Goal: Information Seeking & Learning: Learn about a topic

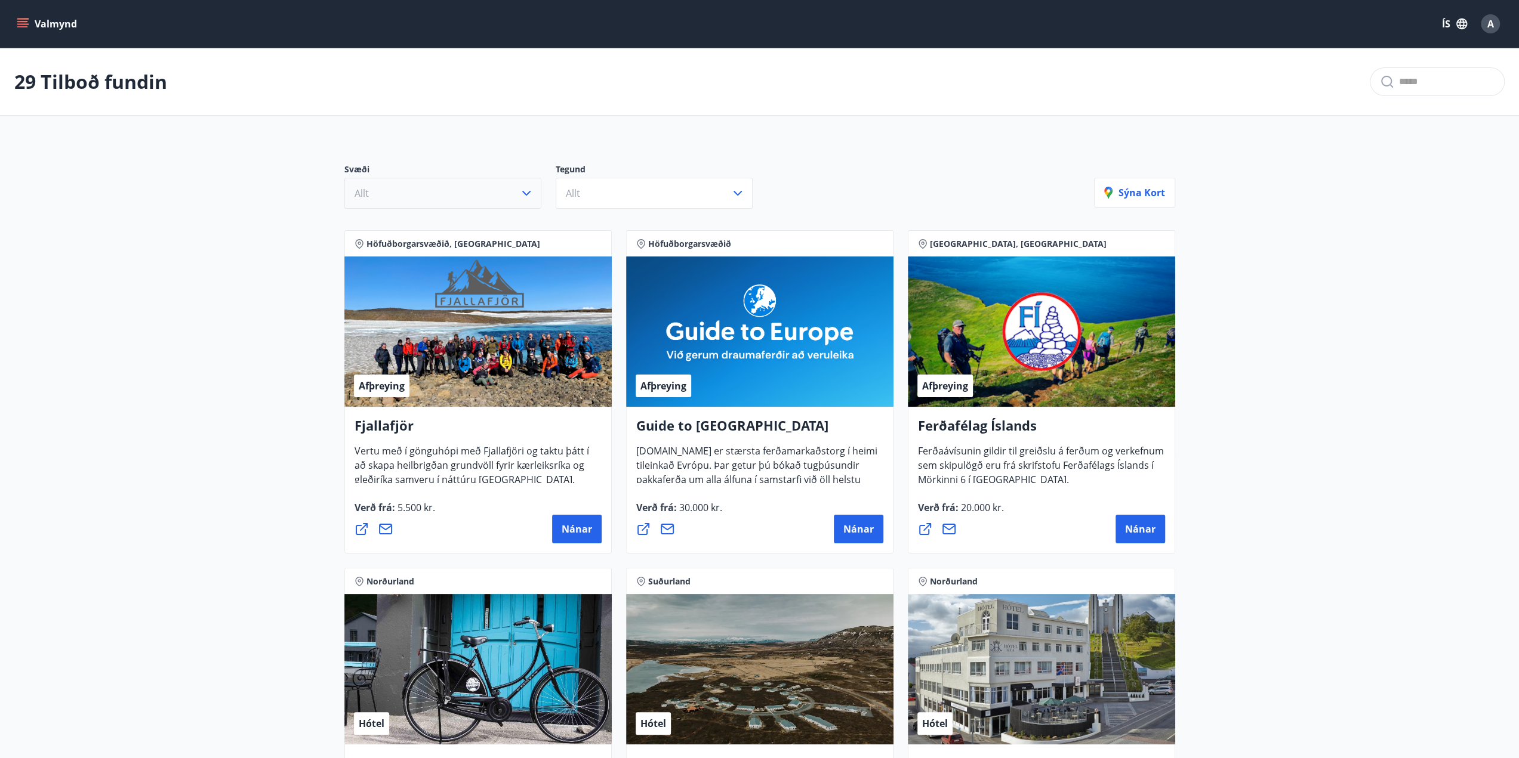
click at [463, 201] on button "Allt" at bounding box center [442, 193] width 197 height 31
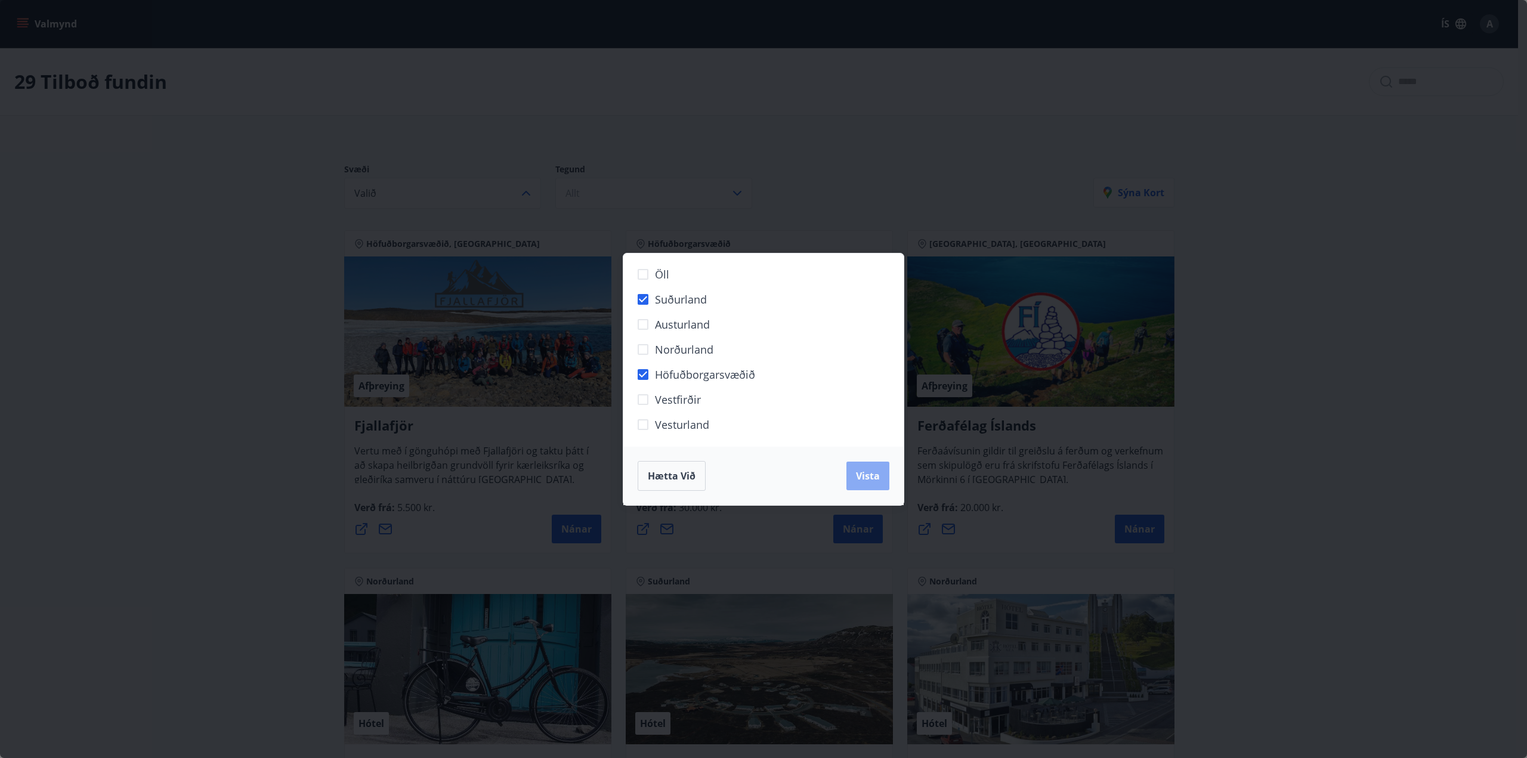
click at [860, 472] on span "Vista" at bounding box center [868, 476] width 24 height 13
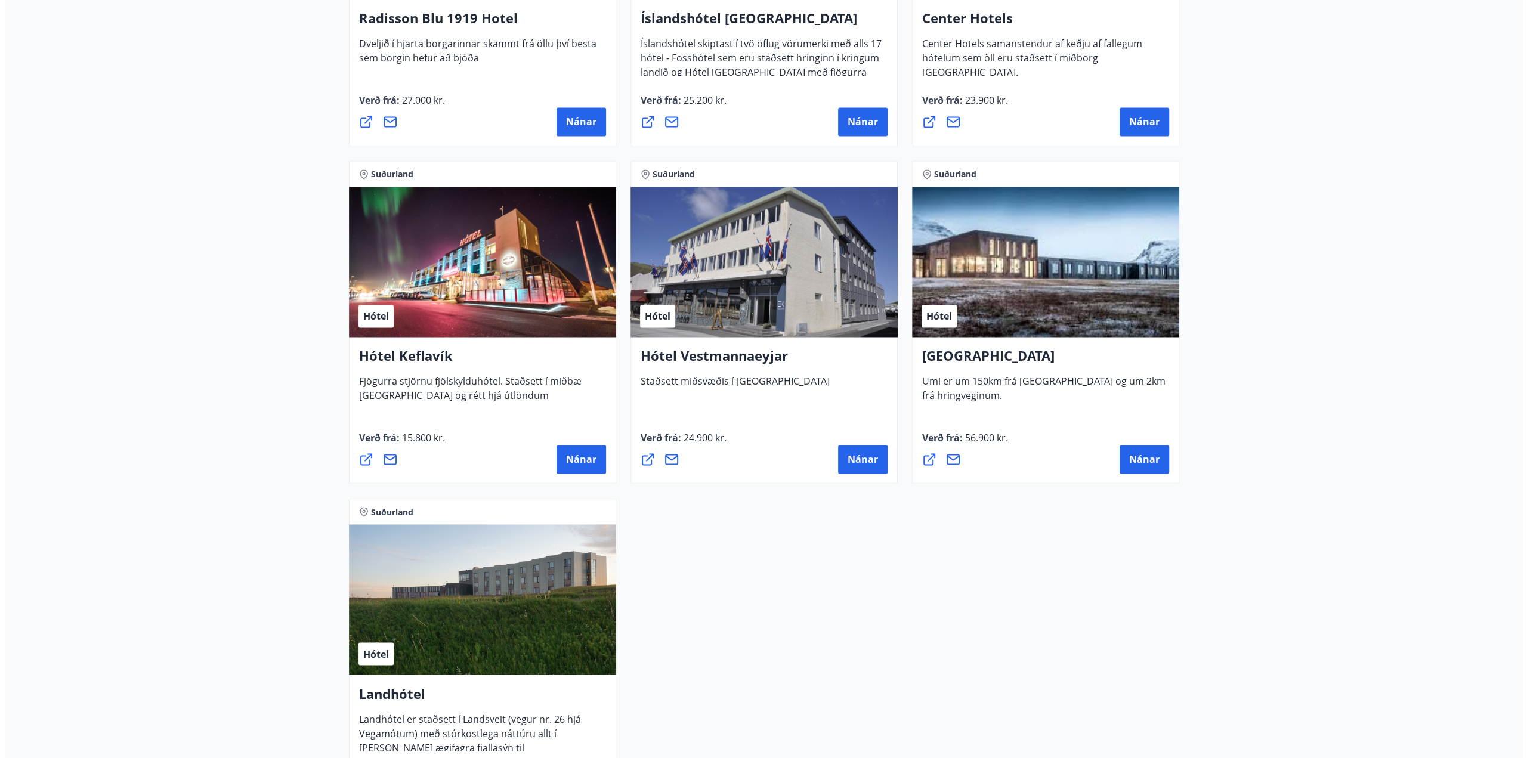
scroll to position [1790, 0]
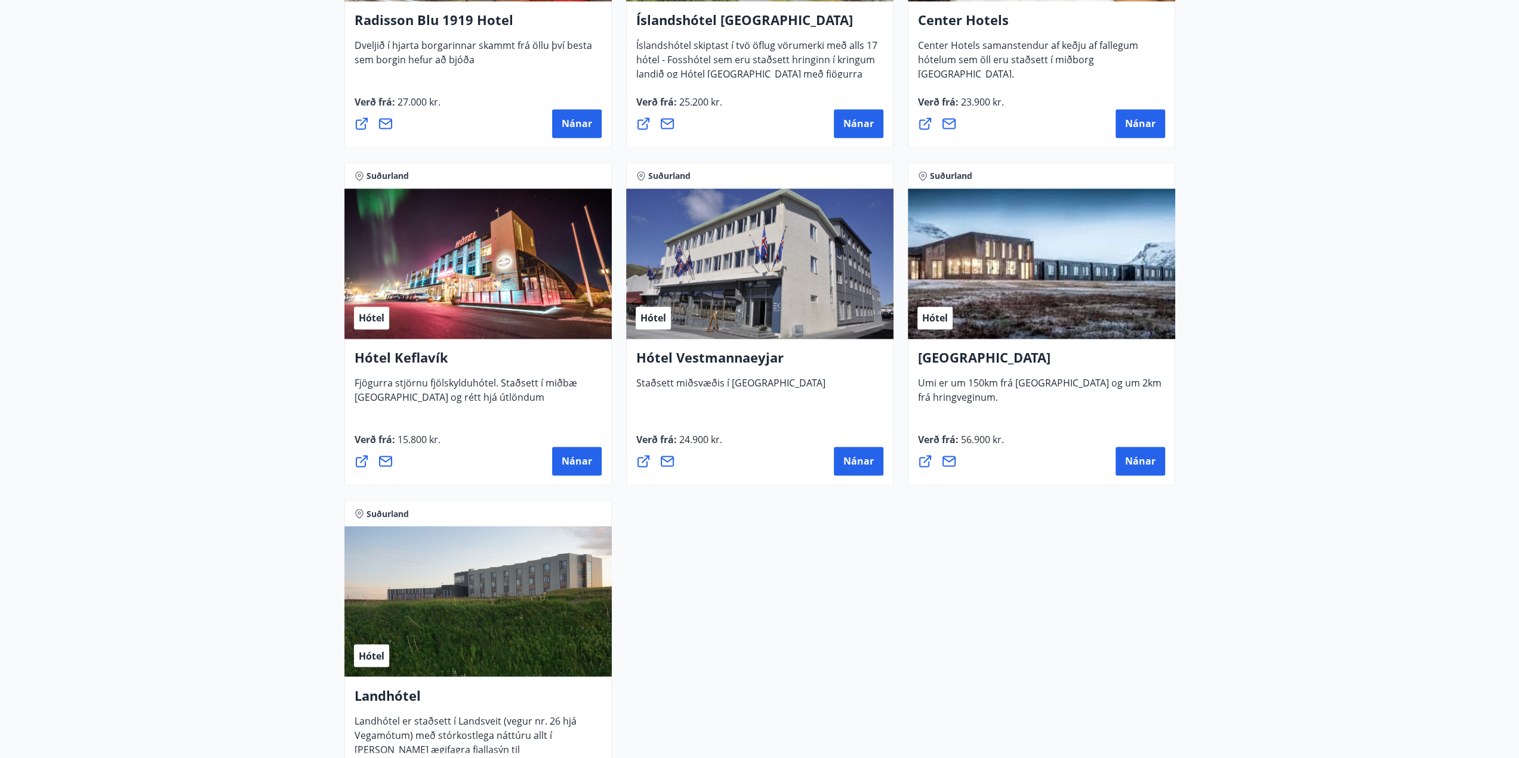
click at [452, 267] on div "Hótel" at bounding box center [477, 264] width 267 height 150
click at [567, 455] on span "Nánar" at bounding box center [576, 461] width 30 height 13
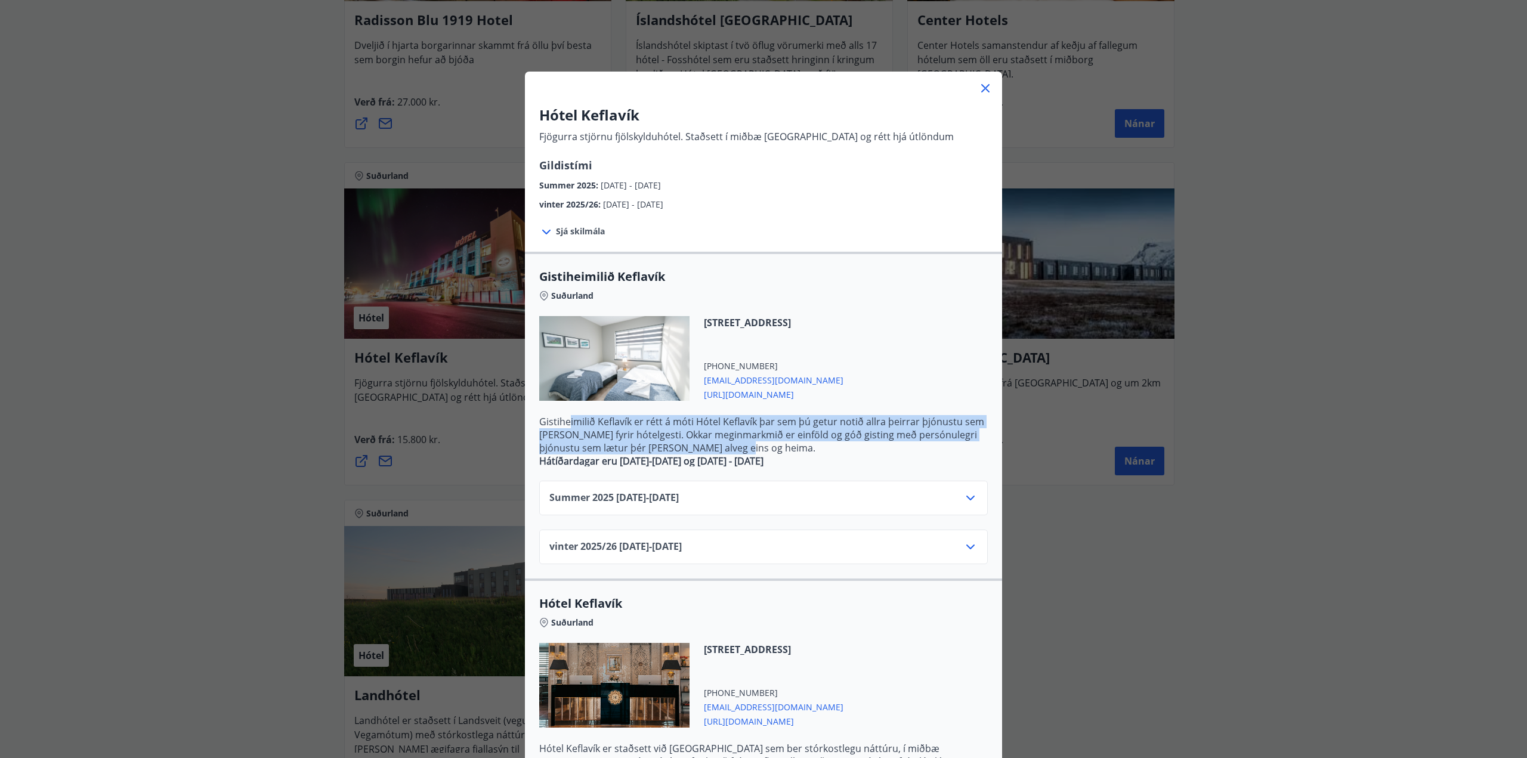
drag, startPoint x: 563, startPoint y: 423, endPoint x: 726, endPoint y: 448, distance: 164.2
click at [726, 448] on p "Gistiheimilið Keflavík er rétt á móti Hótel Keflavík þar sem þú getur notið all…" at bounding box center [763, 434] width 449 height 39
click at [970, 501] on icon at bounding box center [971, 498] width 14 height 14
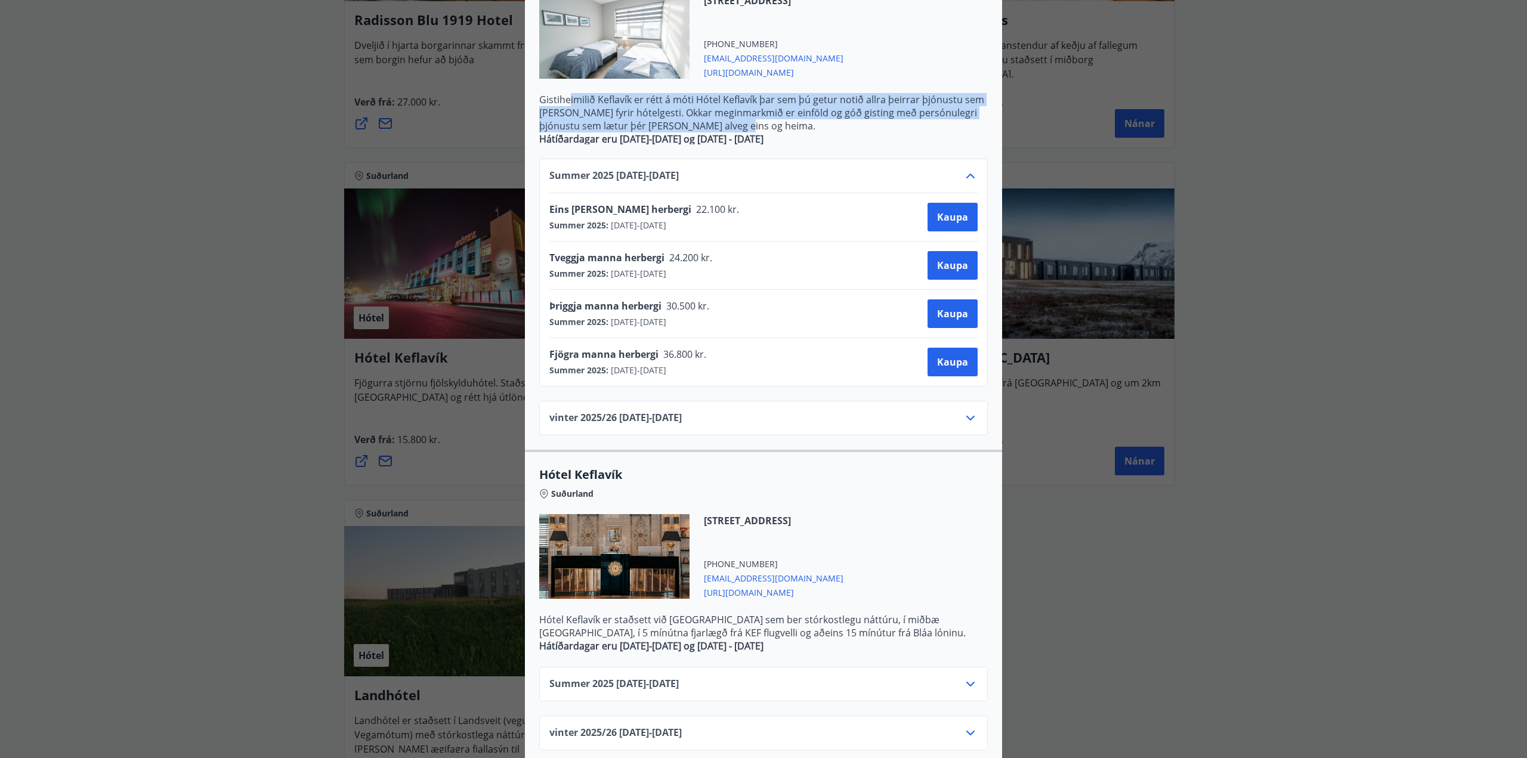
scroll to position [335, 0]
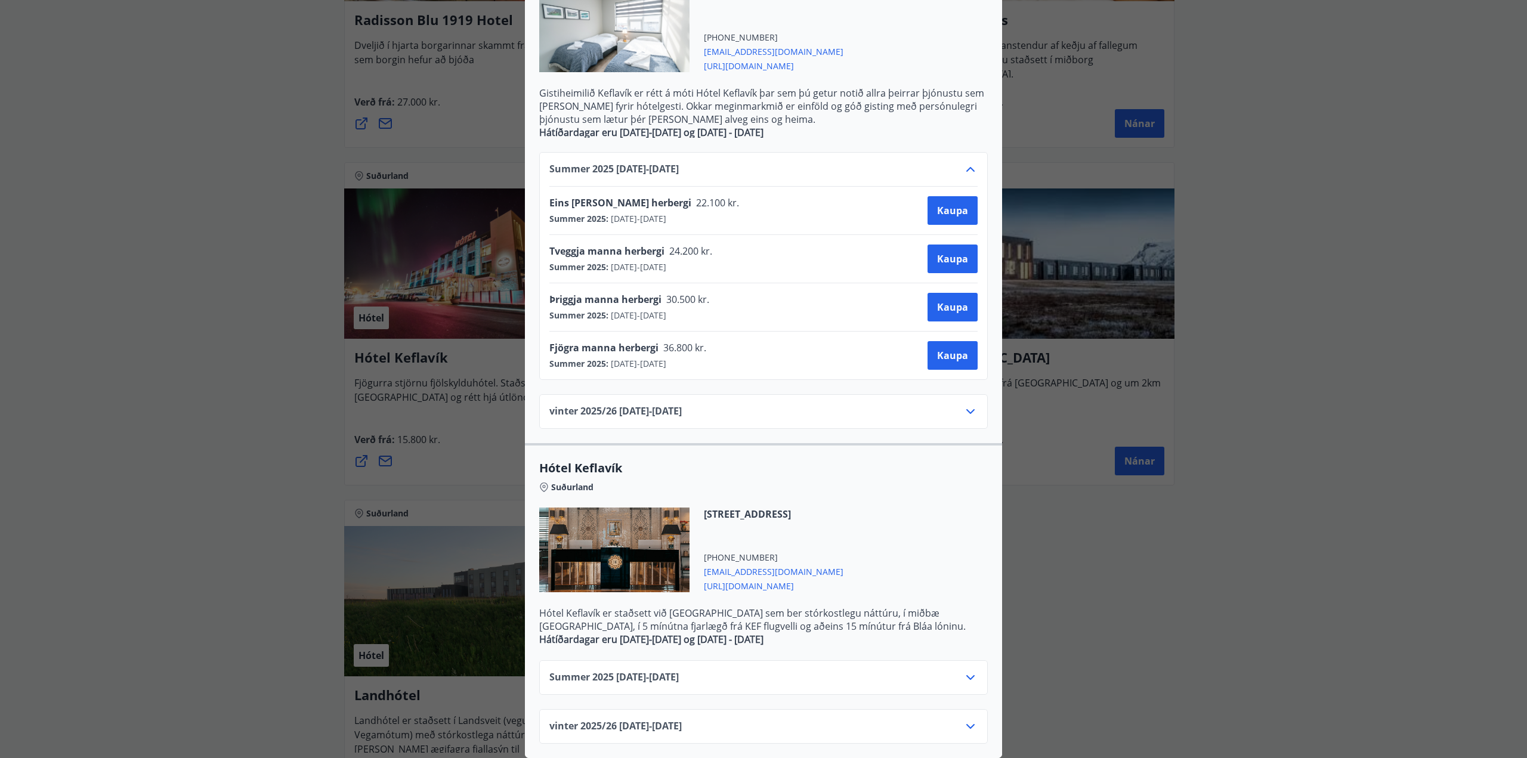
click at [572, 671] on span "Summer [PHONE_NUMBER][DATE] - [DATE]" at bounding box center [614, 678] width 129 height 14
click at [967, 671] on icon at bounding box center [971, 678] width 14 height 14
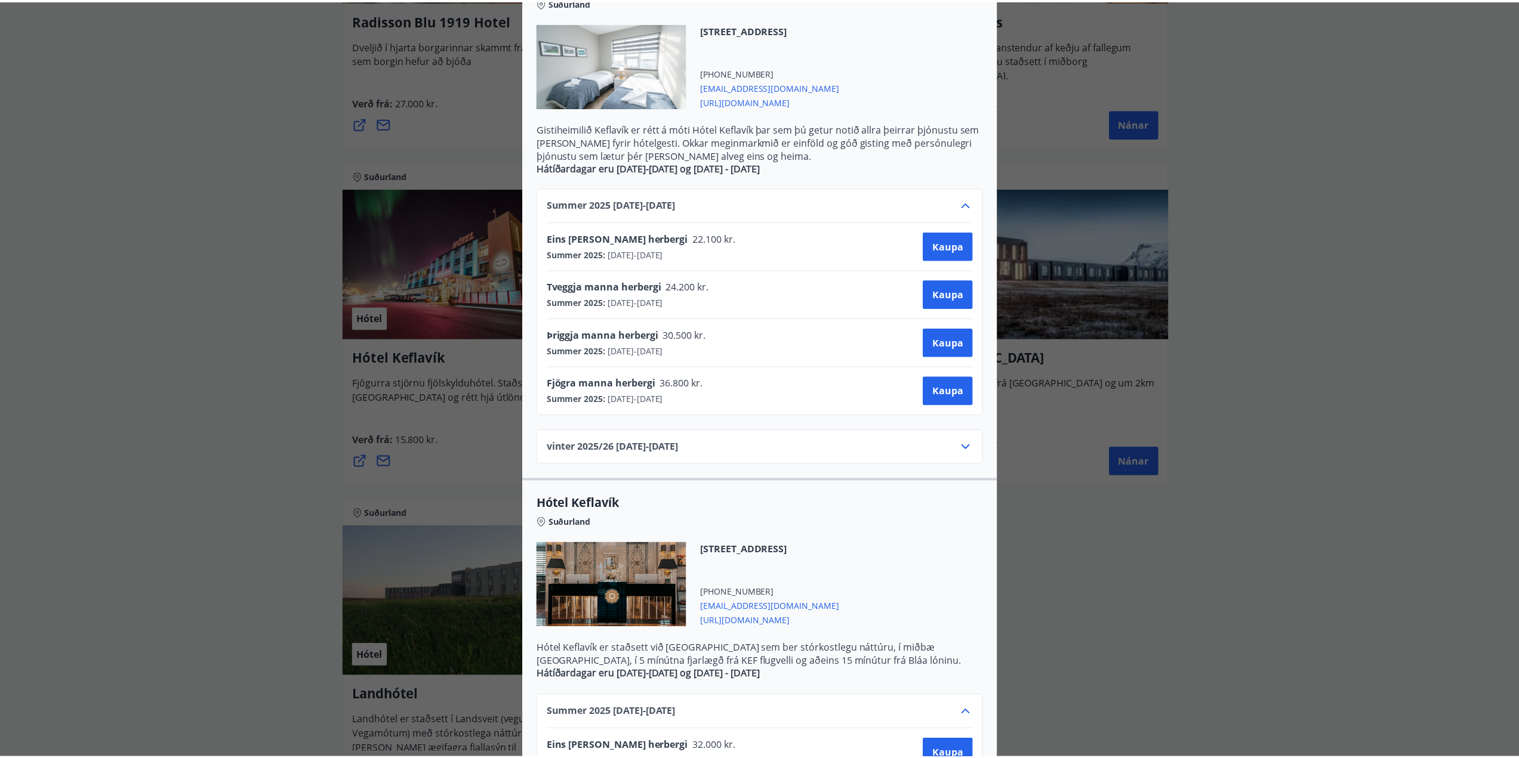
scroll to position [276, 0]
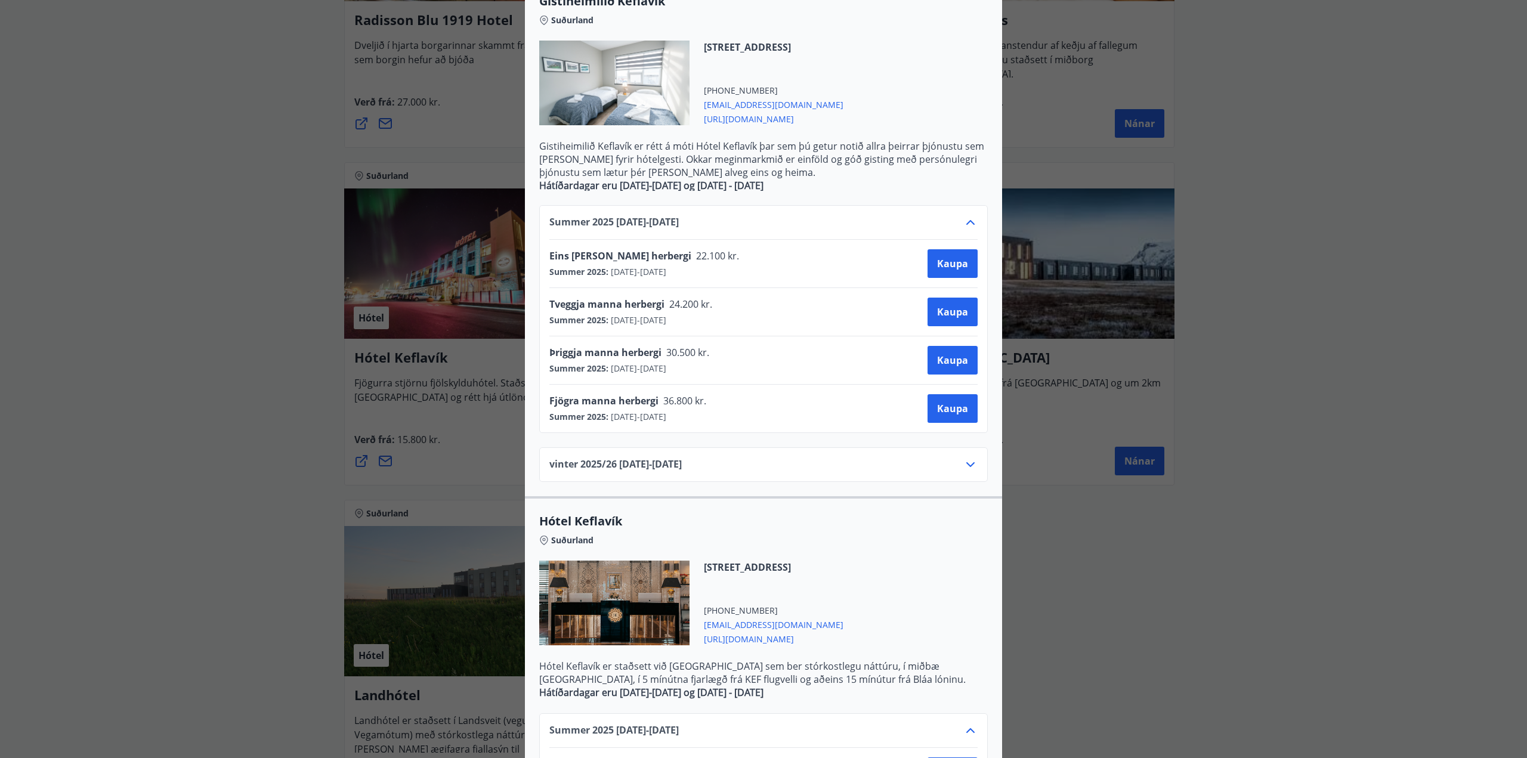
click at [1381, 249] on div "Hótel Keflavík Fjögurra stjörnu fjölskylduhótel. Staðsett í miðbæ [GEOGRAPHIC_D…" at bounding box center [763, 103] width 1527 height 758
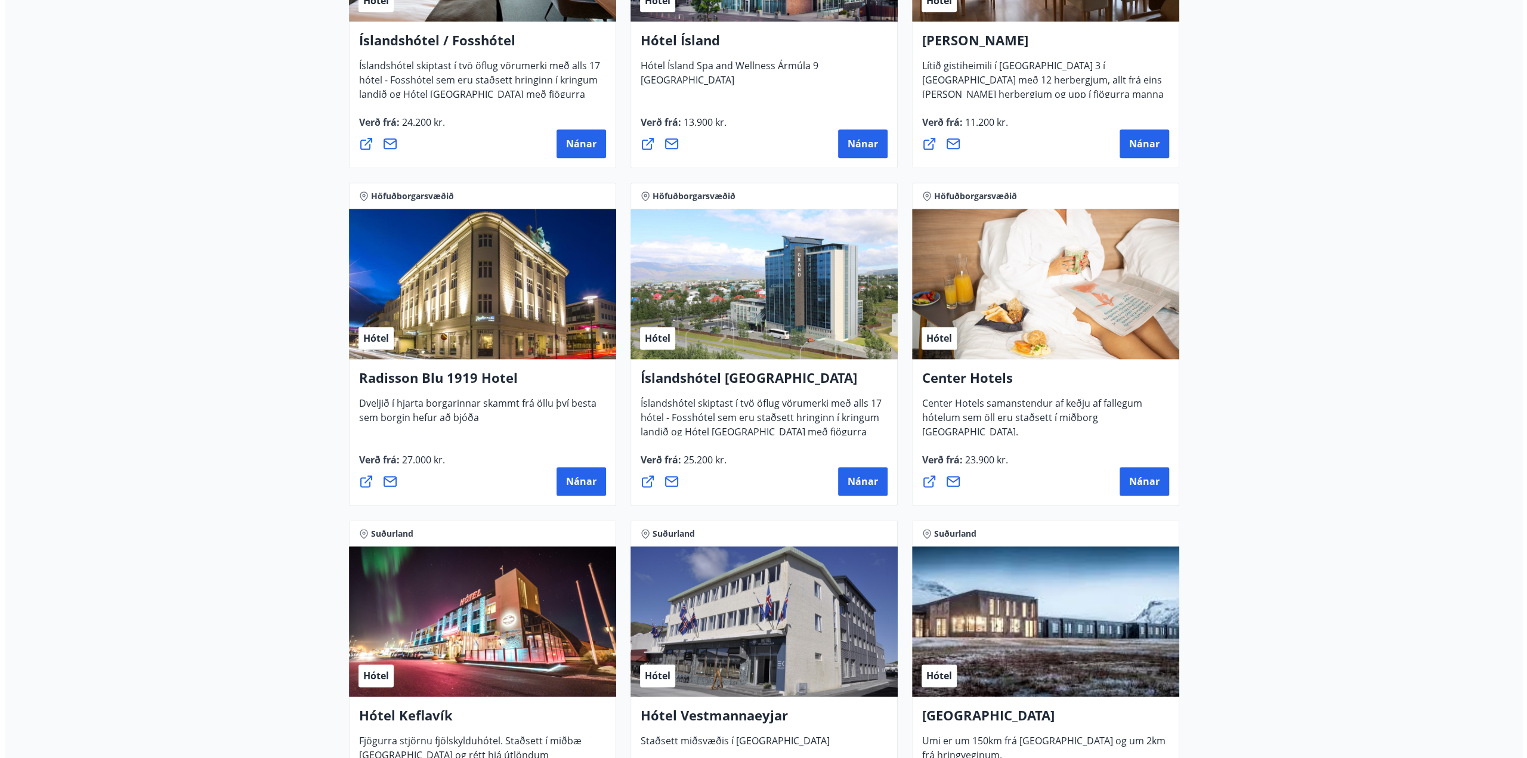
scroll to position [1253, 0]
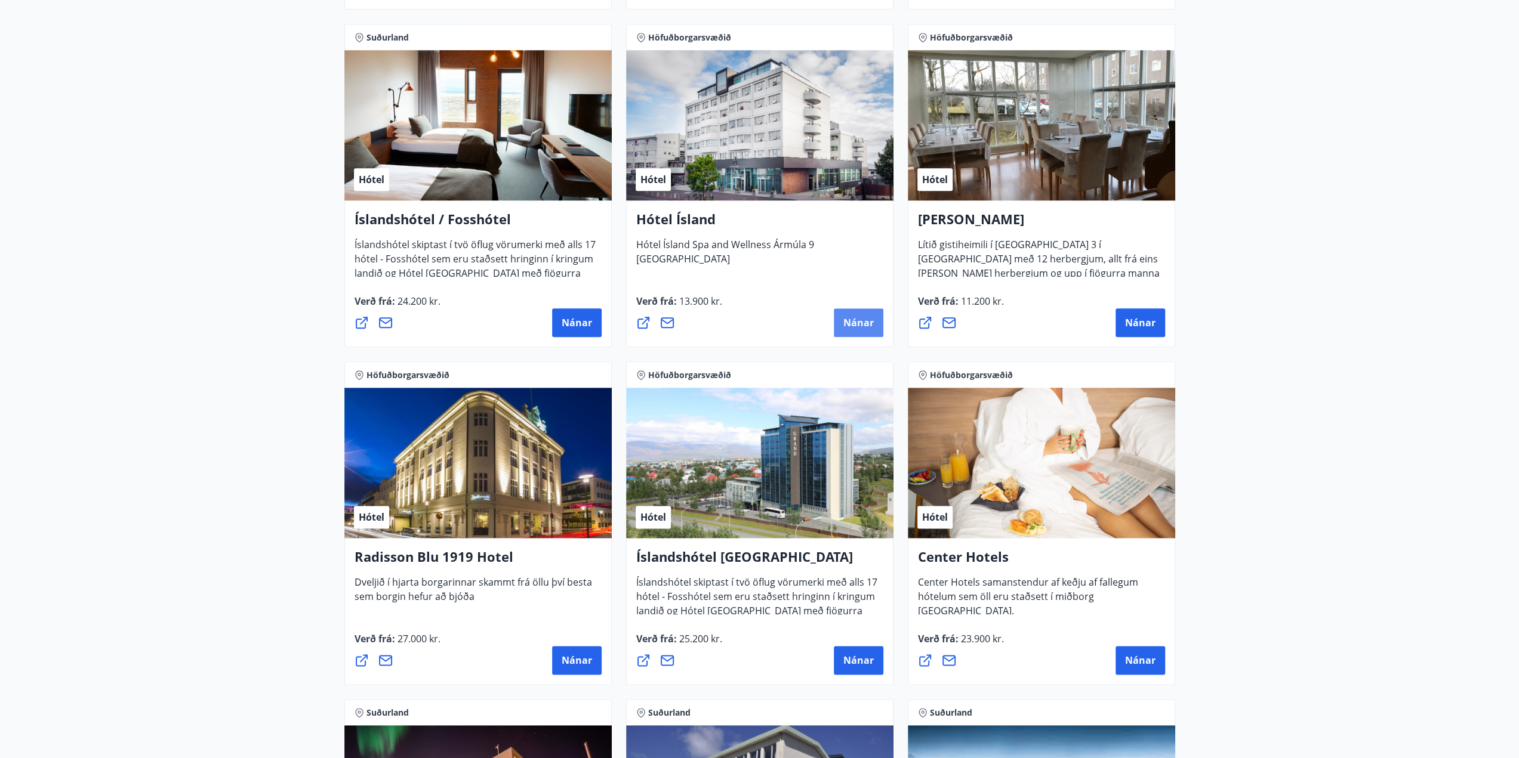
click at [857, 325] on span "Nánar" at bounding box center [858, 322] width 30 height 13
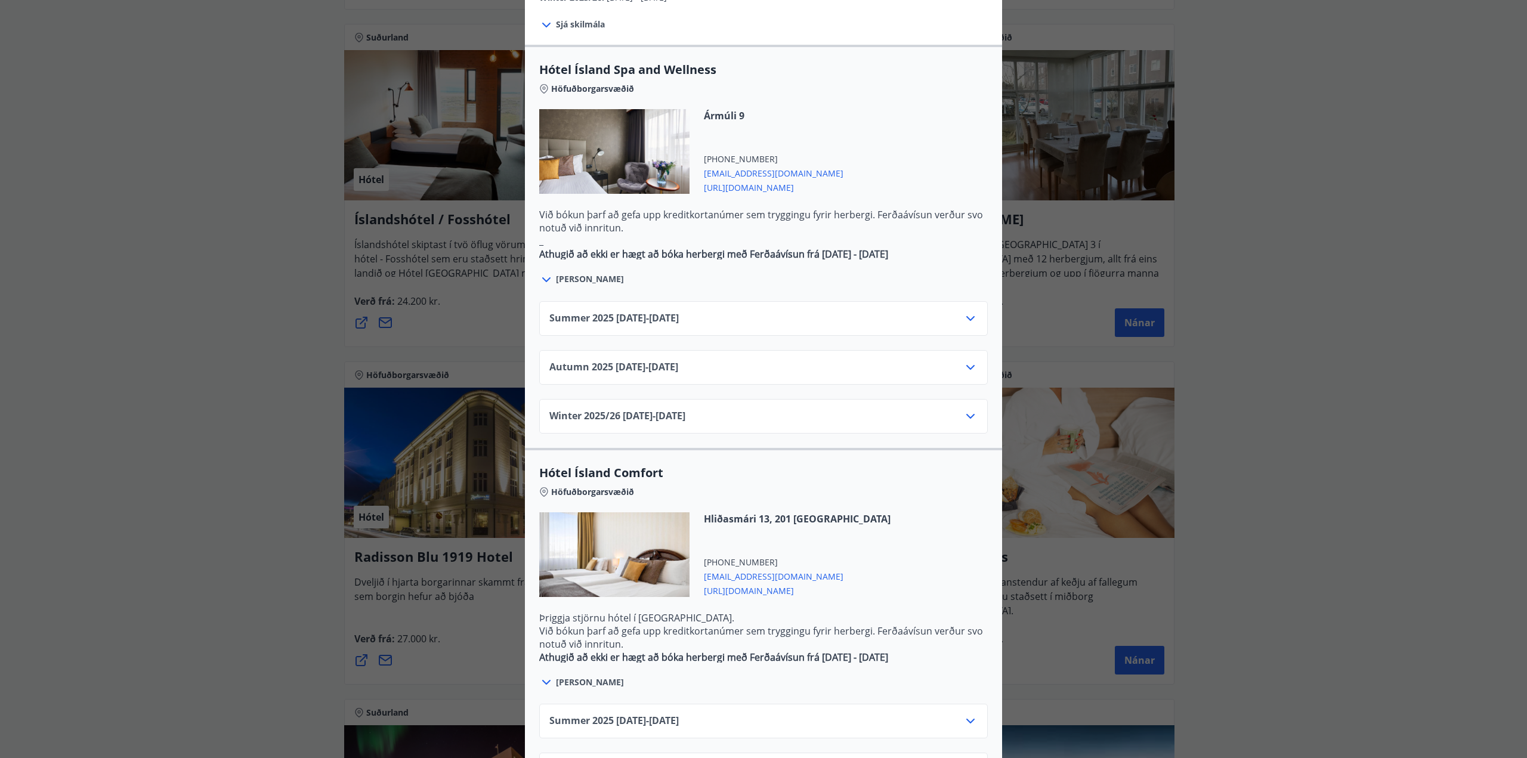
scroll to position [693, 0]
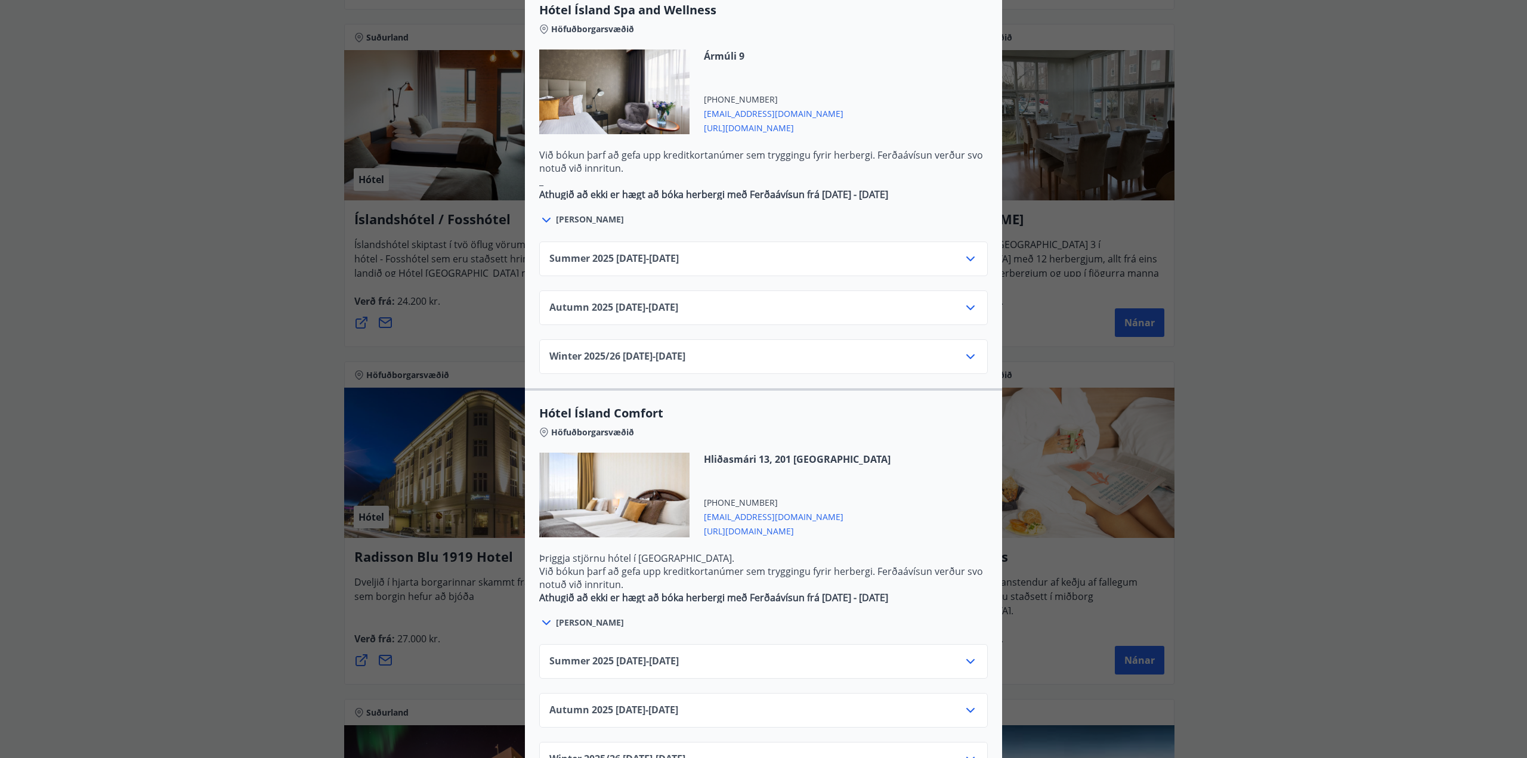
click at [964, 655] on icon at bounding box center [971, 662] width 14 height 14
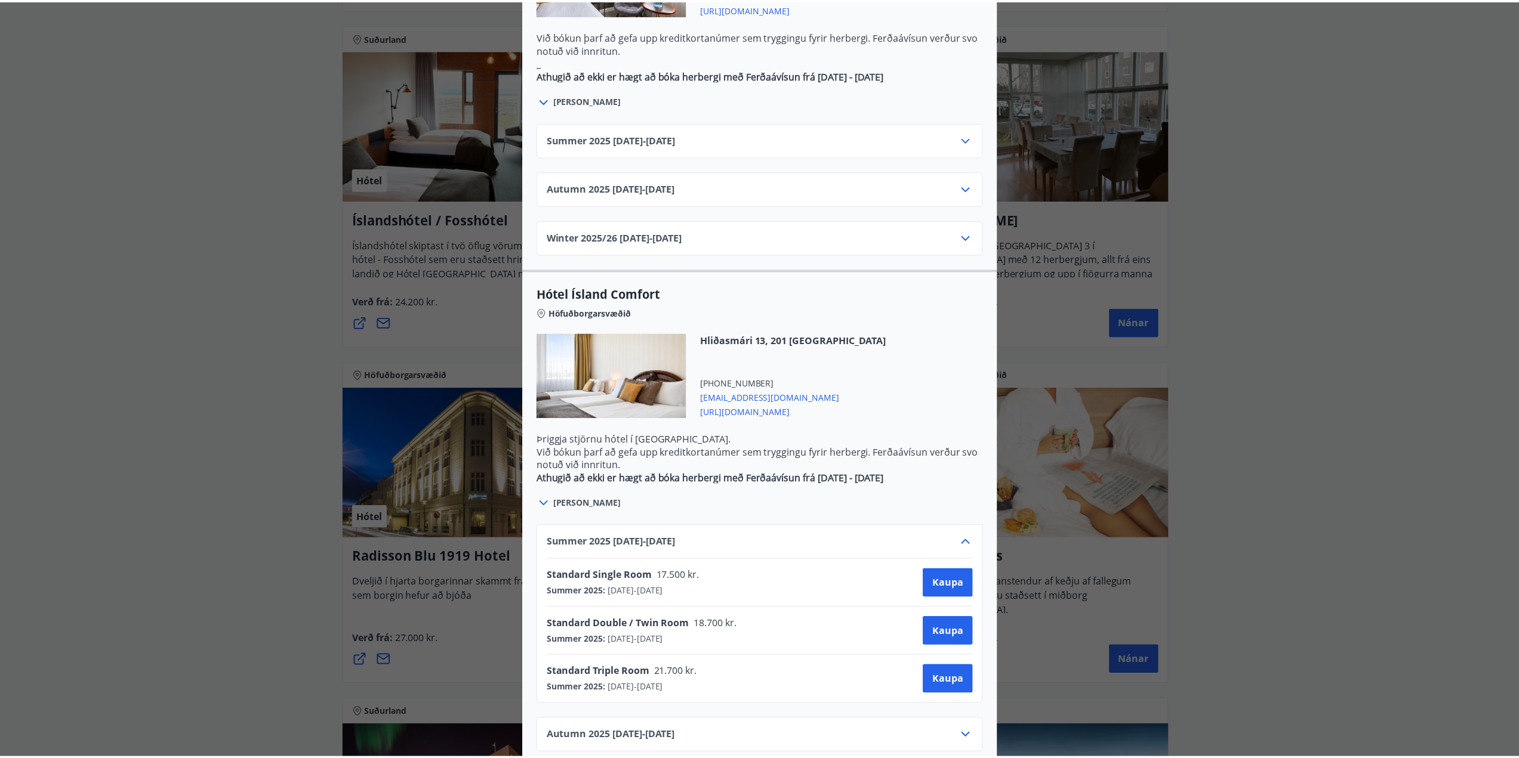
scroll to position [454, 0]
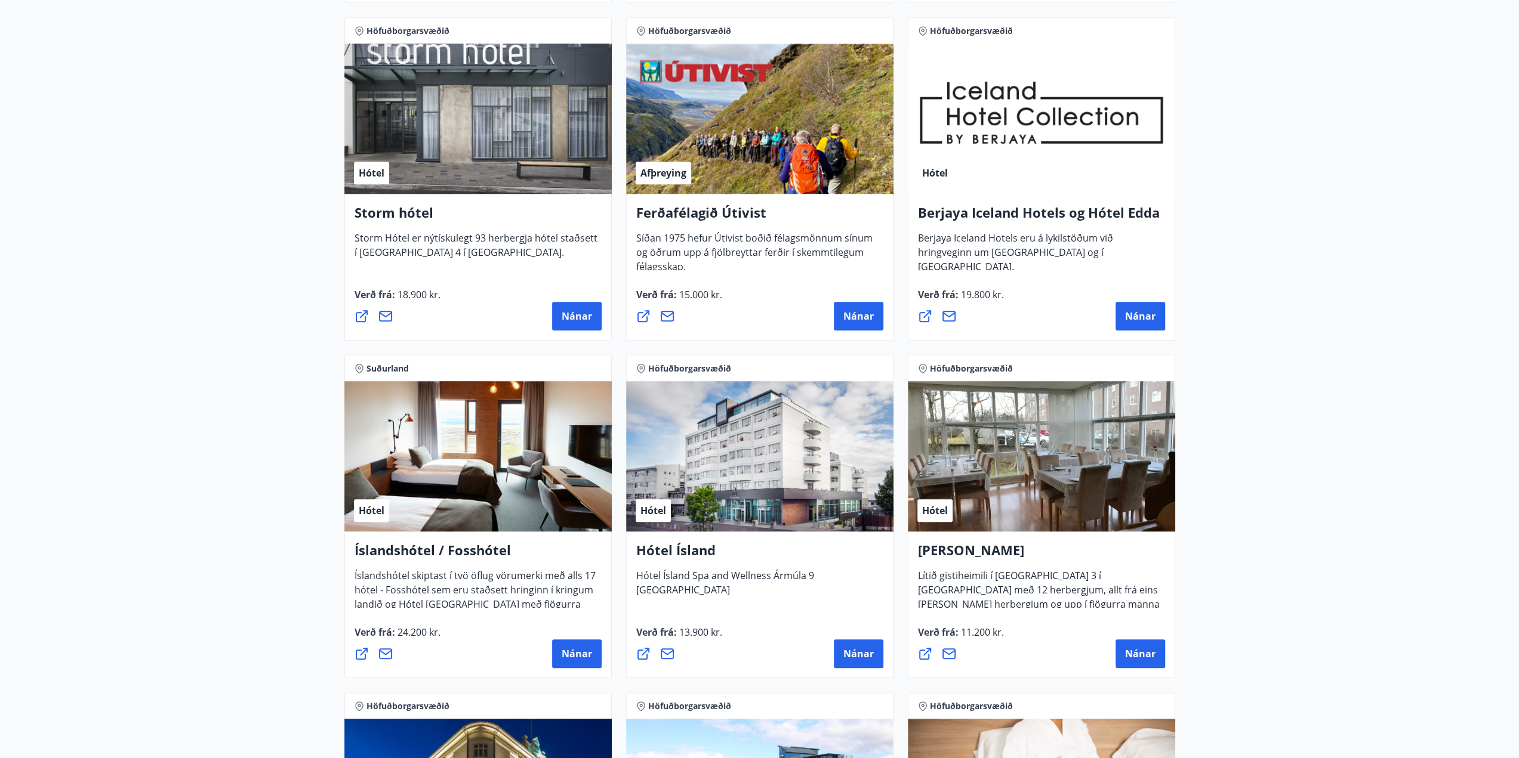
scroll to position [816, 0]
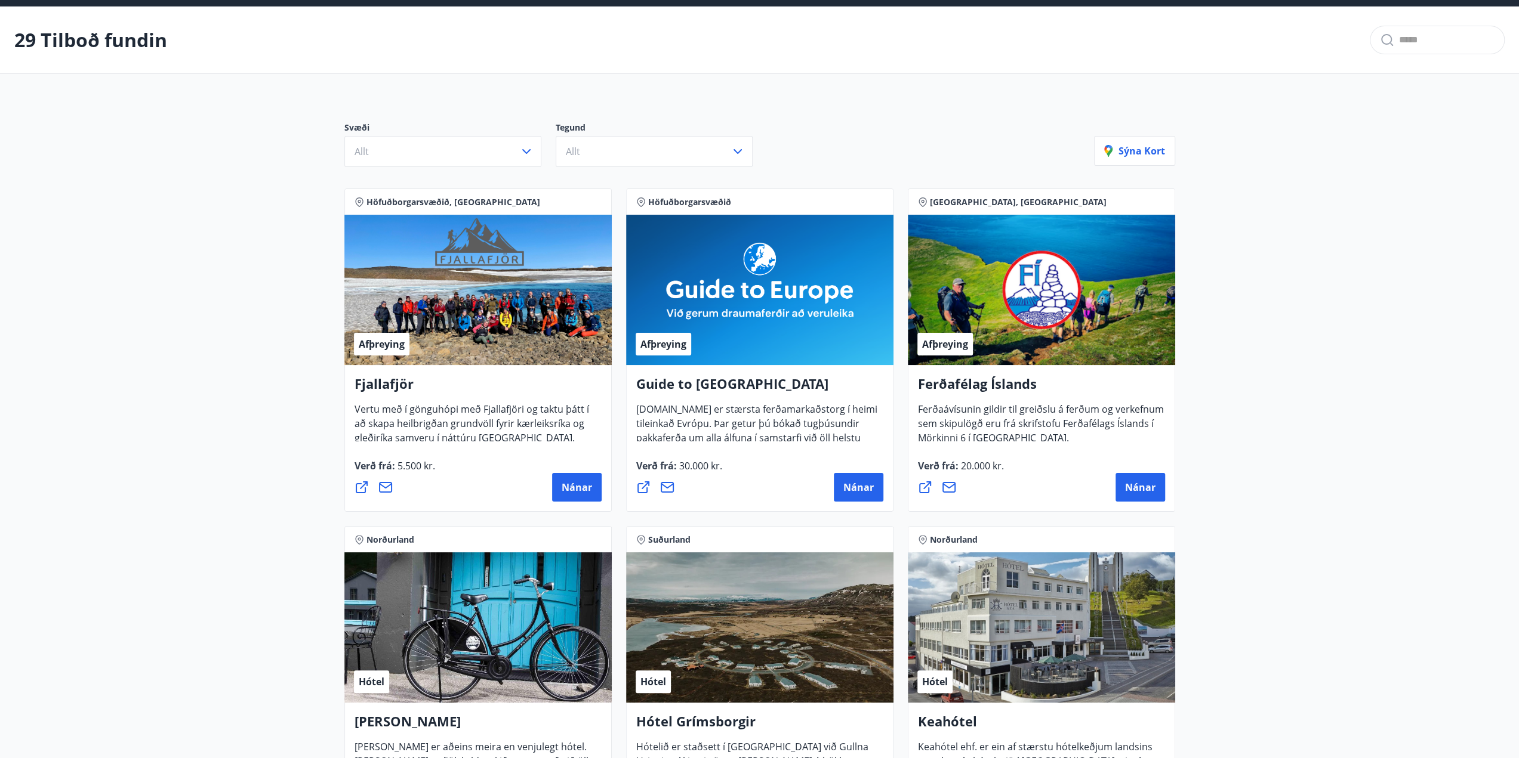
scroll to position [60, 0]
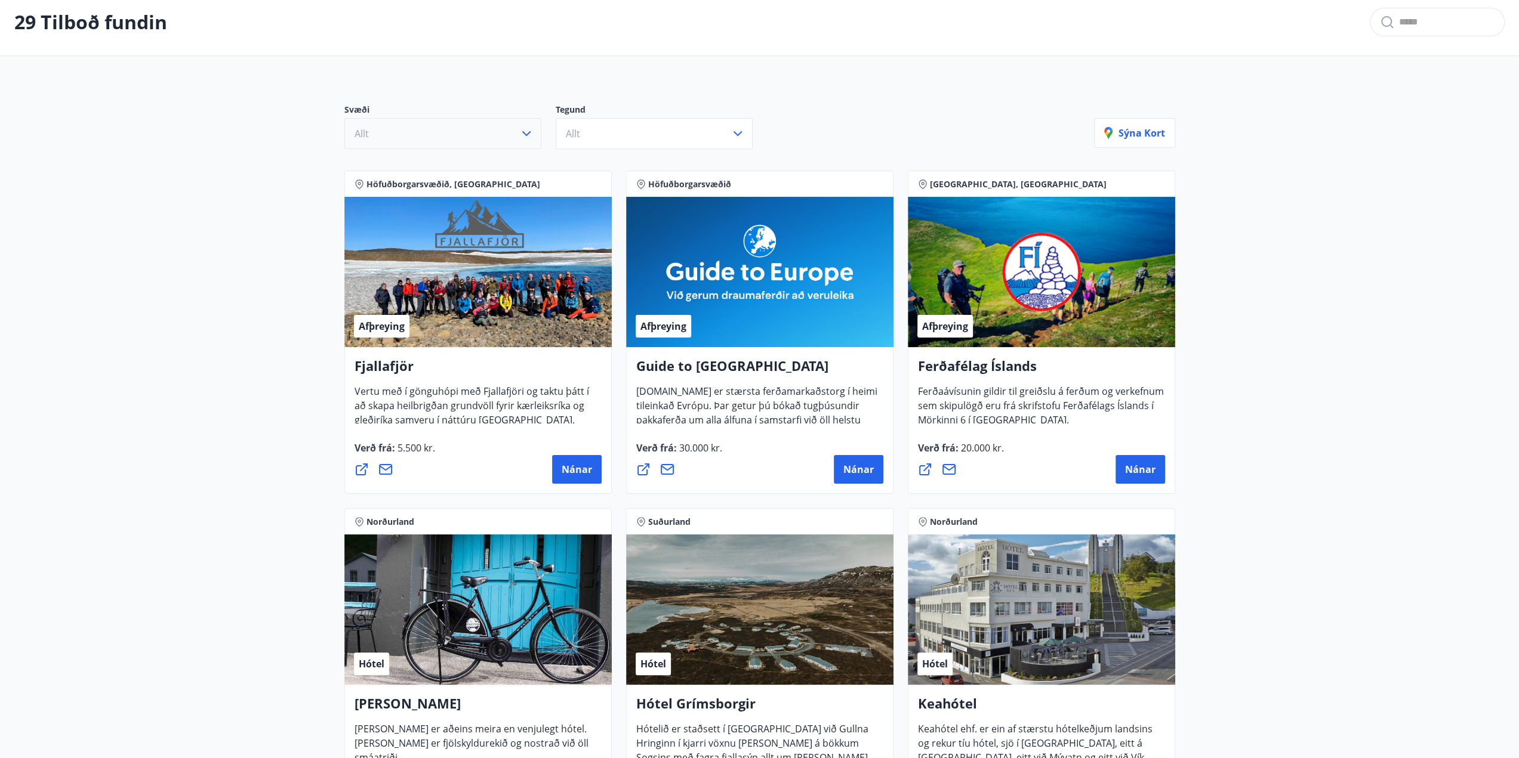
click at [530, 132] on icon "button" at bounding box center [526, 133] width 14 height 14
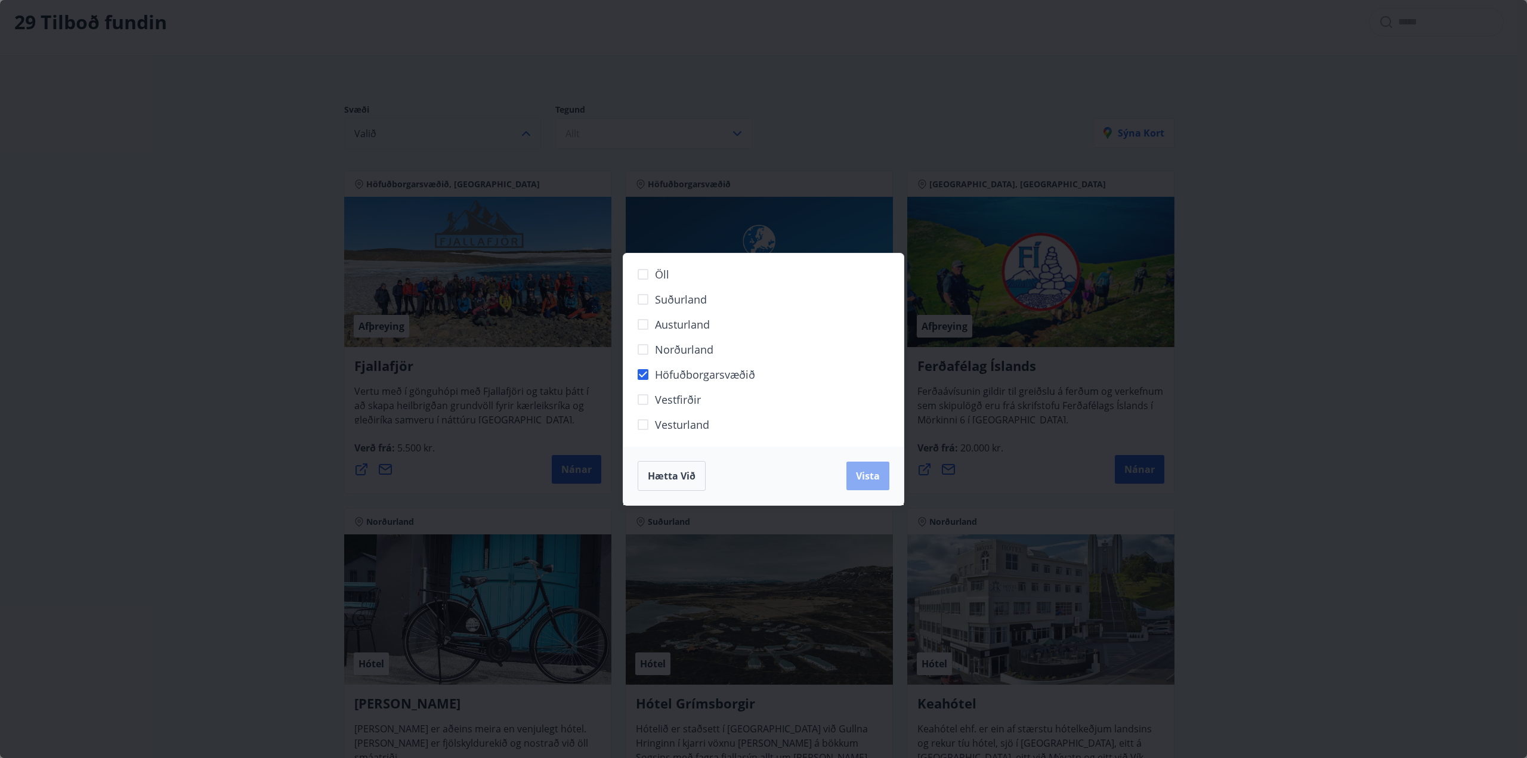
click at [882, 477] on button "Vista" at bounding box center [868, 476] width 43 height 29
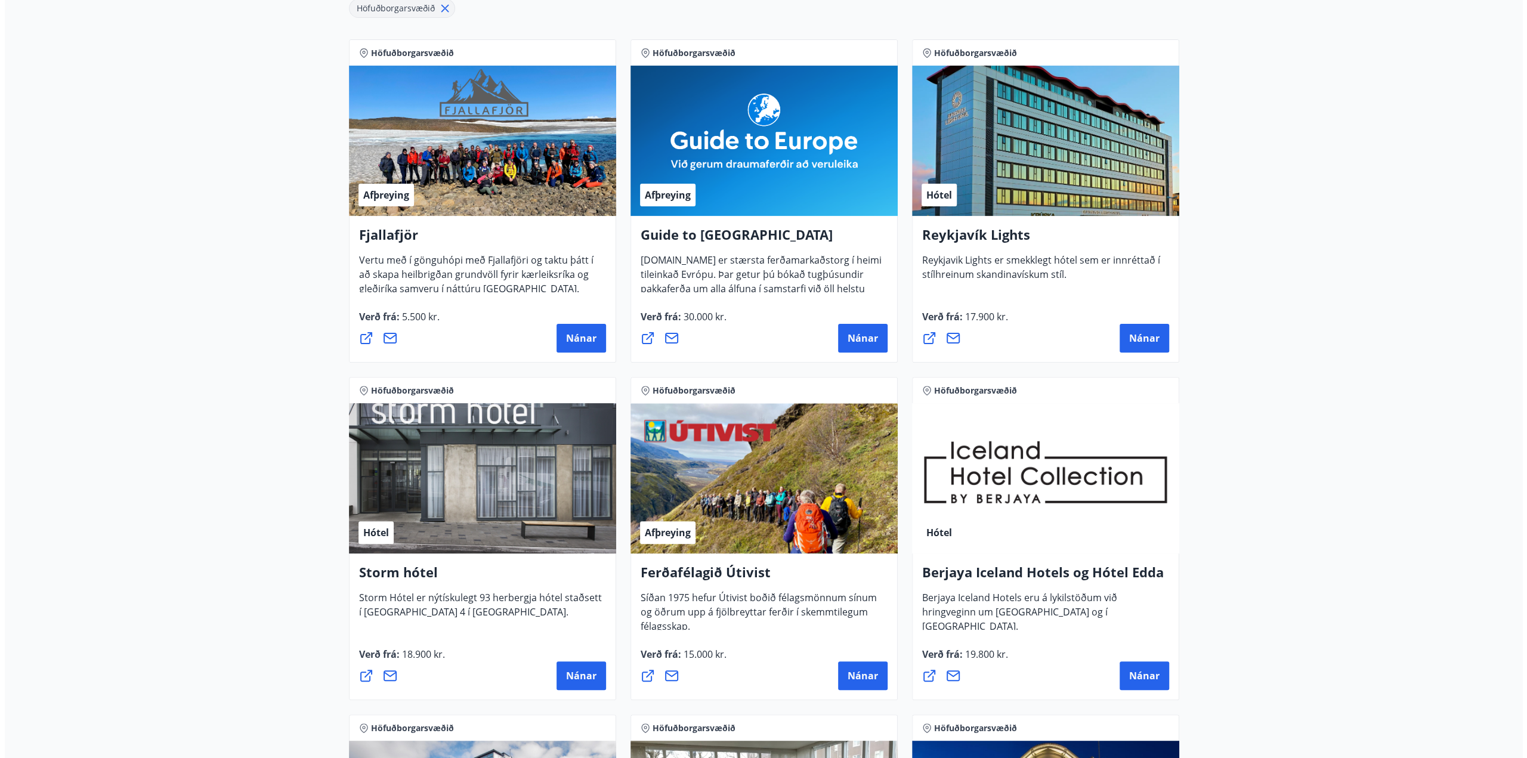
scroll to position [239, 0]
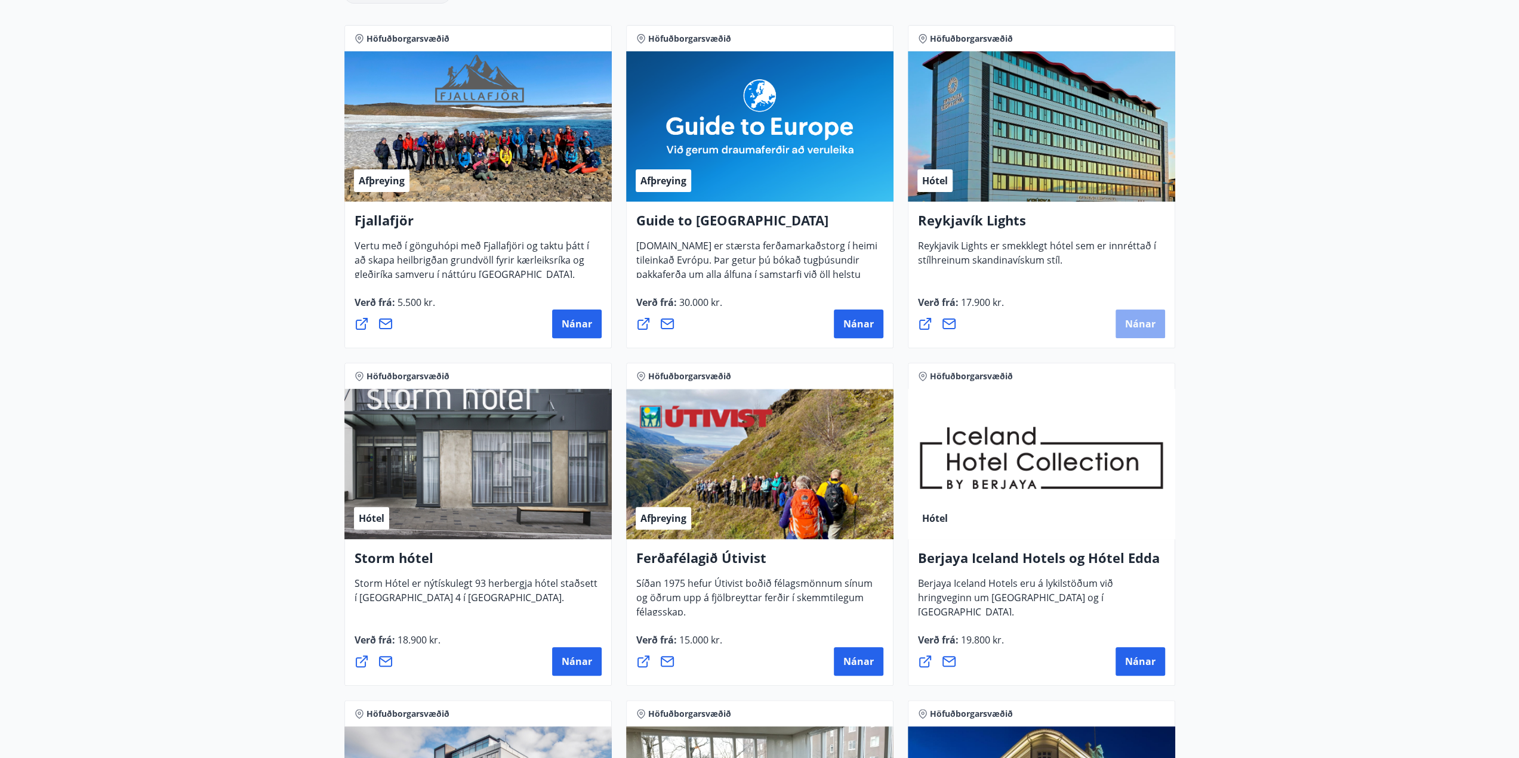
click at [1144, 330] on span "Nánar" at bounding box center [1140, 323] width 30 height 13
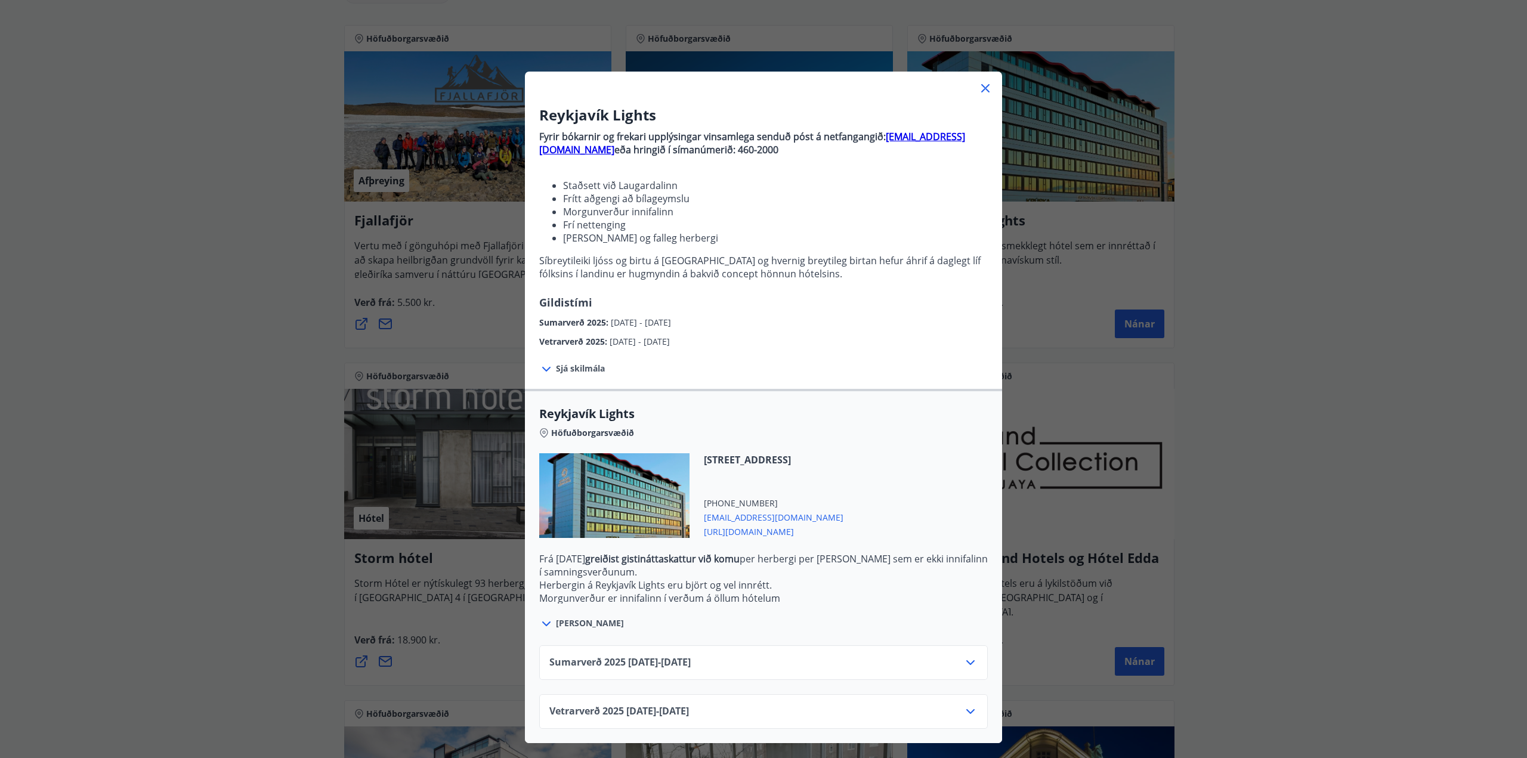
click at [964, 661] on icon at bounding box center [971, 663] width 14 height 14
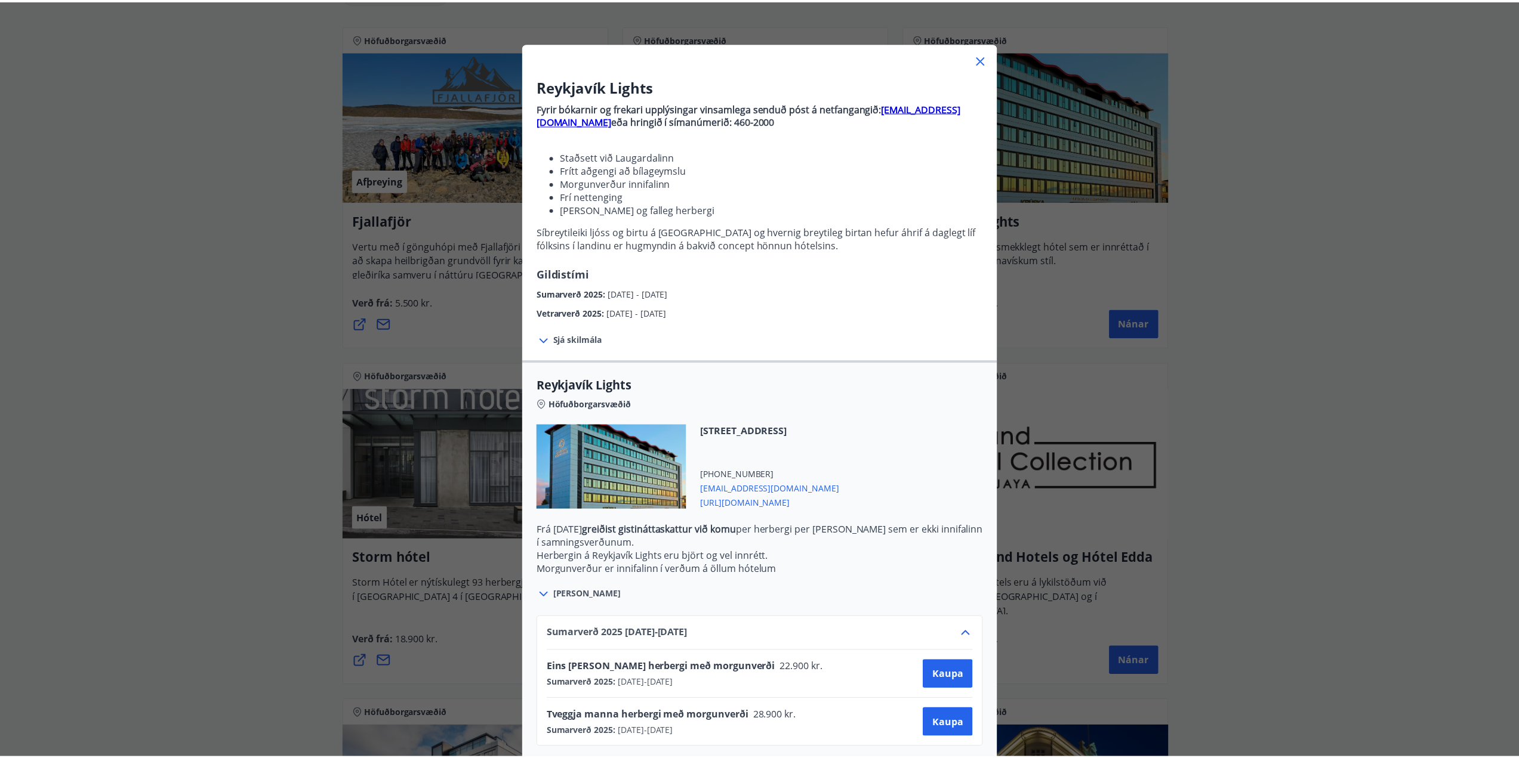
scroll to position [0, 0]
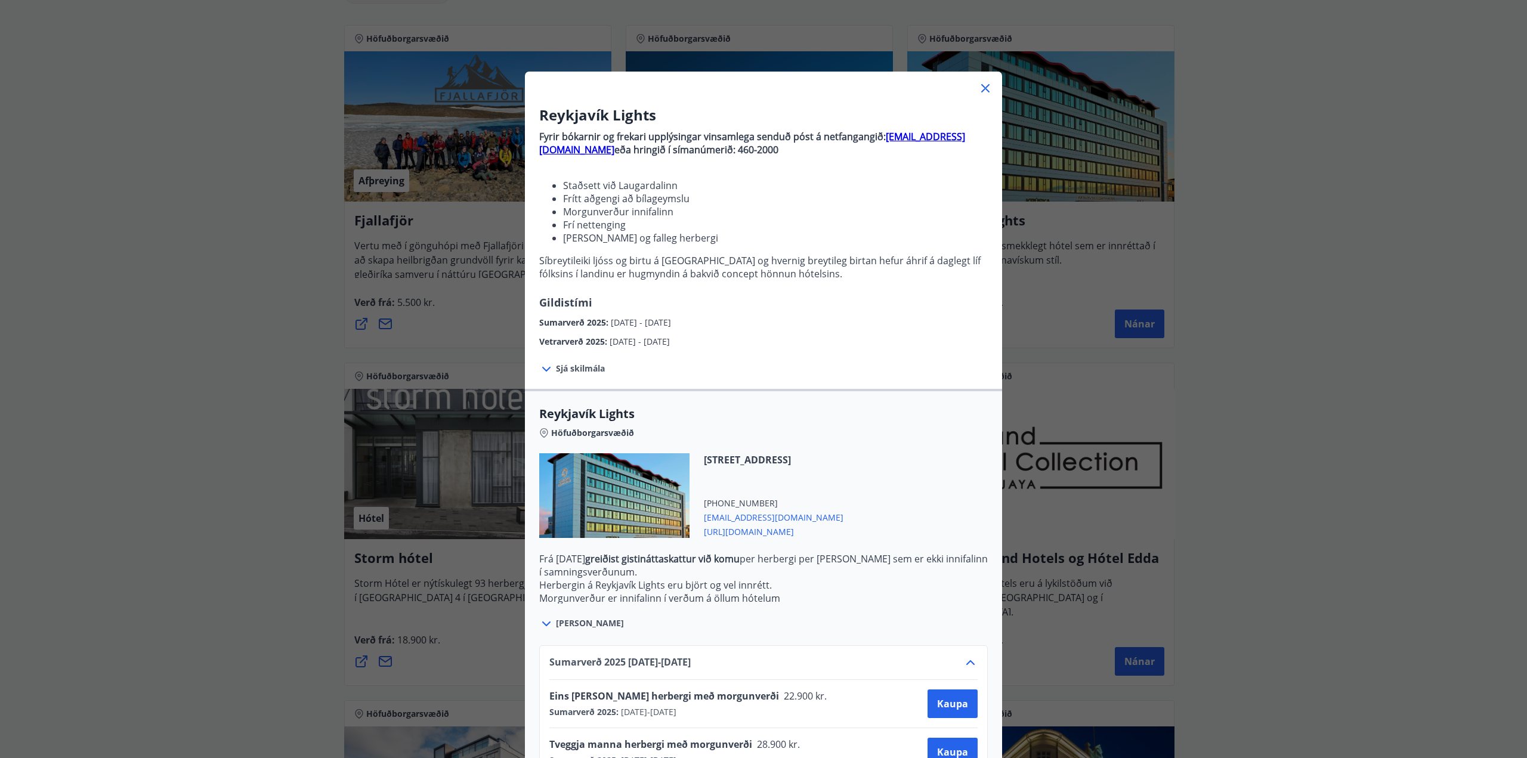
click at [982, 90] on icon at bounding box center [986, 88] width 8 height 8
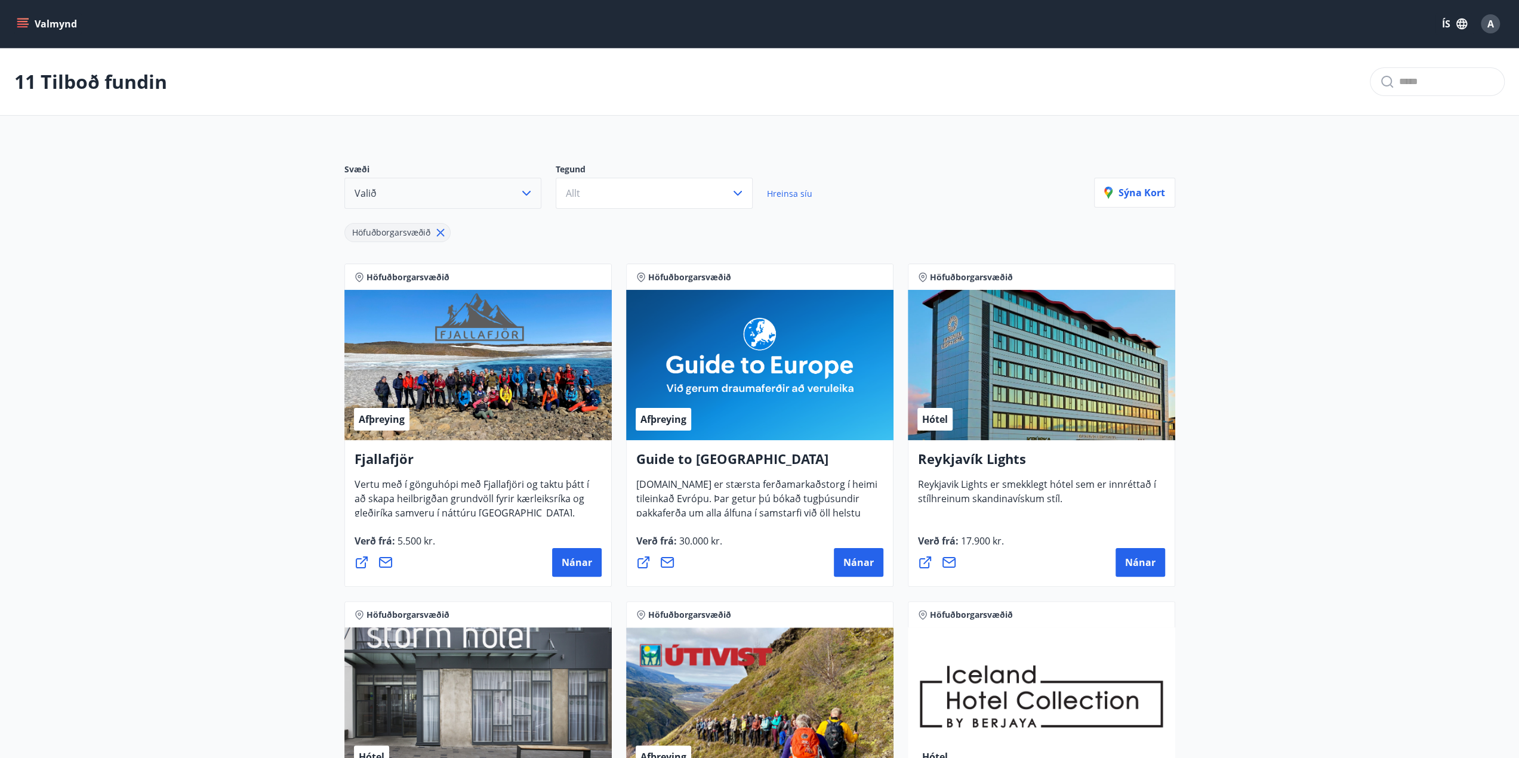
click at [439, 233] on icon at bounding box center [440, 233] width 8 height 8
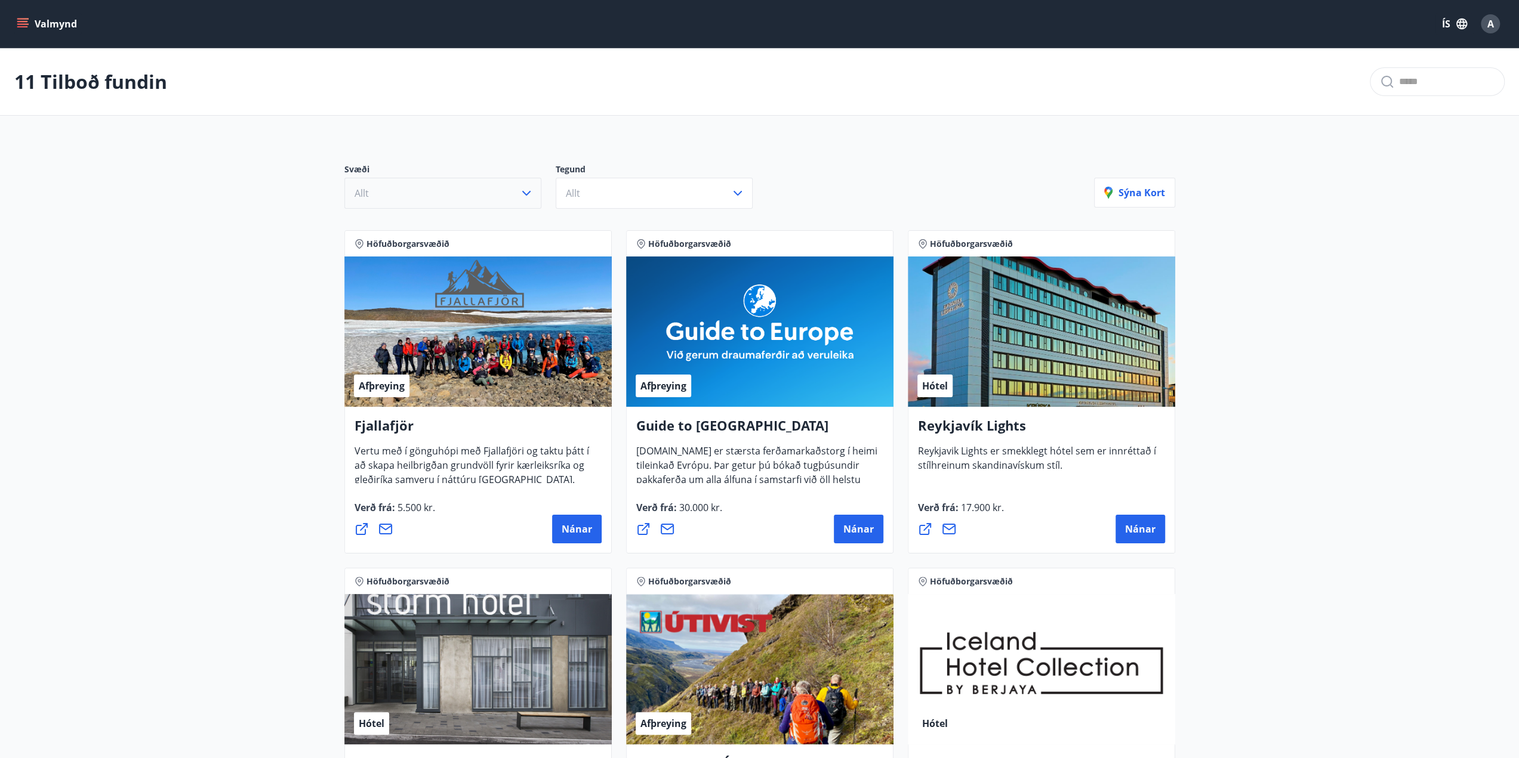
click at [530, 189] on icon "button" at bounding box center [526, 193] width 14 height 14
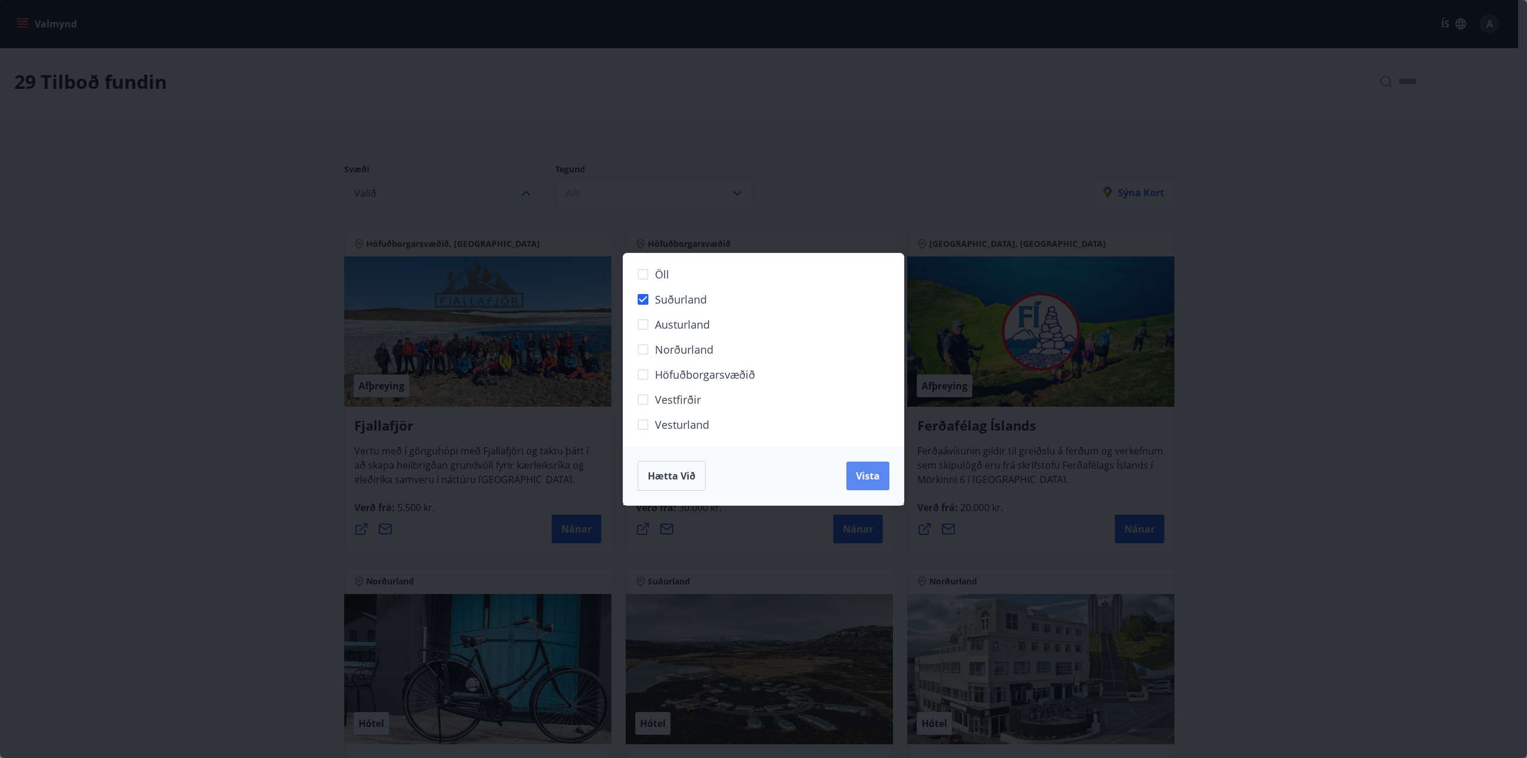
click at [859, 473] on span "Vista" at bounding box center [868, 476] width 24 height 13
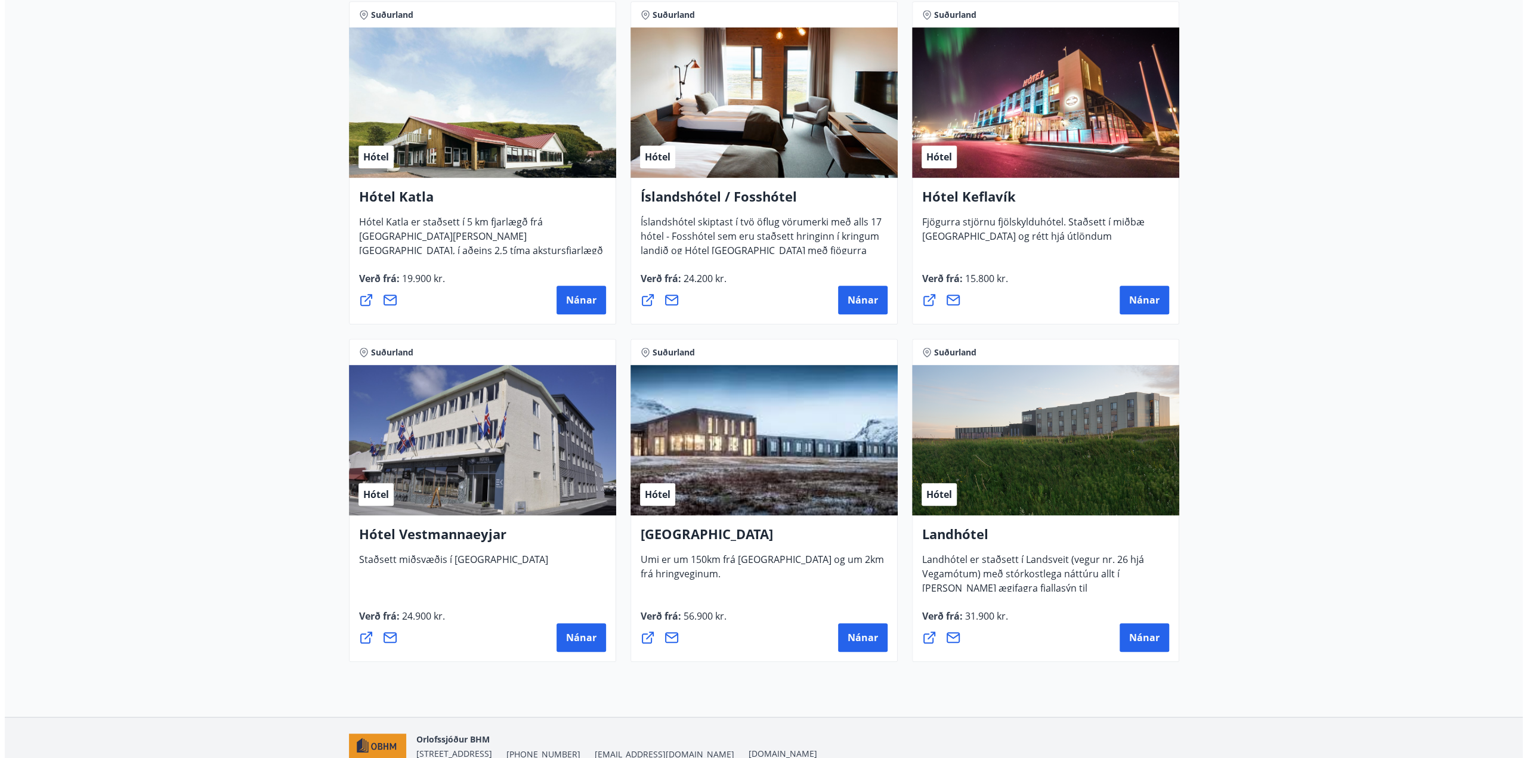
scroll to position [656, 0]
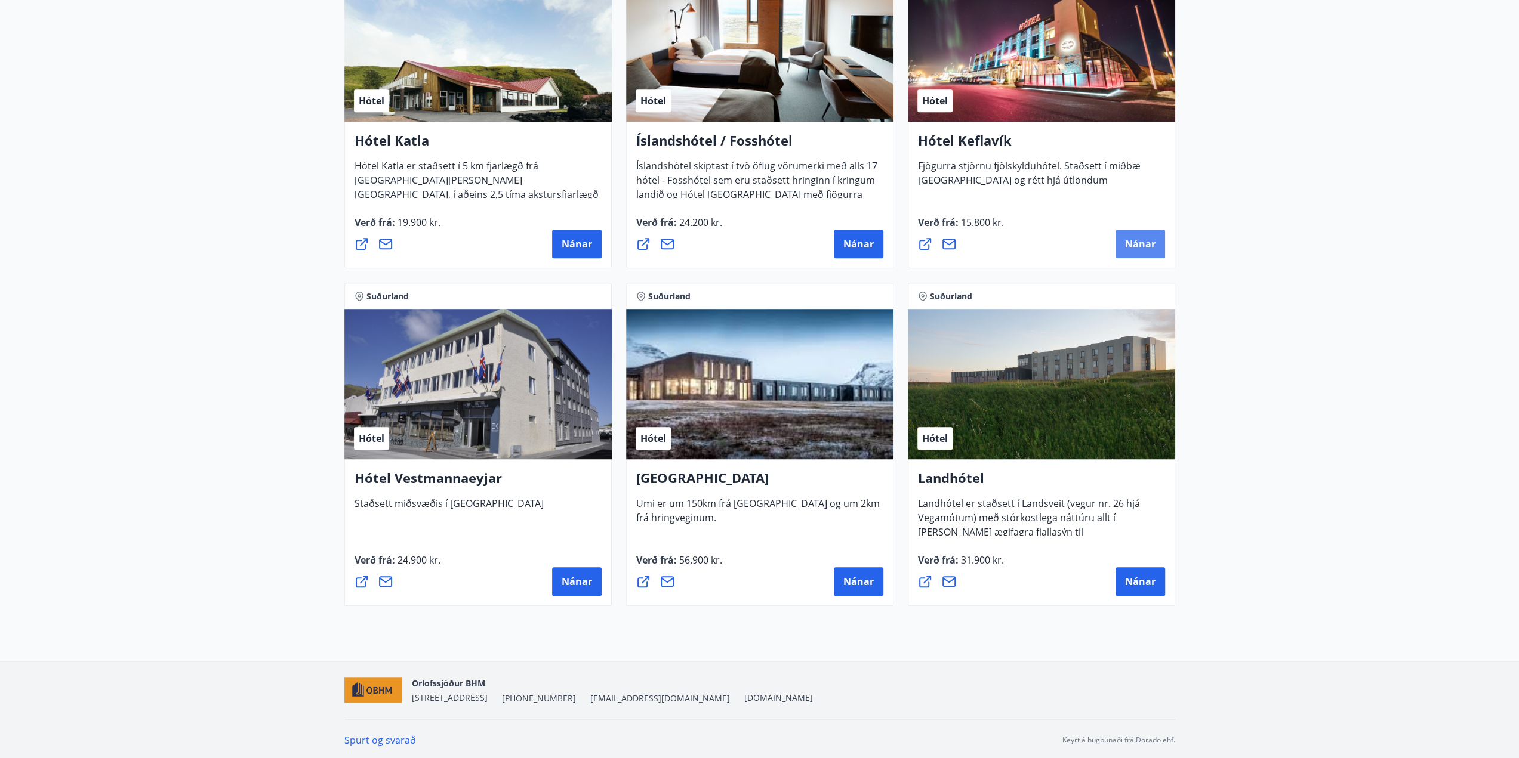
click at [1146, 246] on span "Nánar" at bounding box center [1140, 243] width 30 height 13
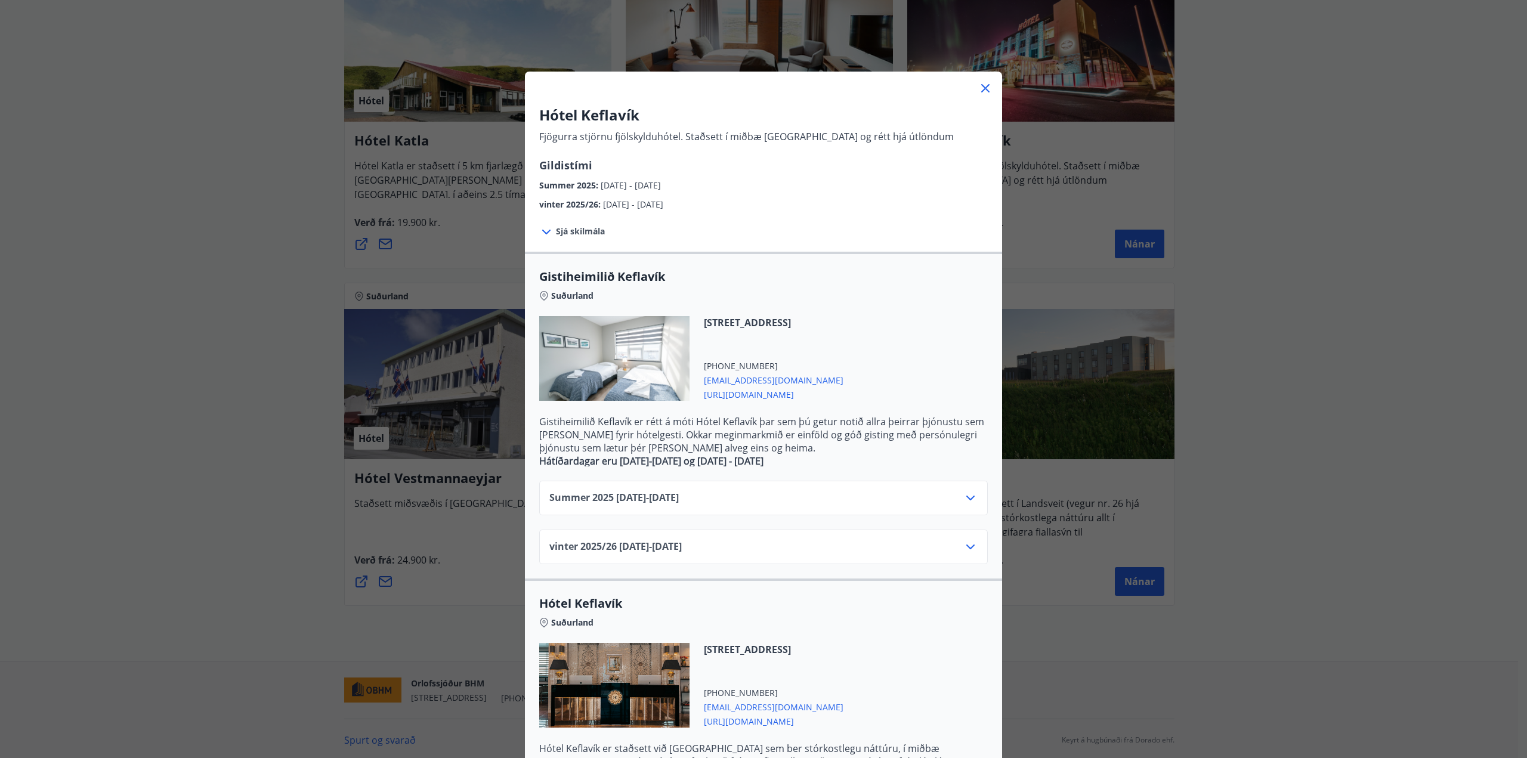
scroll to position [143, 0]
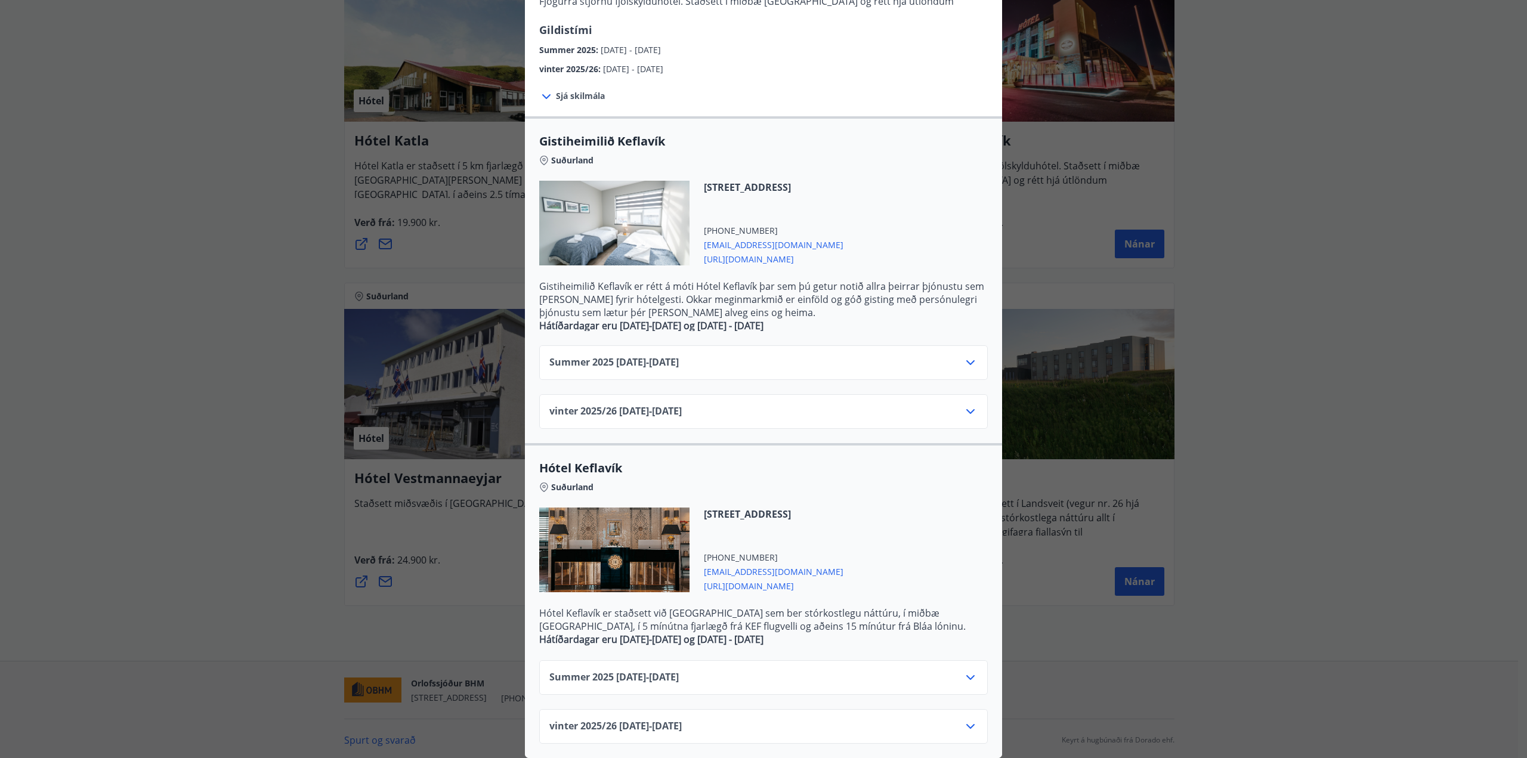
click at [967, 672] on icon at bounding box center [971, 678] width 14 height 14
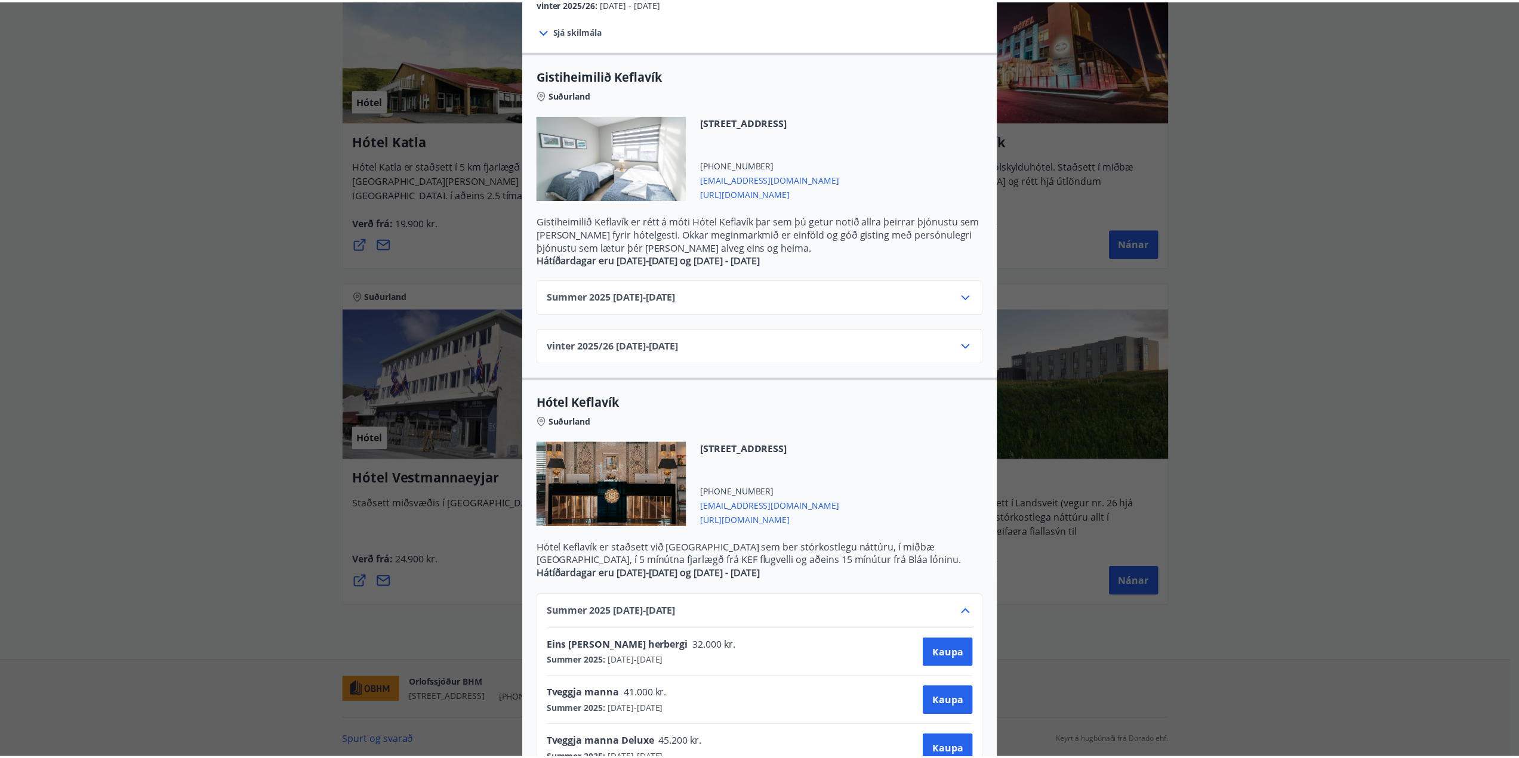
scroll to position [0, 0]
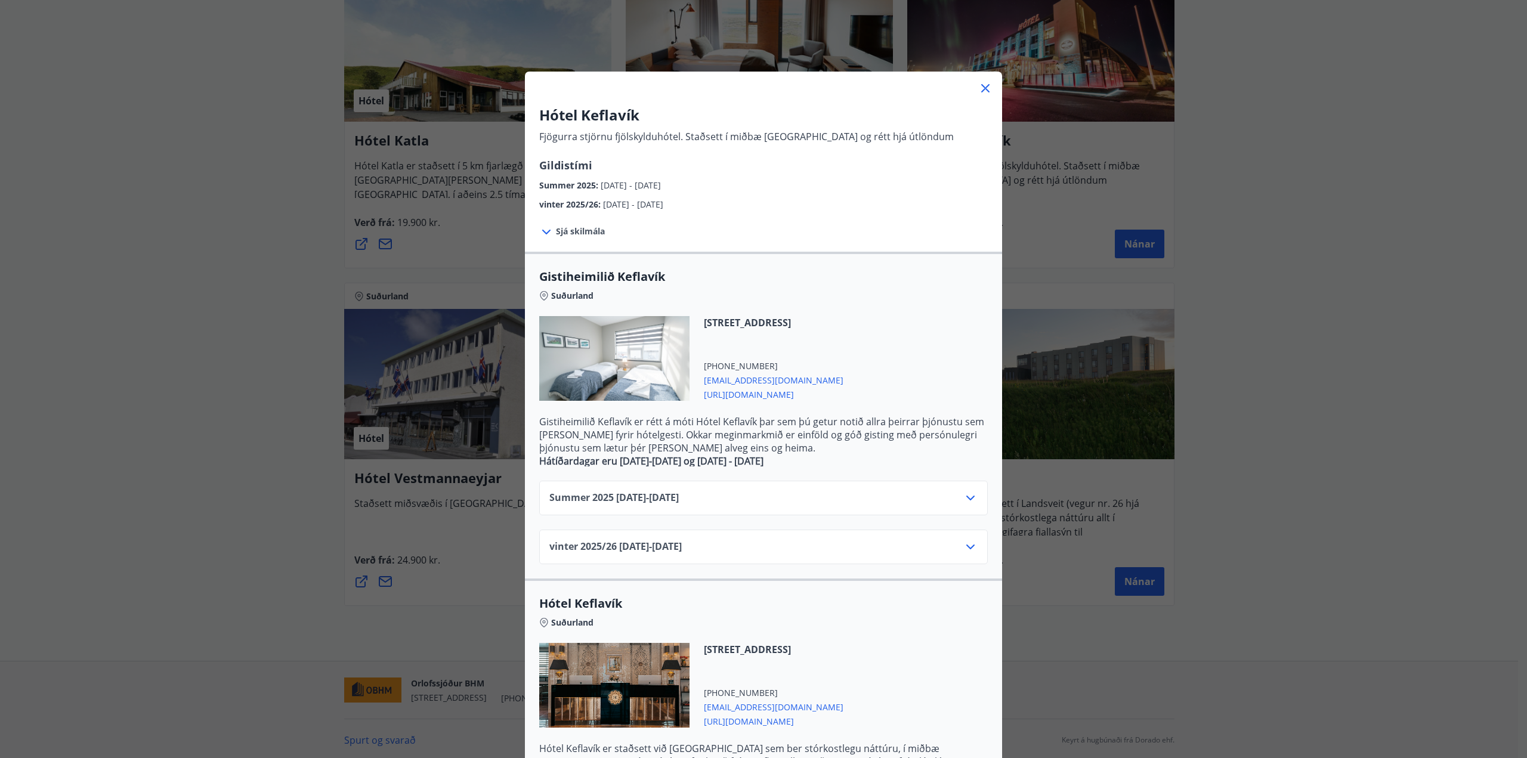
click at [985, 88] on icon at bounding box center [986, 89] width 2 height 2
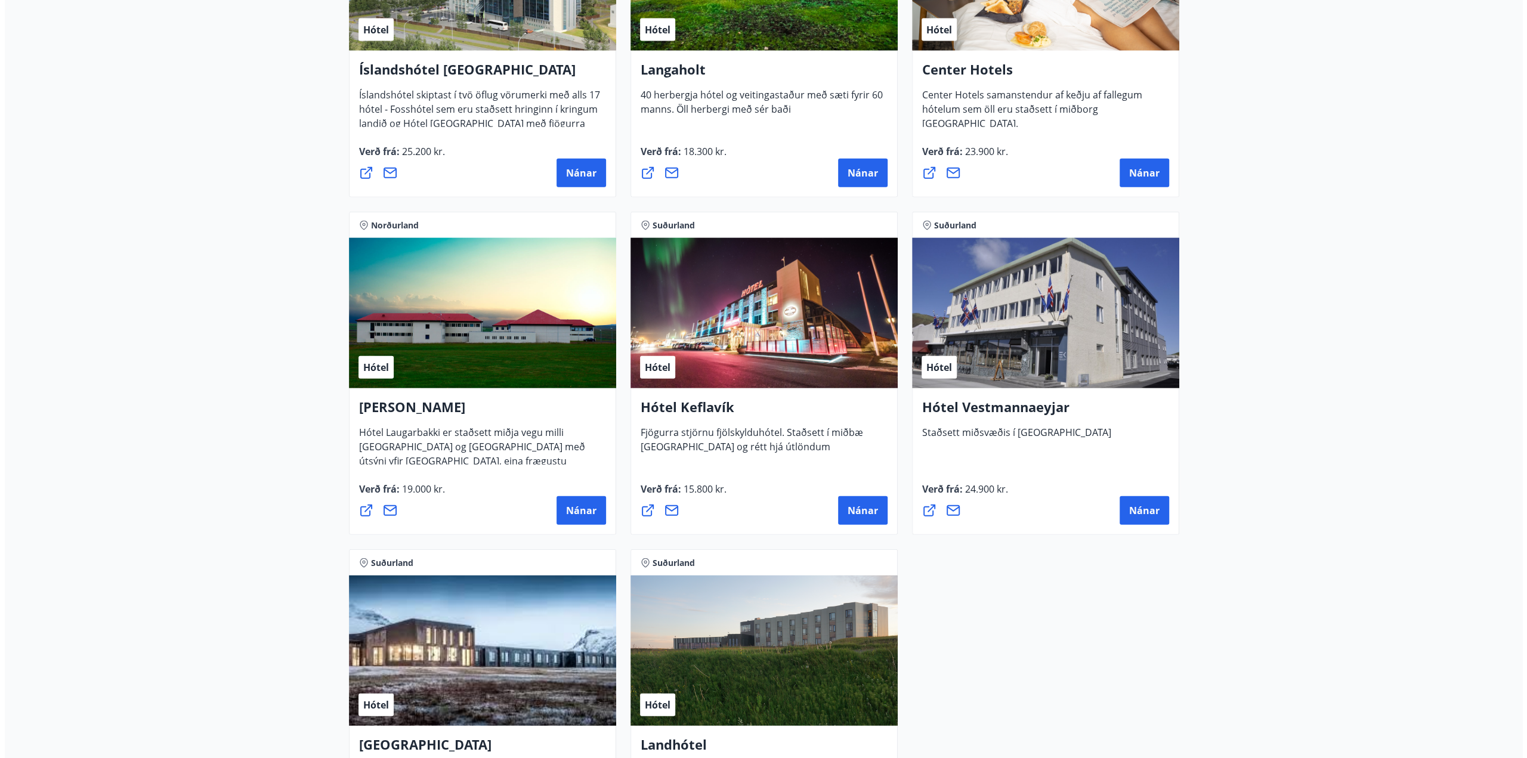
scroll to position [2745, 0]
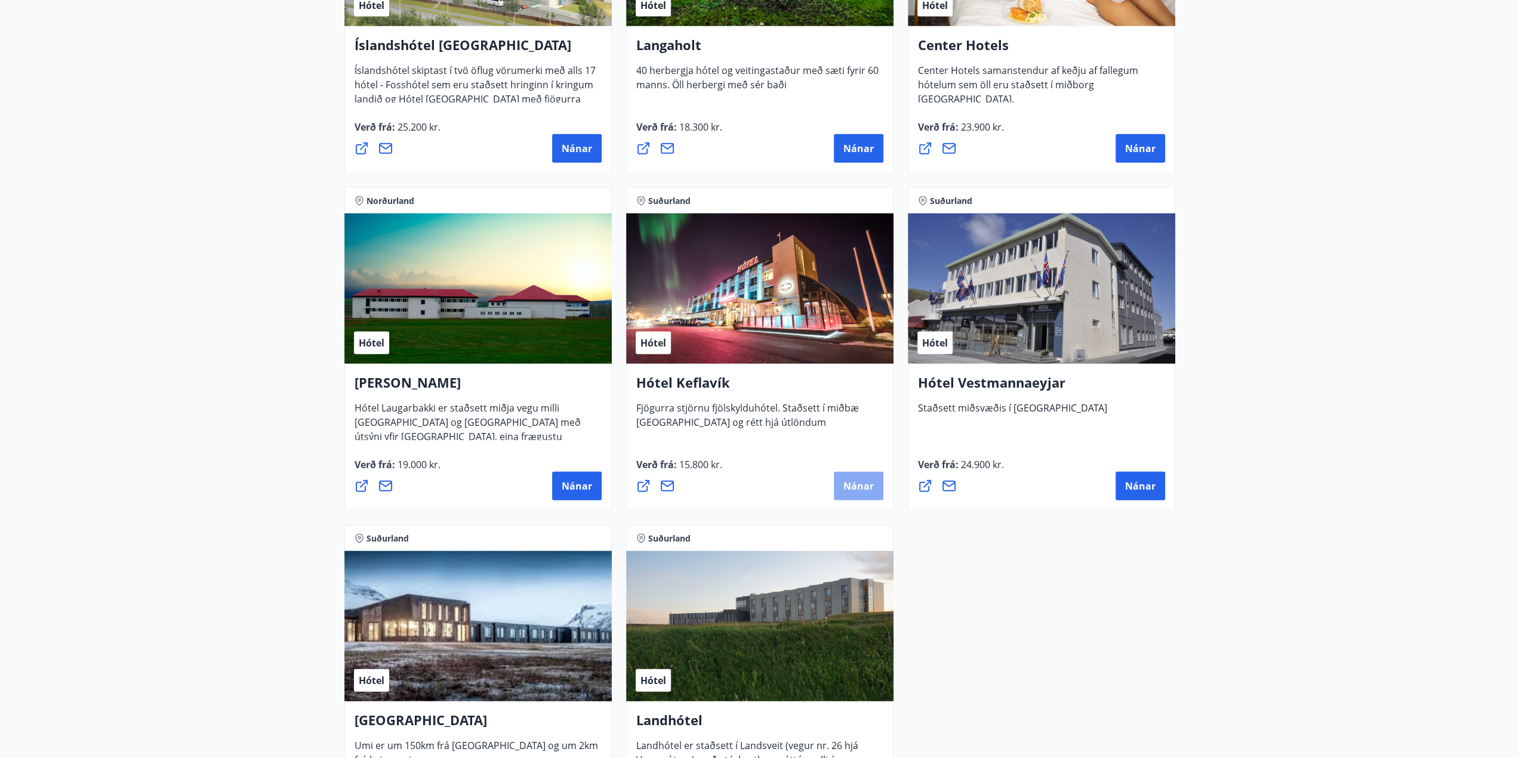
click at [842, 493] on button "Nánar" at bounding box center [859, 486] width 50 height 29
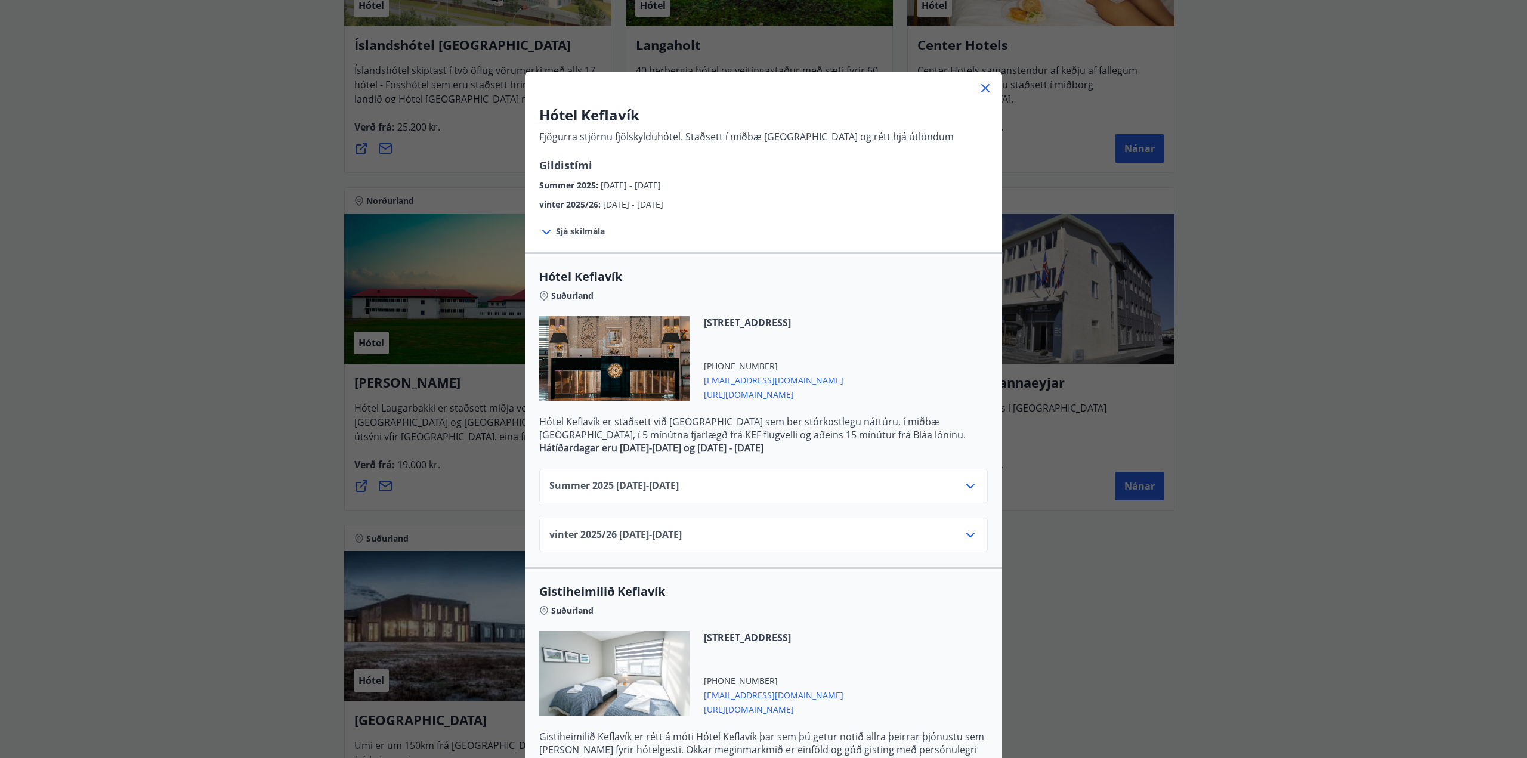
click at [966, 483] on icon at bounding box center [971, 486] width 14 height 14
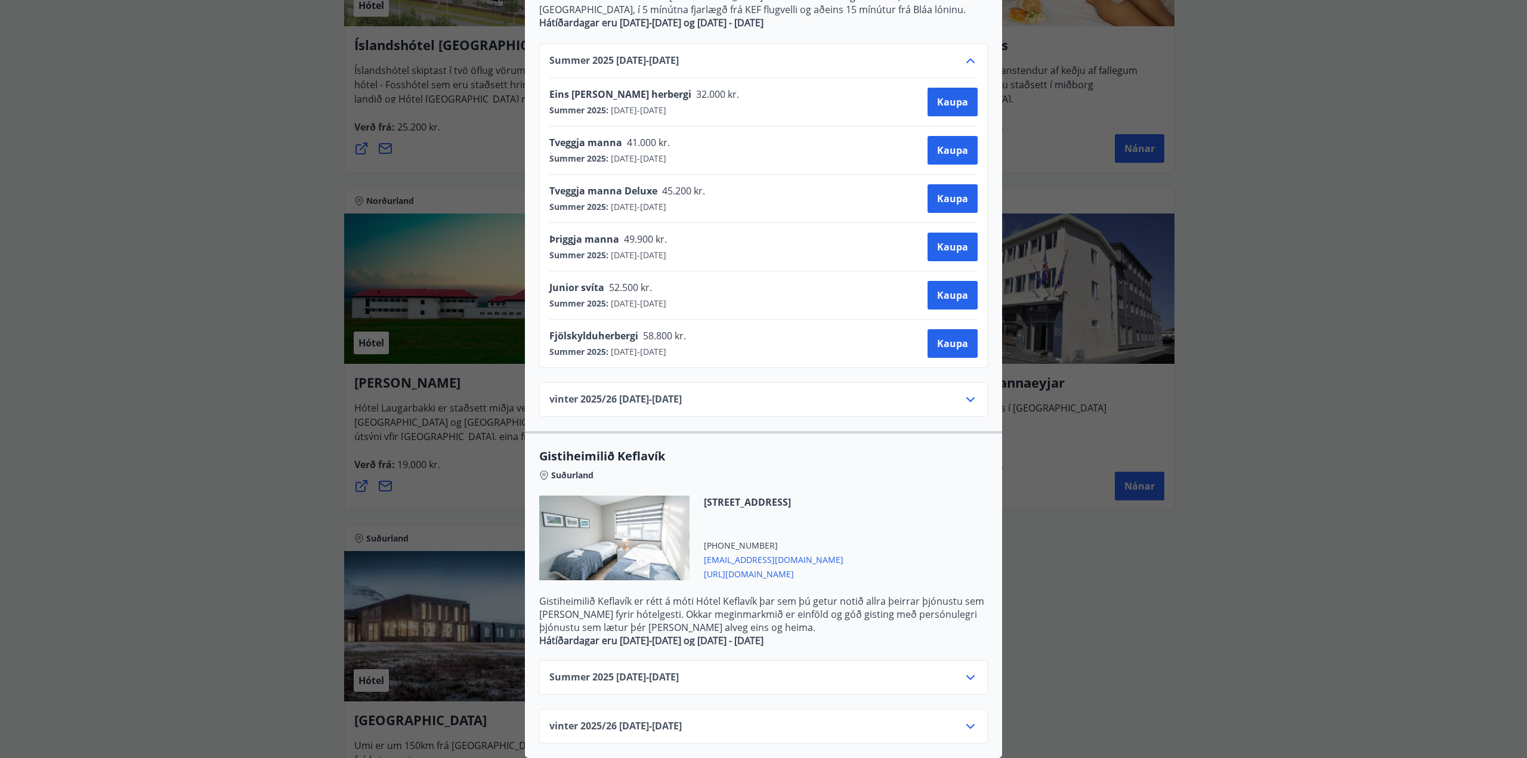
scroll to position [431, 0]
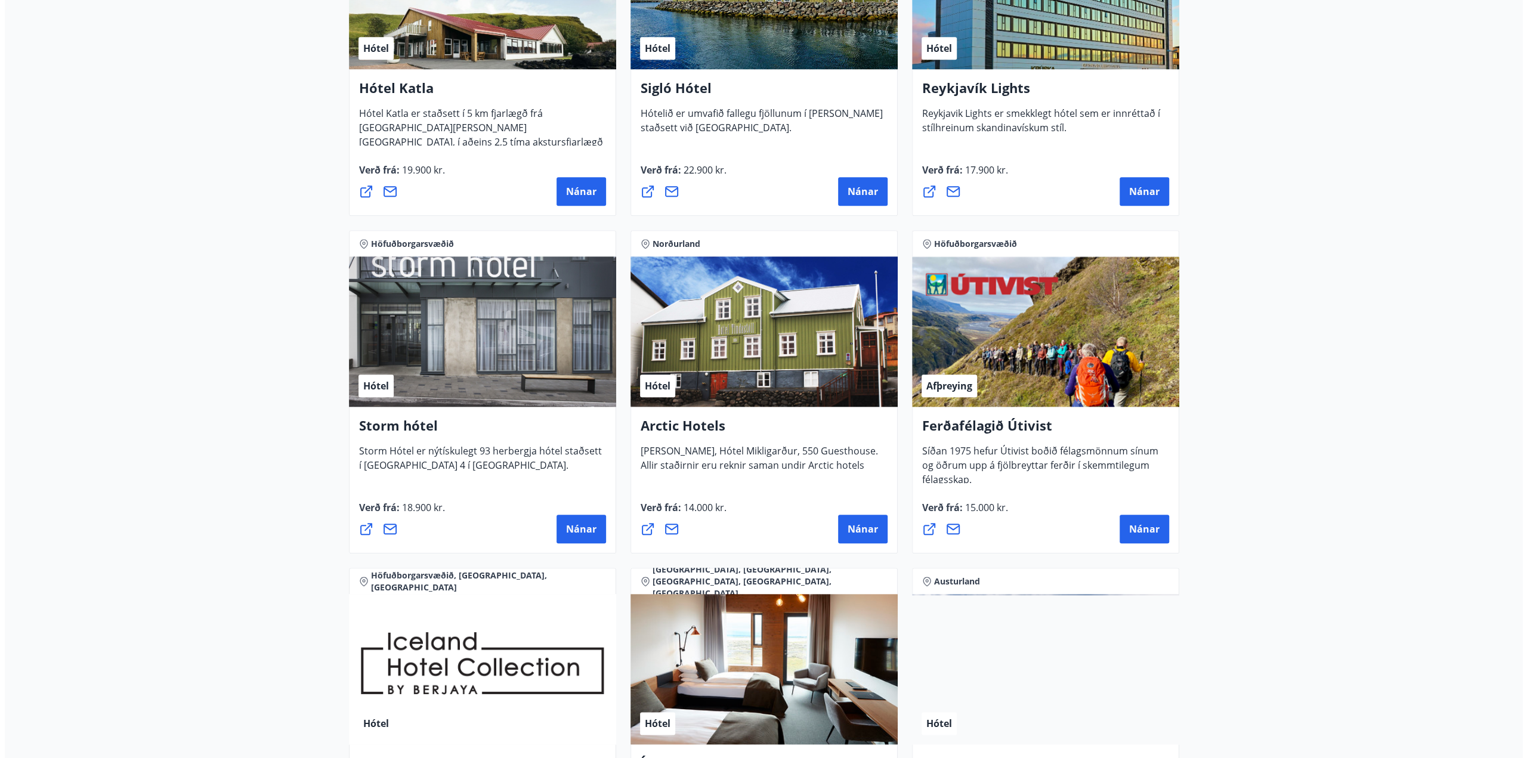
scroll to position [1014, 0]
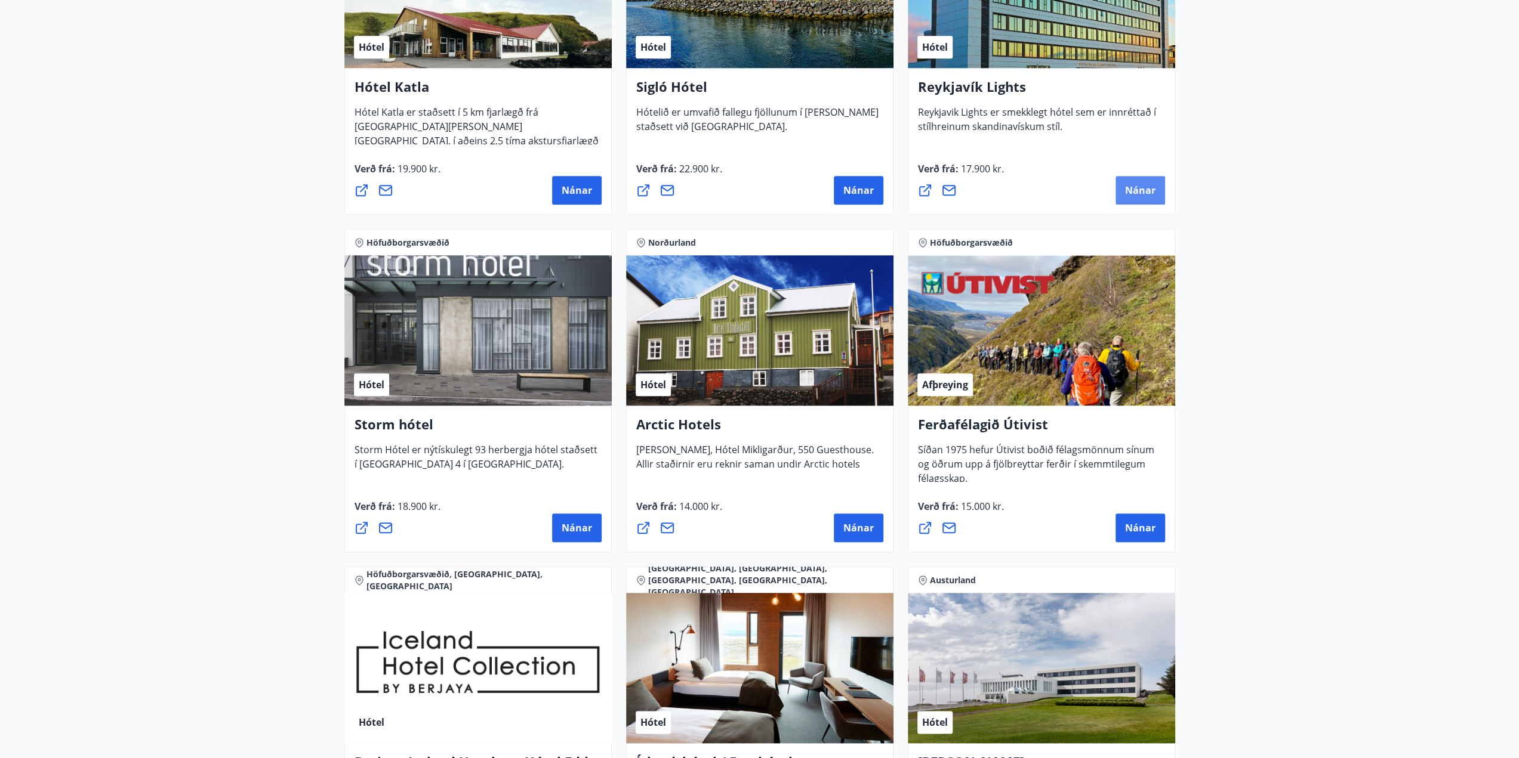
click at [1149, 184] on span "Nánar" at bounding box center [1140, 190] width 30 height 13
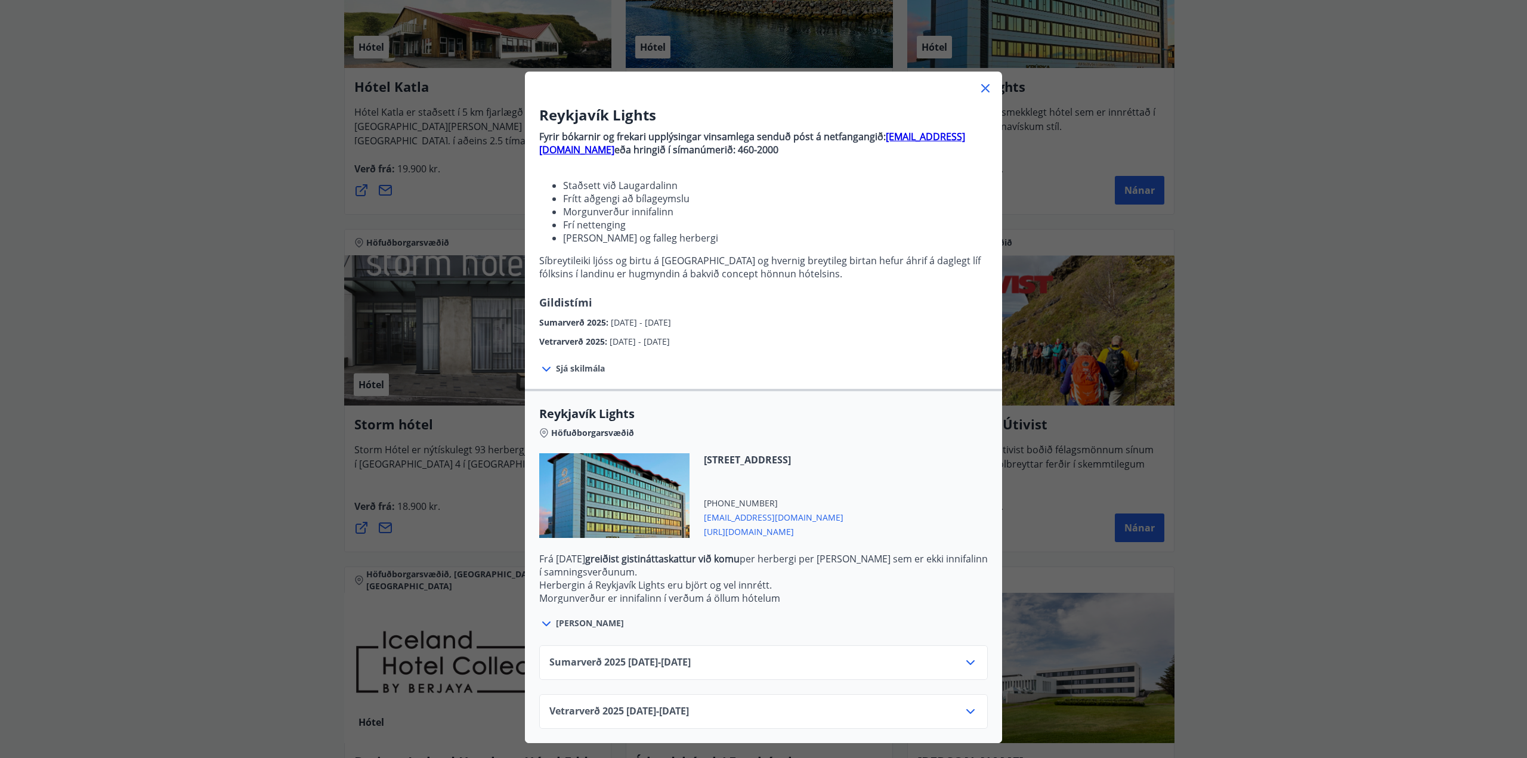
click at [687, 661] on span "Sumarverð 2025 16.05.25 - 30.09.25" at bounding box center [620, 663] width 141 height 14
click at [967, 663] on icon at bounding box center [971, 663] width 8 height 5
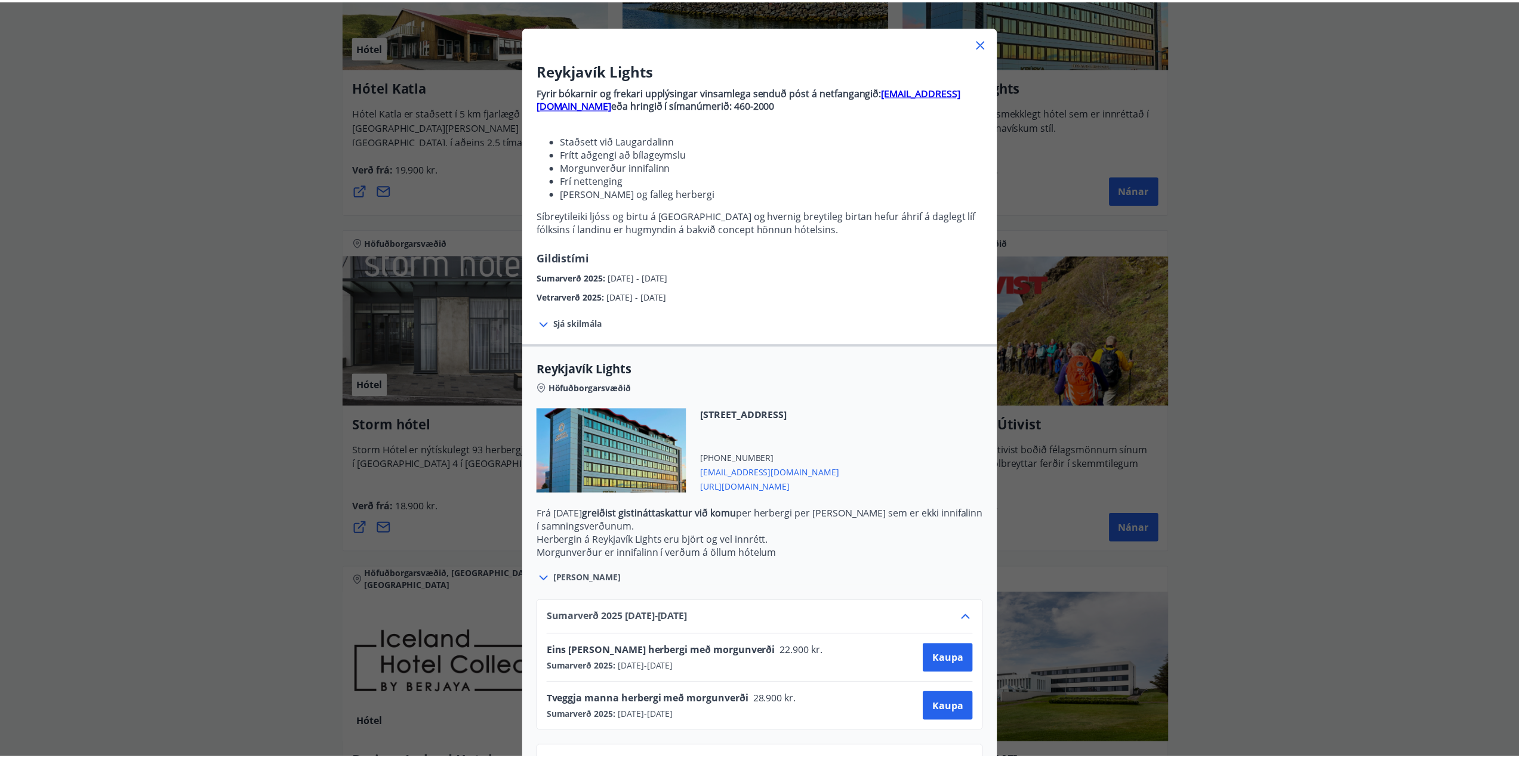
scroll to position [89, 0]
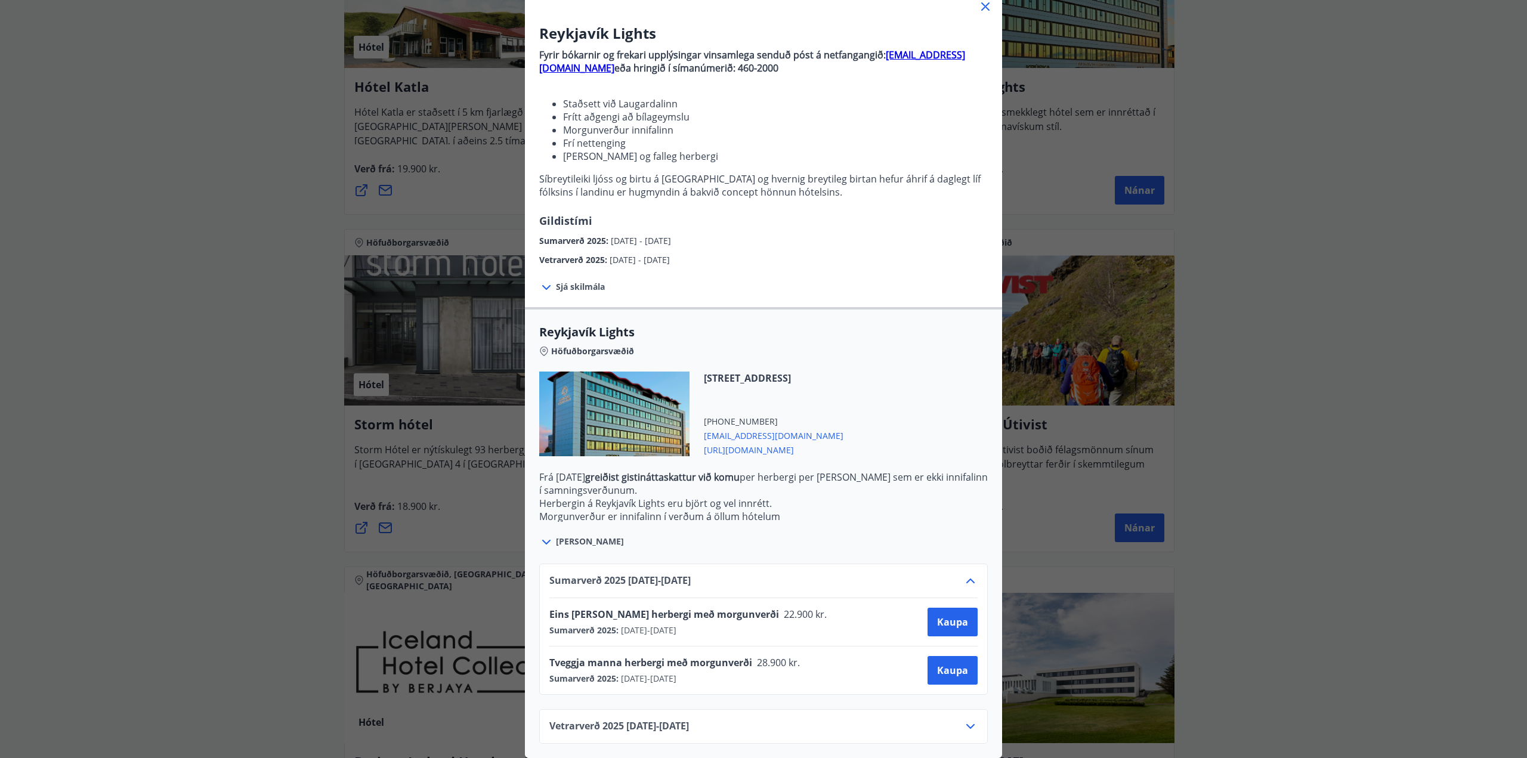
drag, startPoint x: 1291, startPoint y: 539, endPoint x: 1290, endPoint y: 530, distance: 9.0
click at [1290, 530] on div "Reykjavík Lights Fyrir bókarnir og frekari upplýsingar vinsamlega senduð póst á…" at bounding box center [763, 297] width 1527 height 758
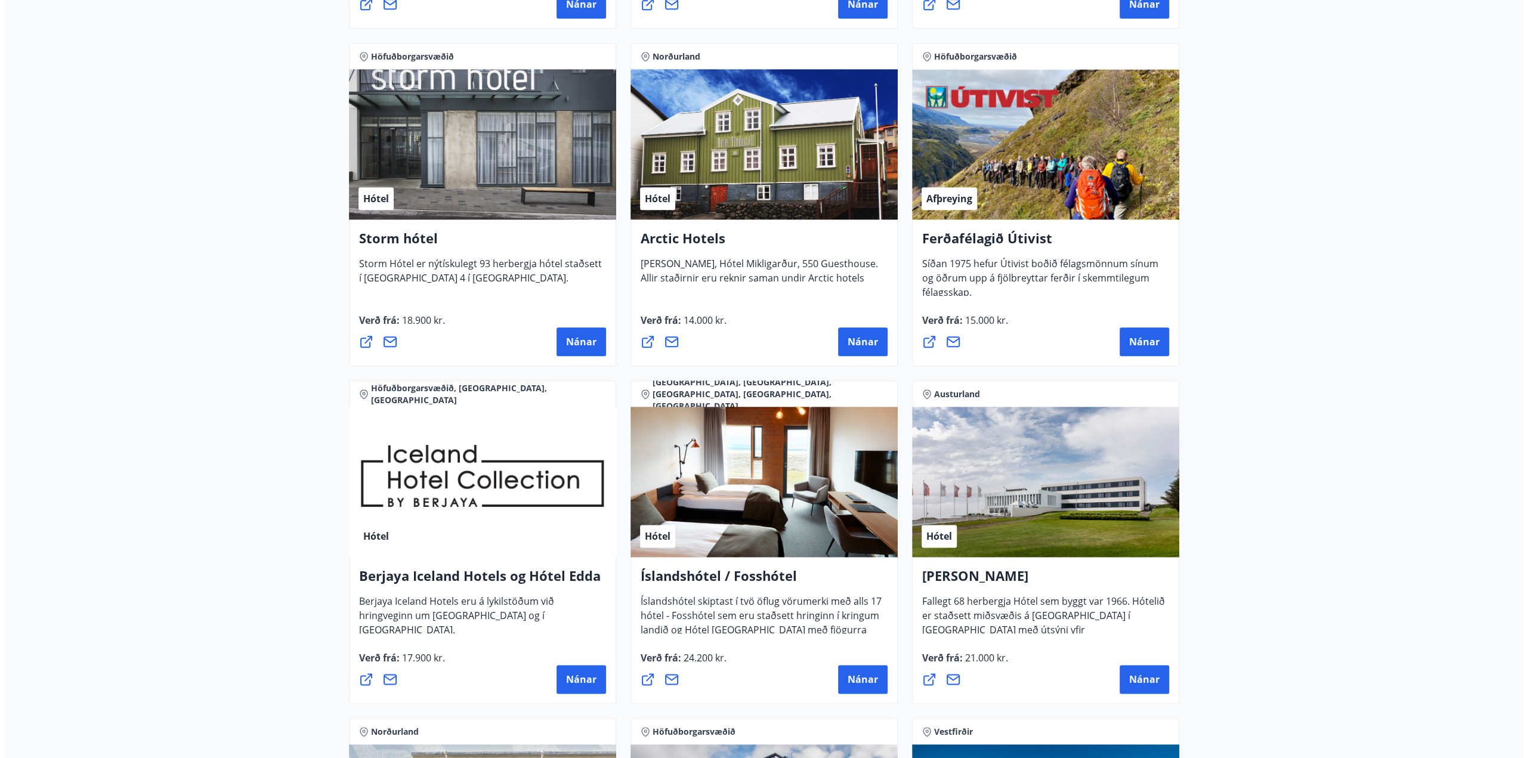
scroll to position [1432, 0]
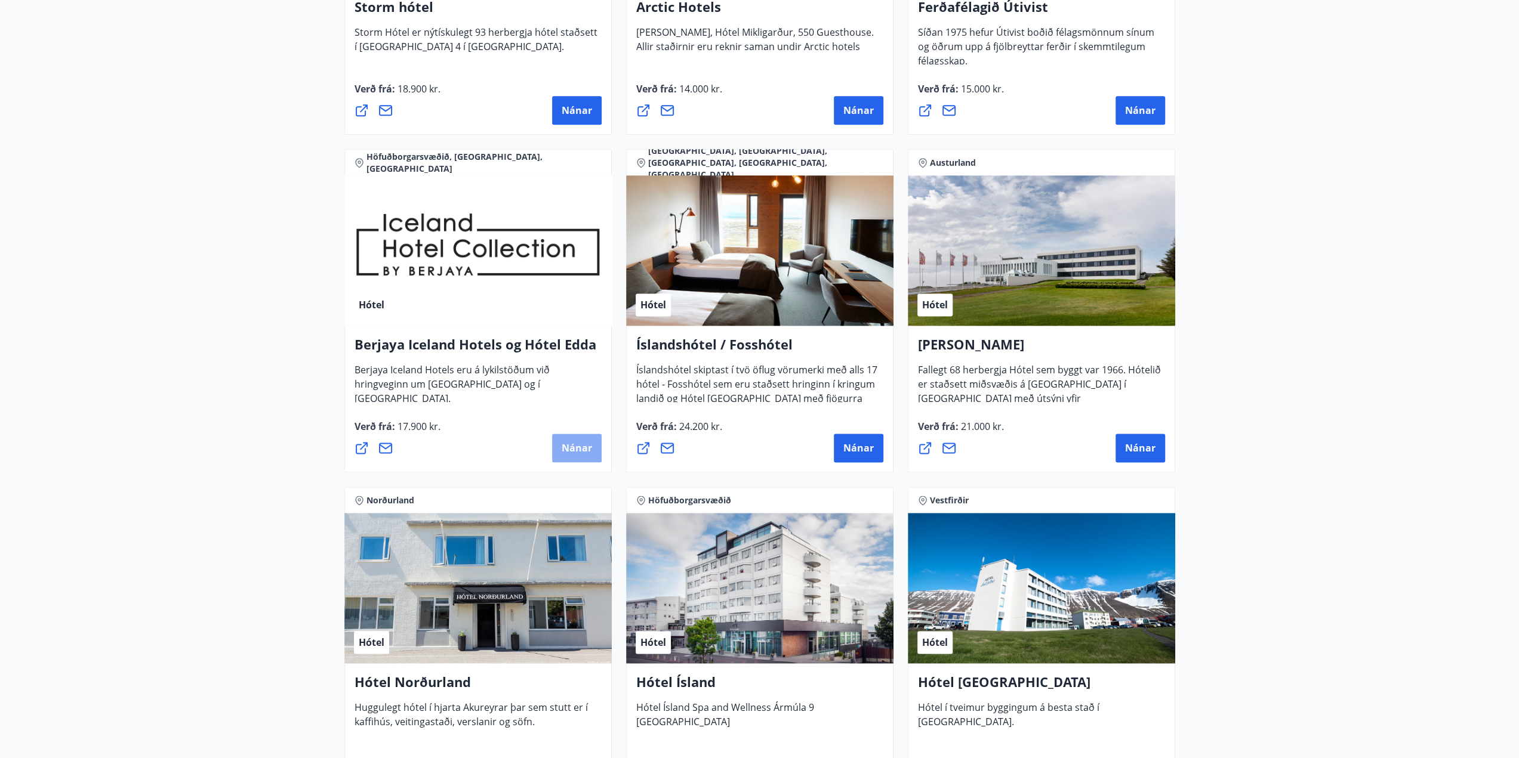
click at [577, 449] on span "Nánar" at bounding box center [576, 448] width 30 height 13
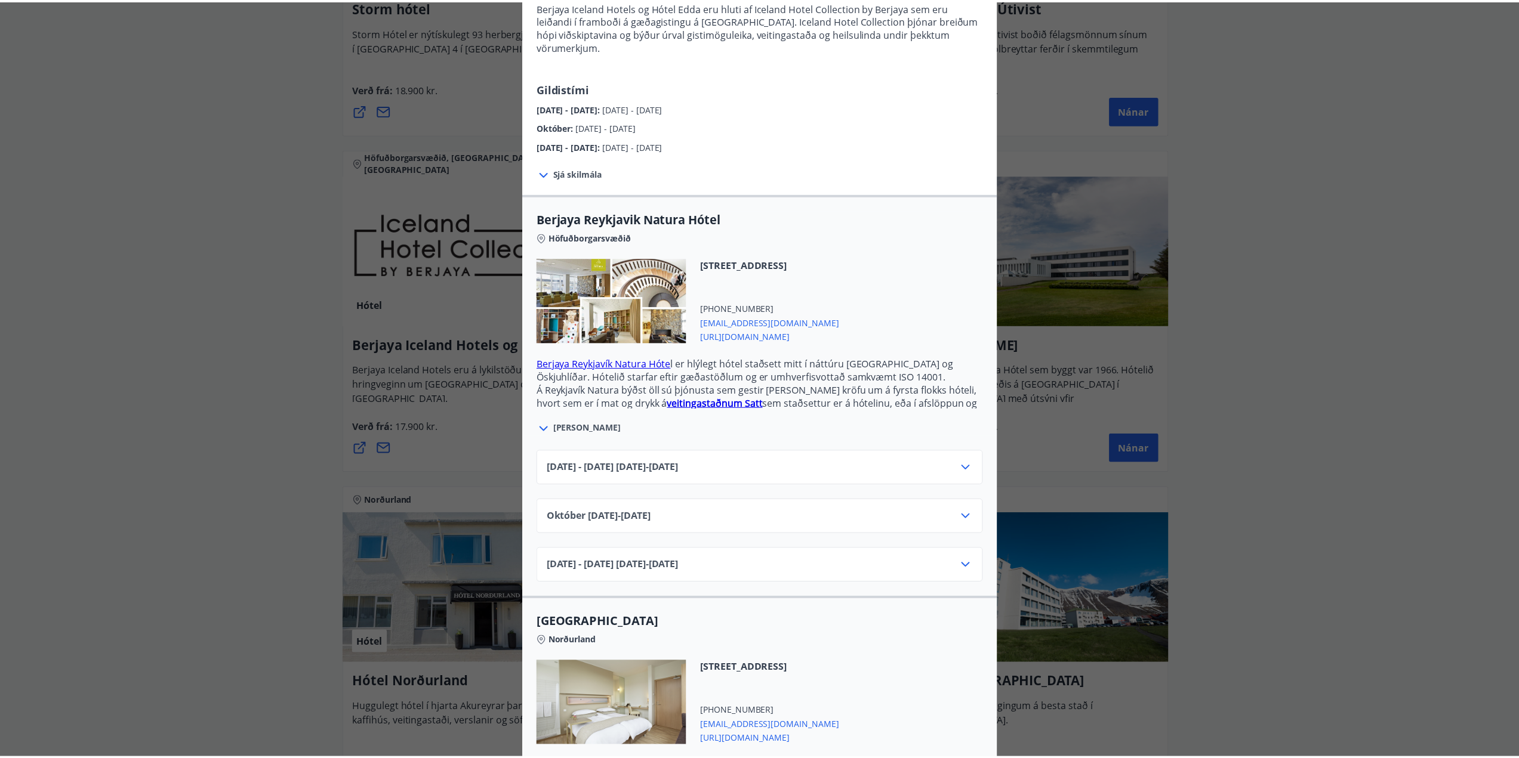
scroll to position [0, 0]
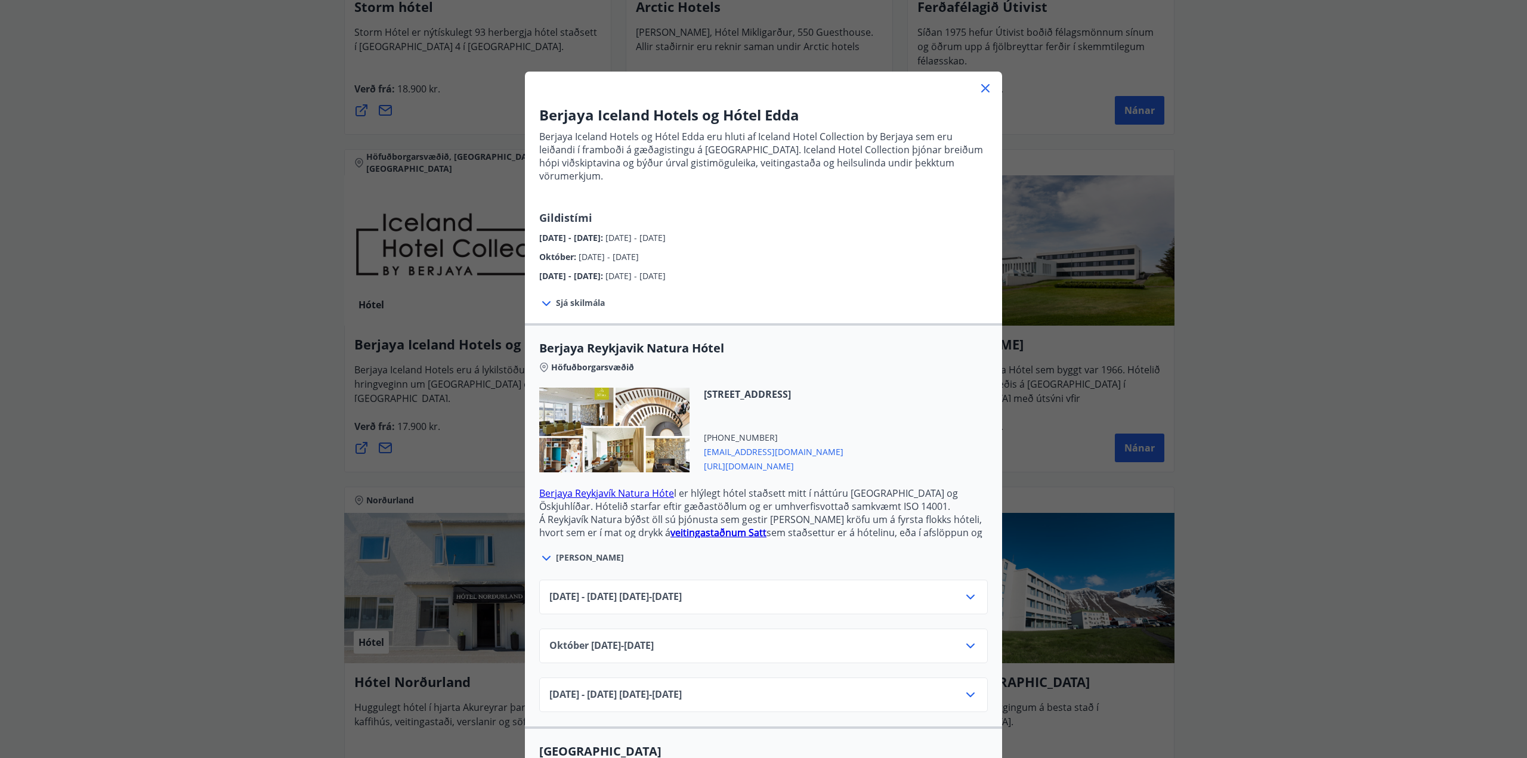
click at [982, 88] on icon at bounding box center [986, 88] width 8 height 8
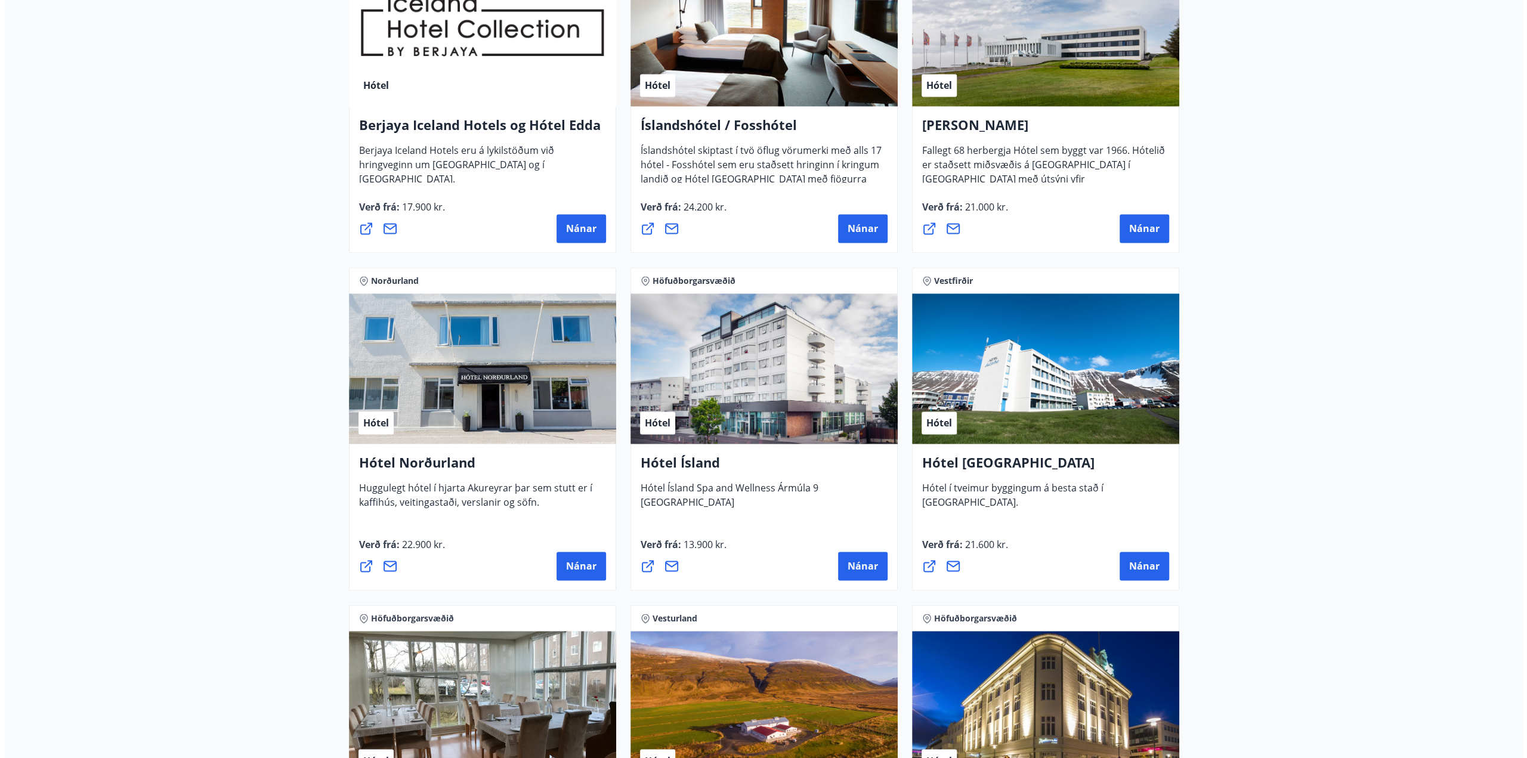
scroll to position [1671, 0]
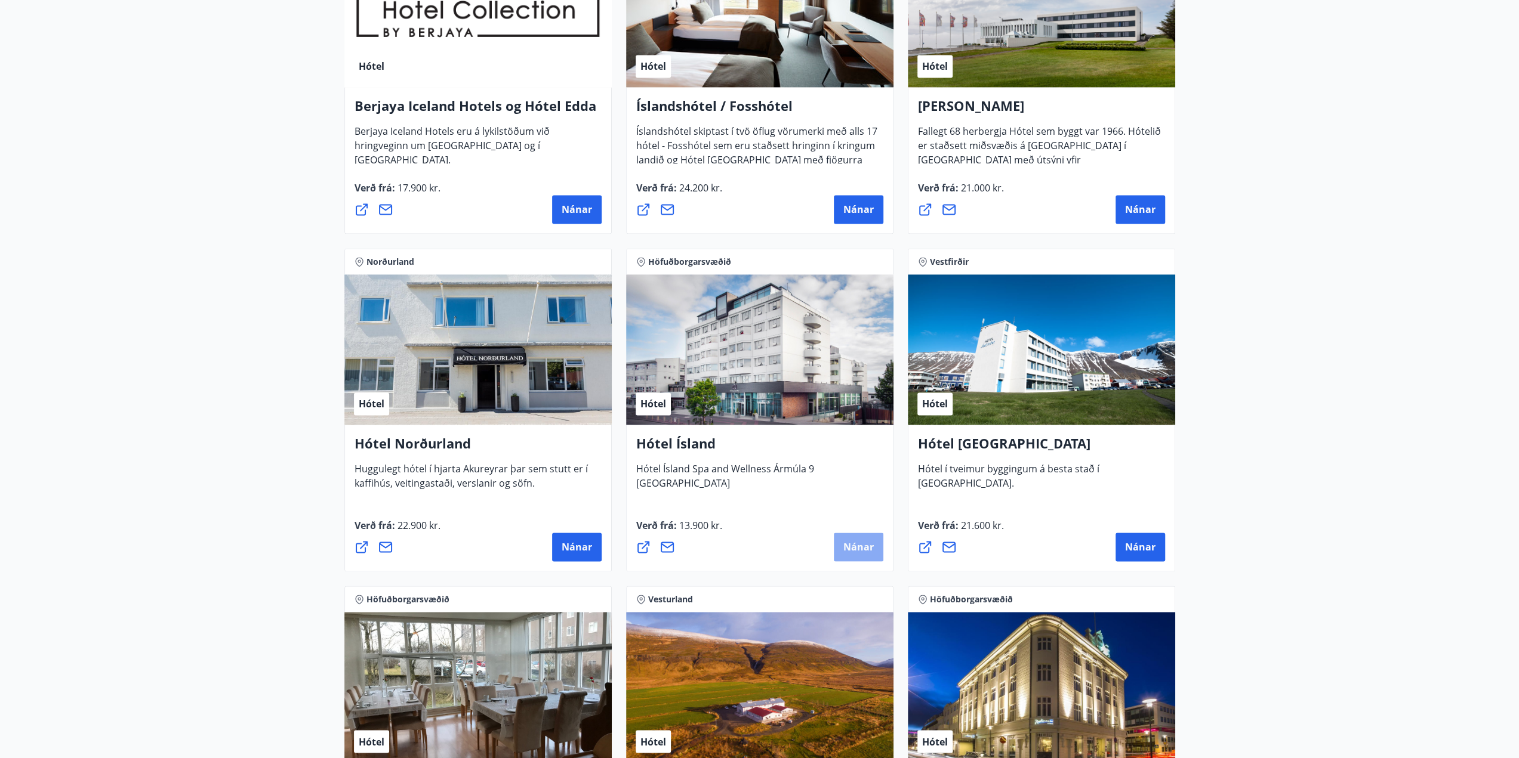
click at [844, 549] on span "Nánar" at bounding box center [858, 547] width 30 height 13
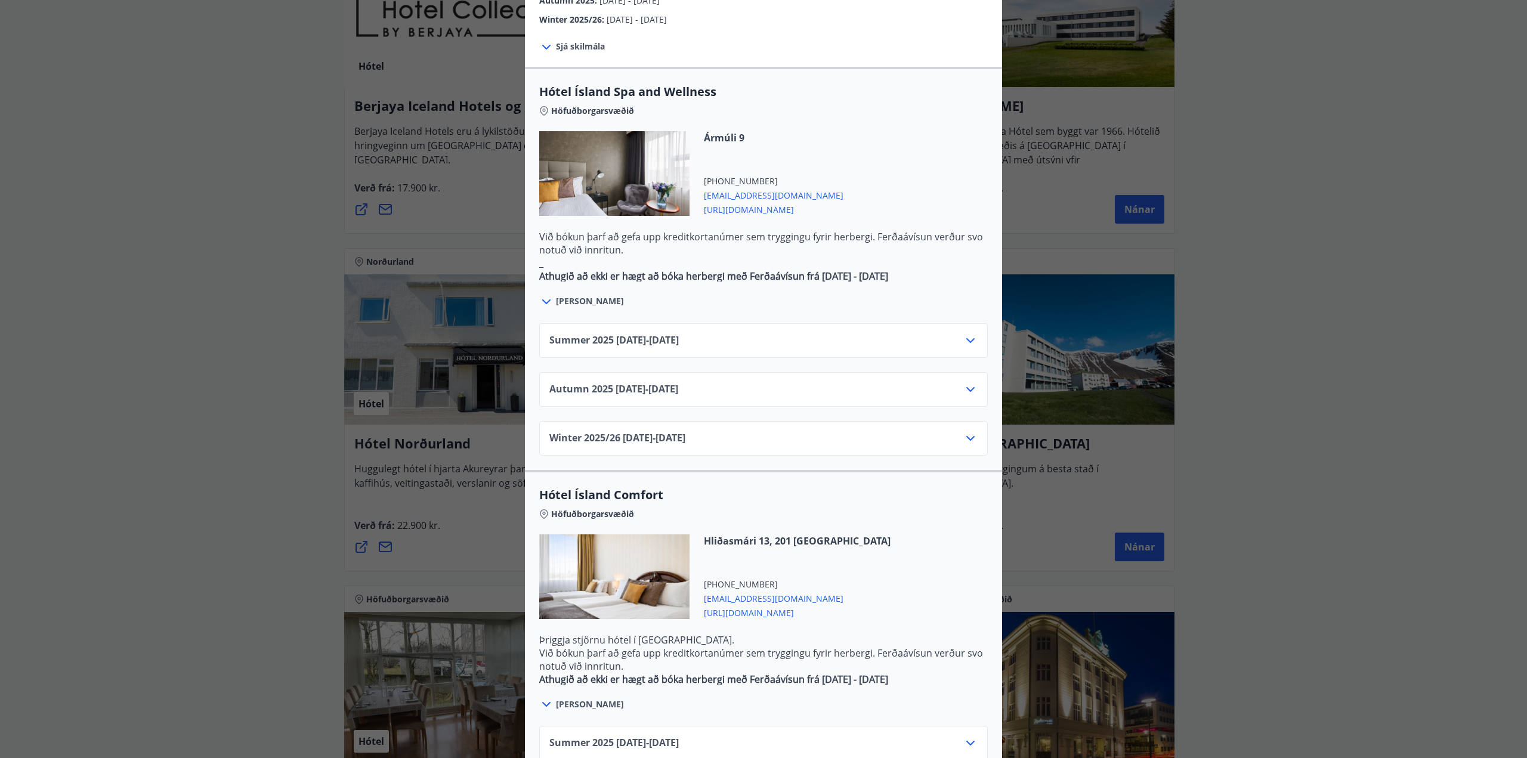
scroll to position [693, 0]
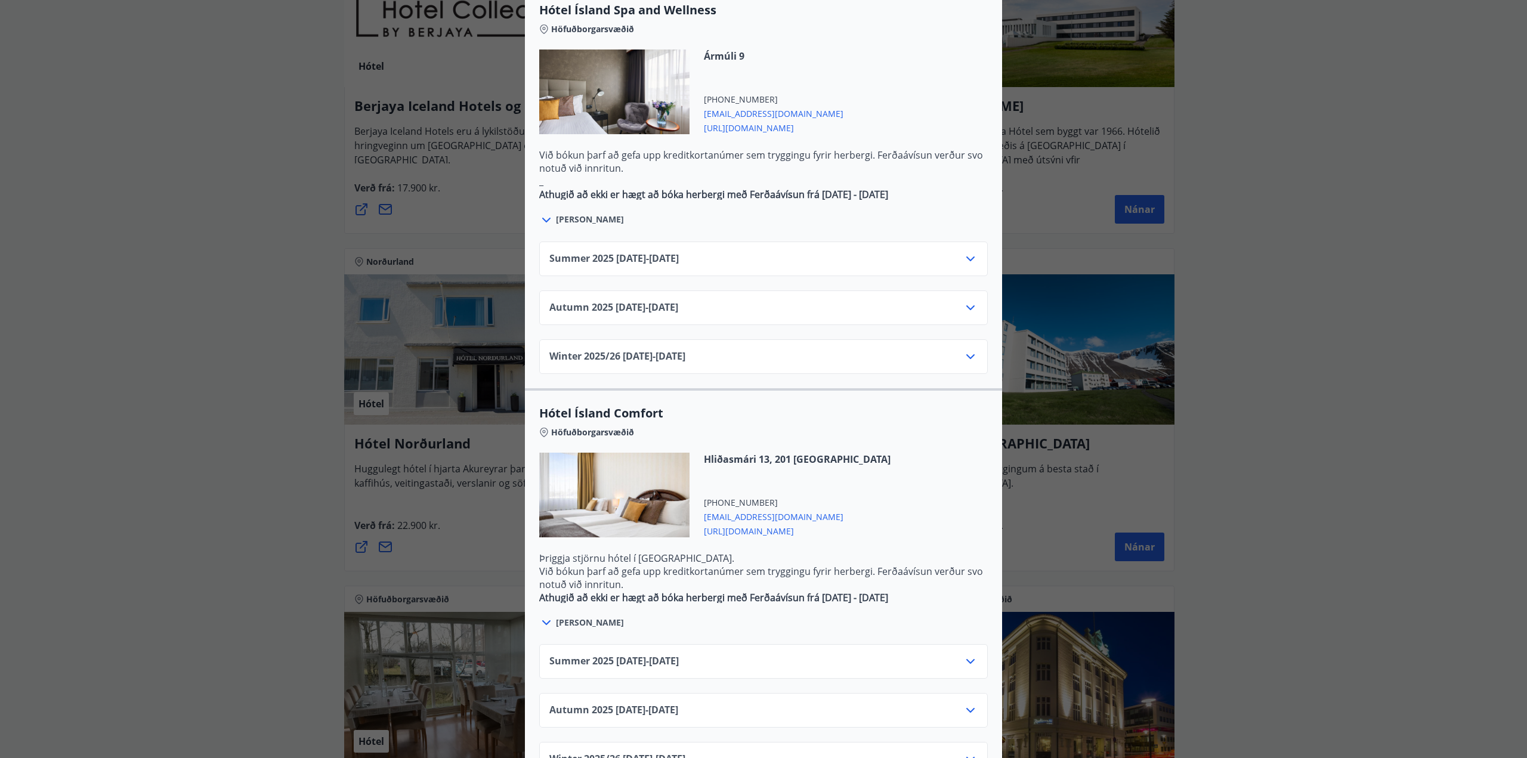
click at [971, 655] on icon at bounding box center [971, 662] width 14 height 14
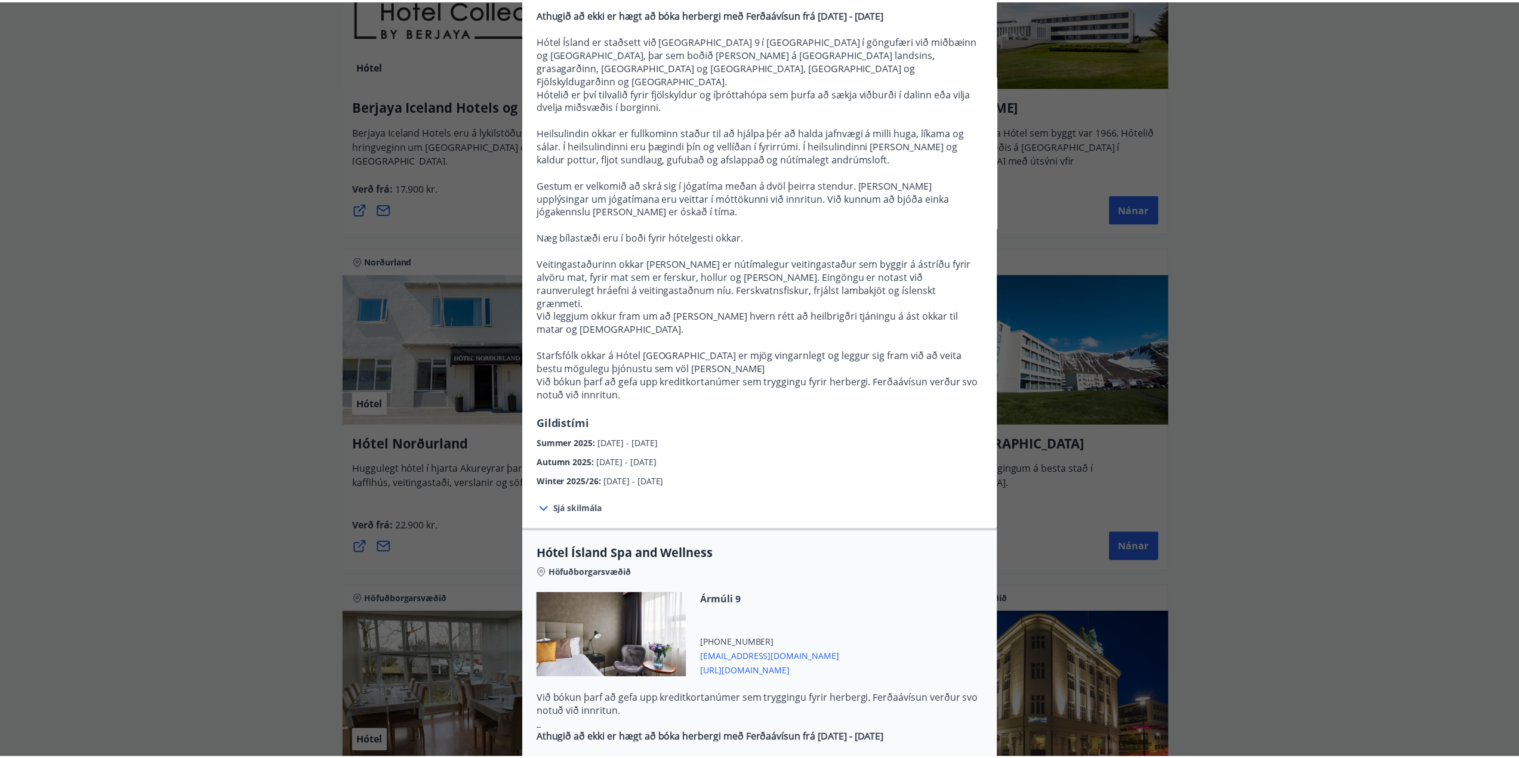
scroll to position [36, 0]
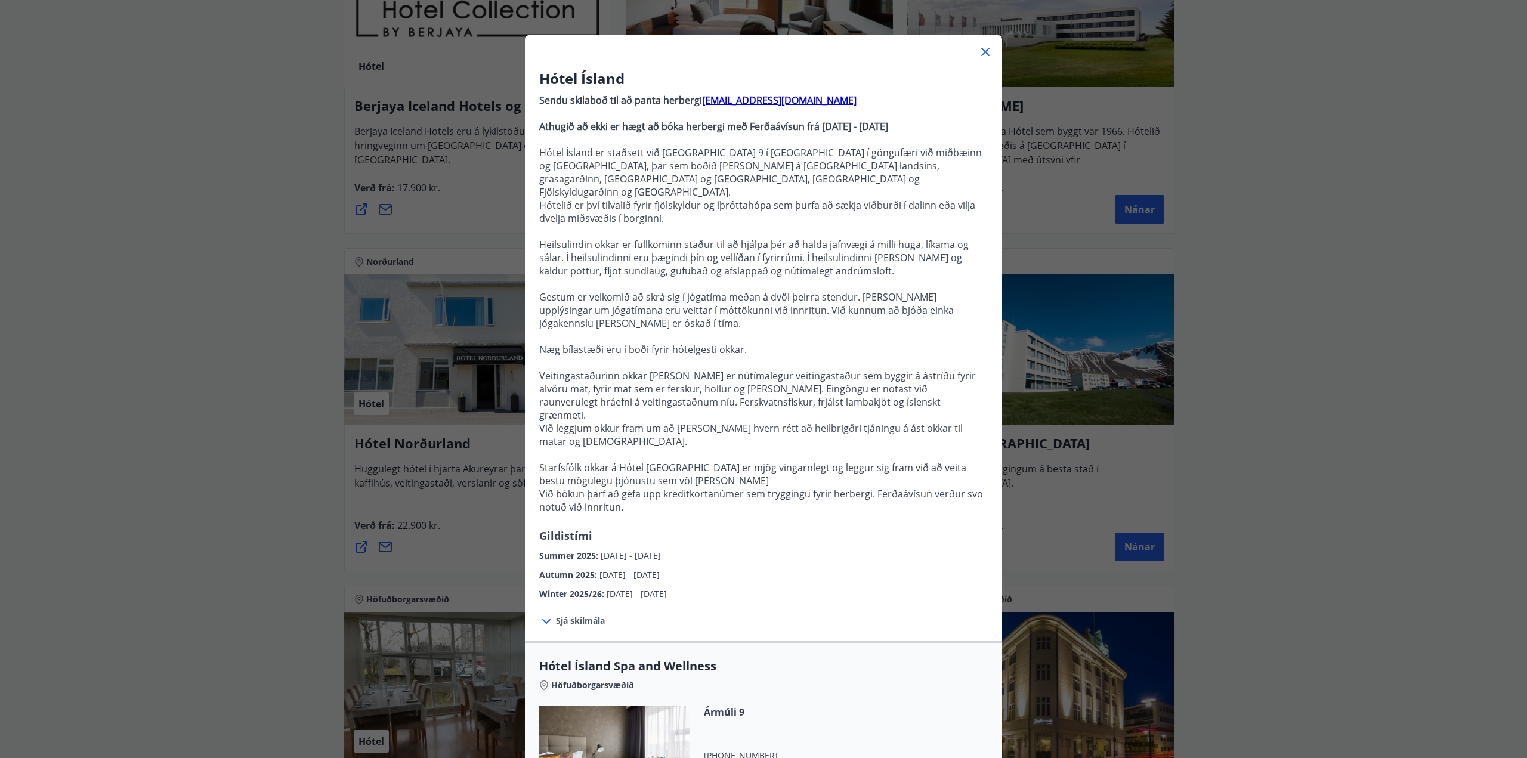
click at [983, 50] on icon at bounding box center [986, 52] width 8 height 8
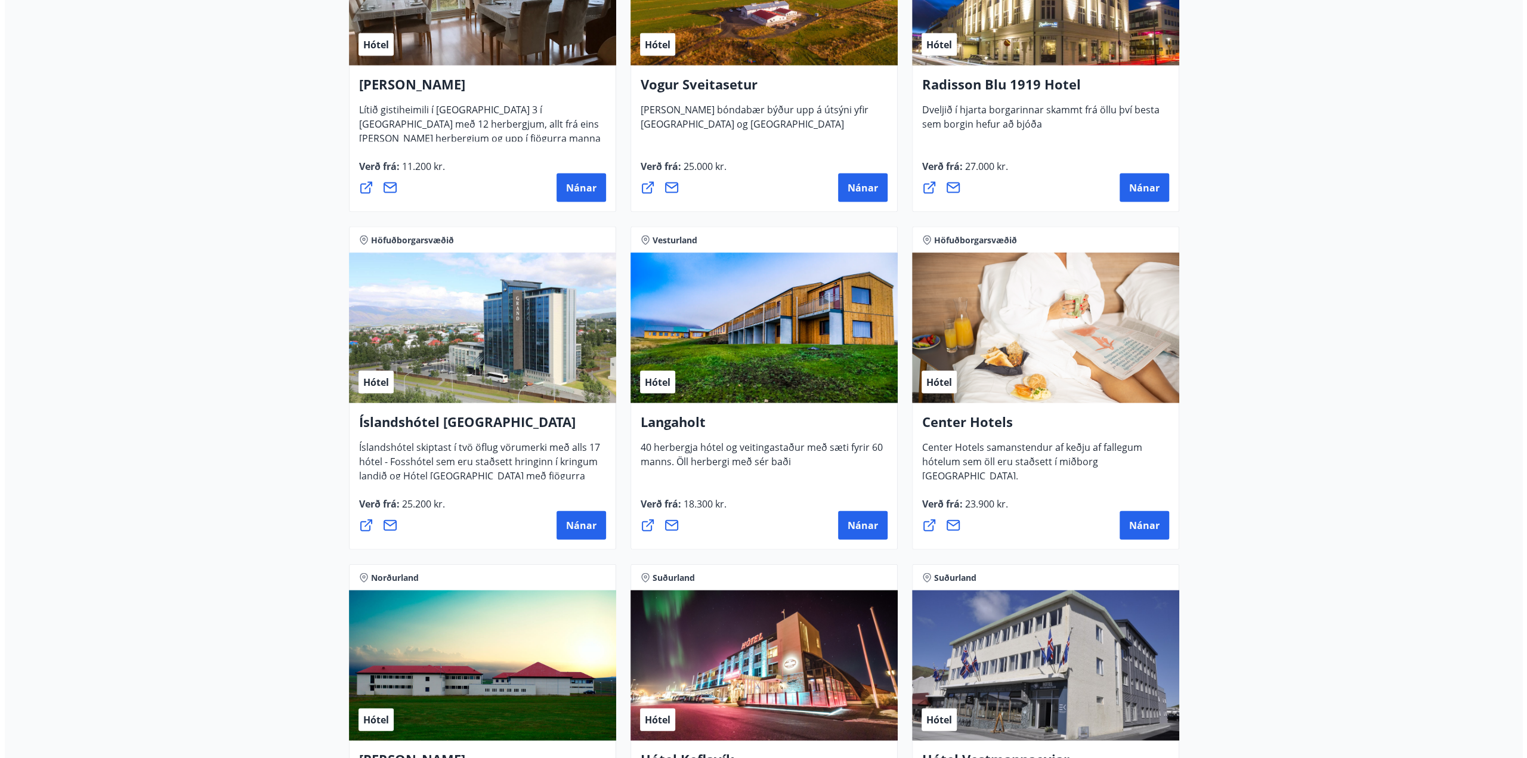
scroll to position [2387, 0]
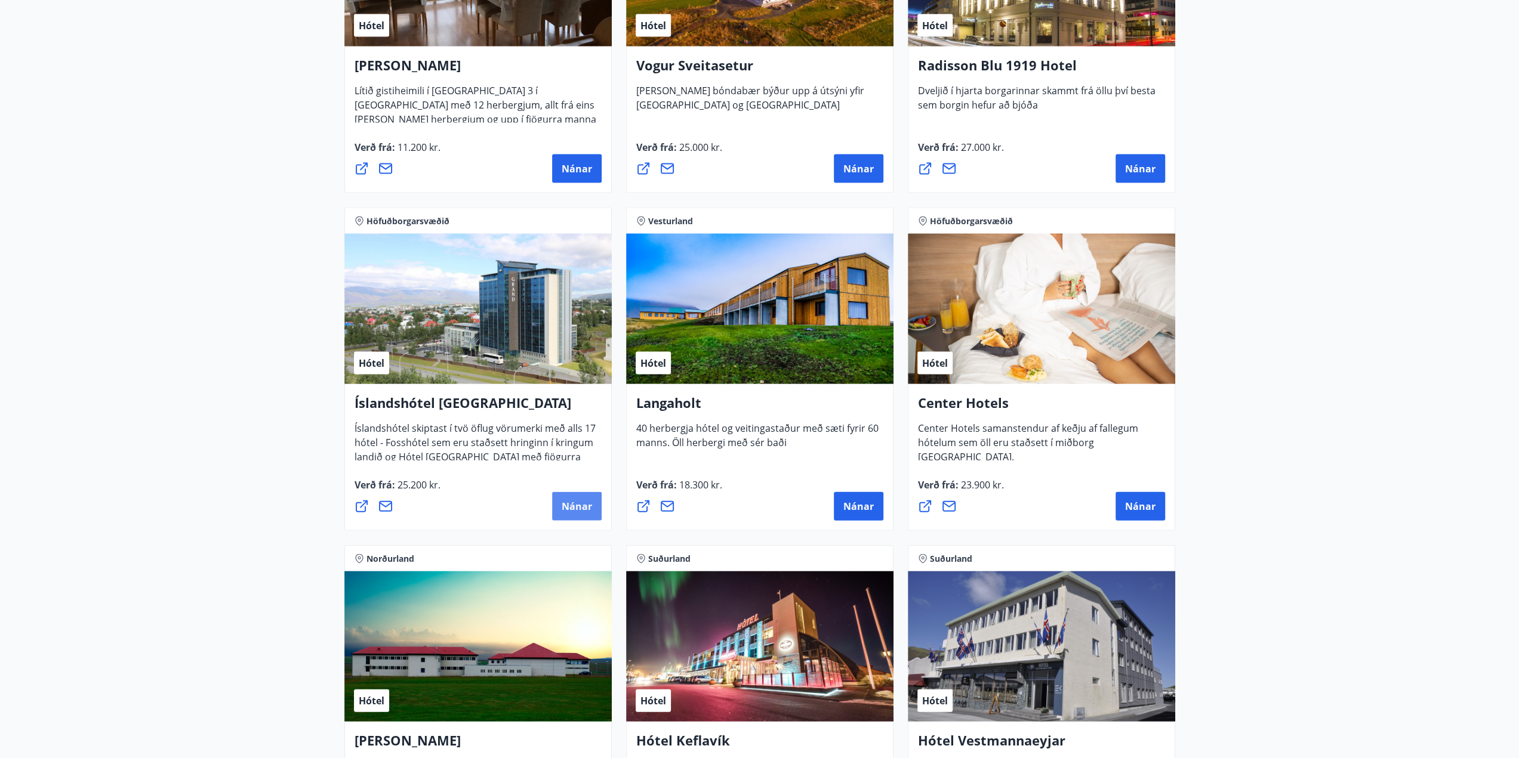
click at [582, 505] on span "Nánar" at bounding box center [576, 506] width 30 height 13
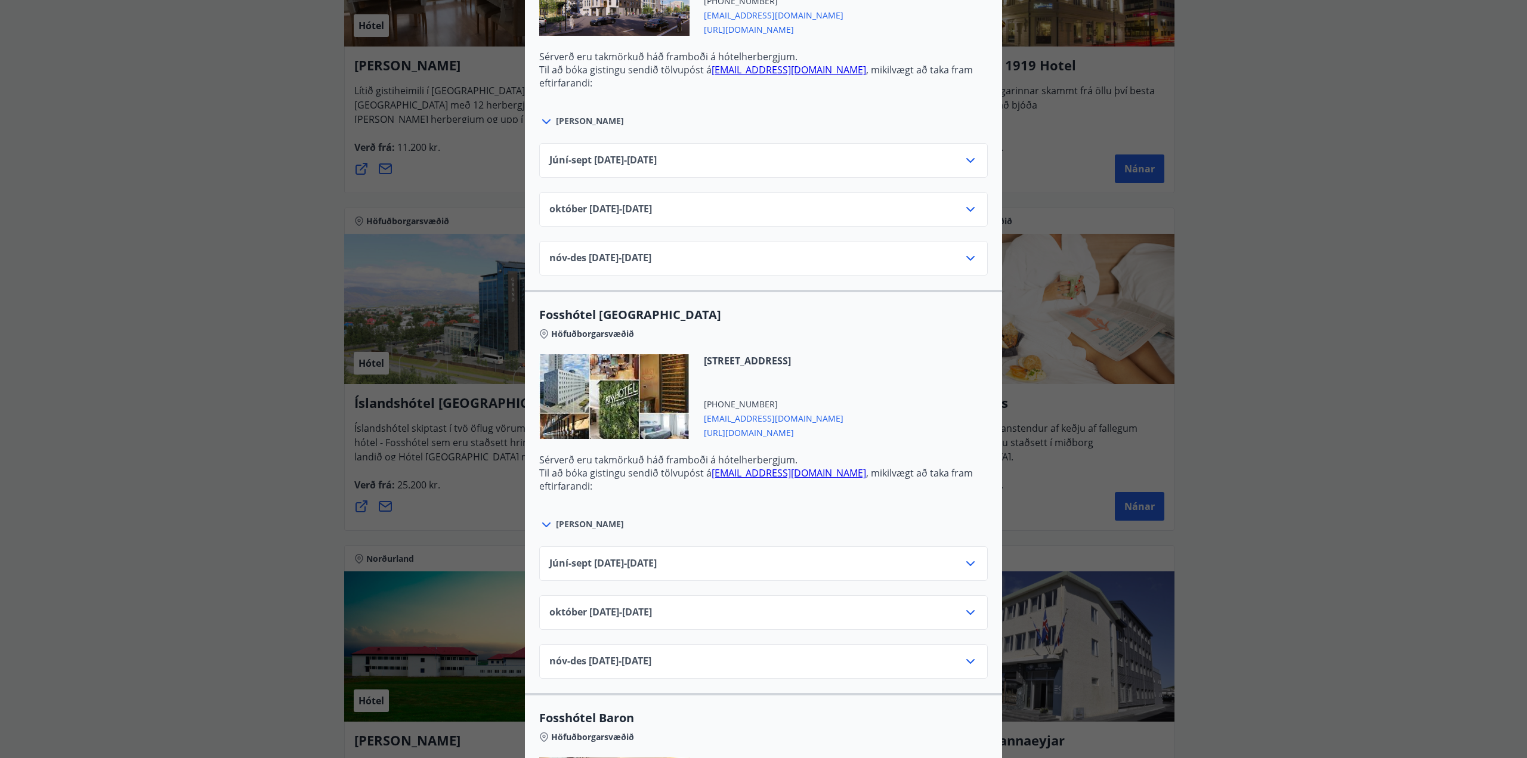
scroll to position [1432, 0]
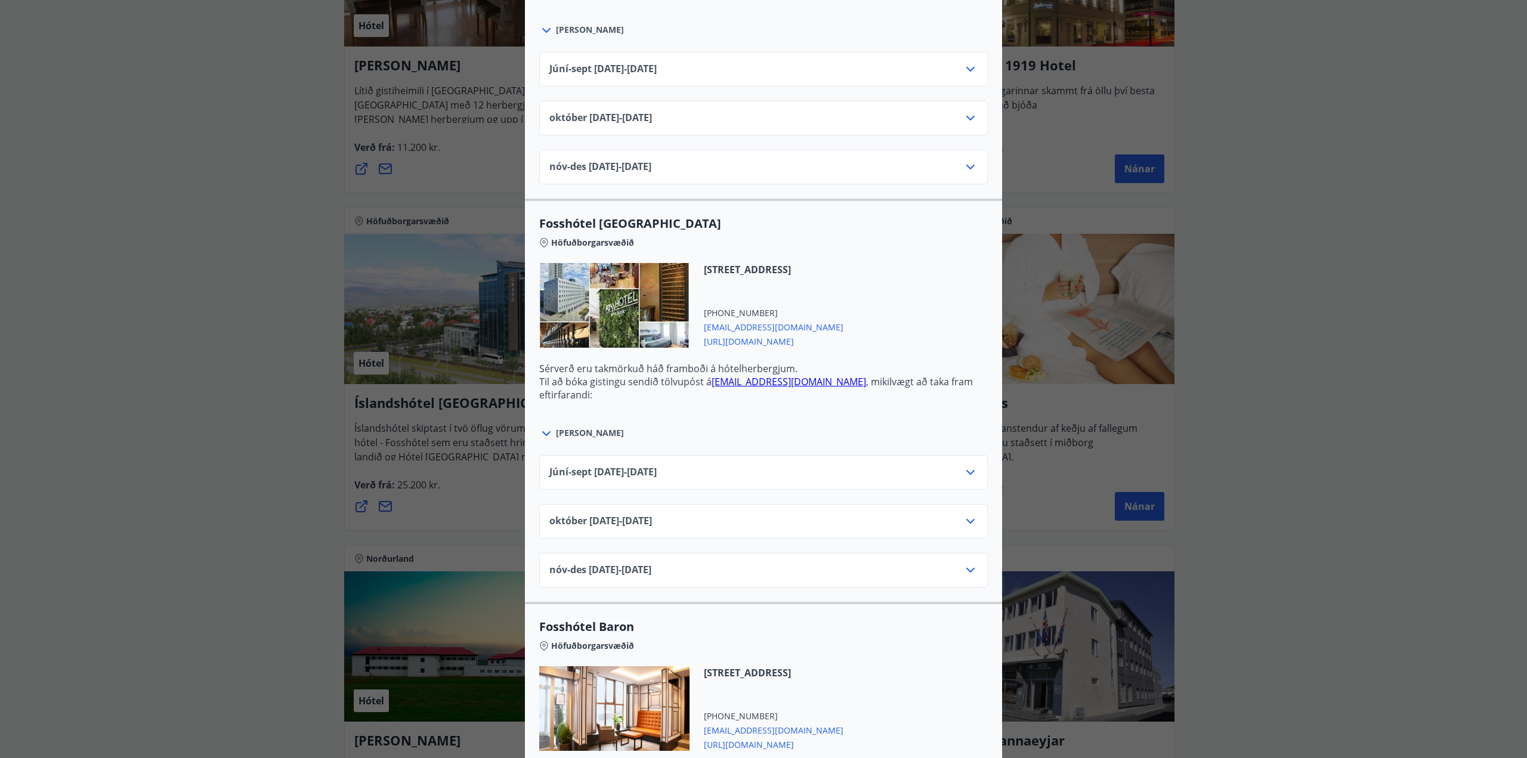
click at [969, 470] on icon at bounding box center [971, 472] width 8 height 5
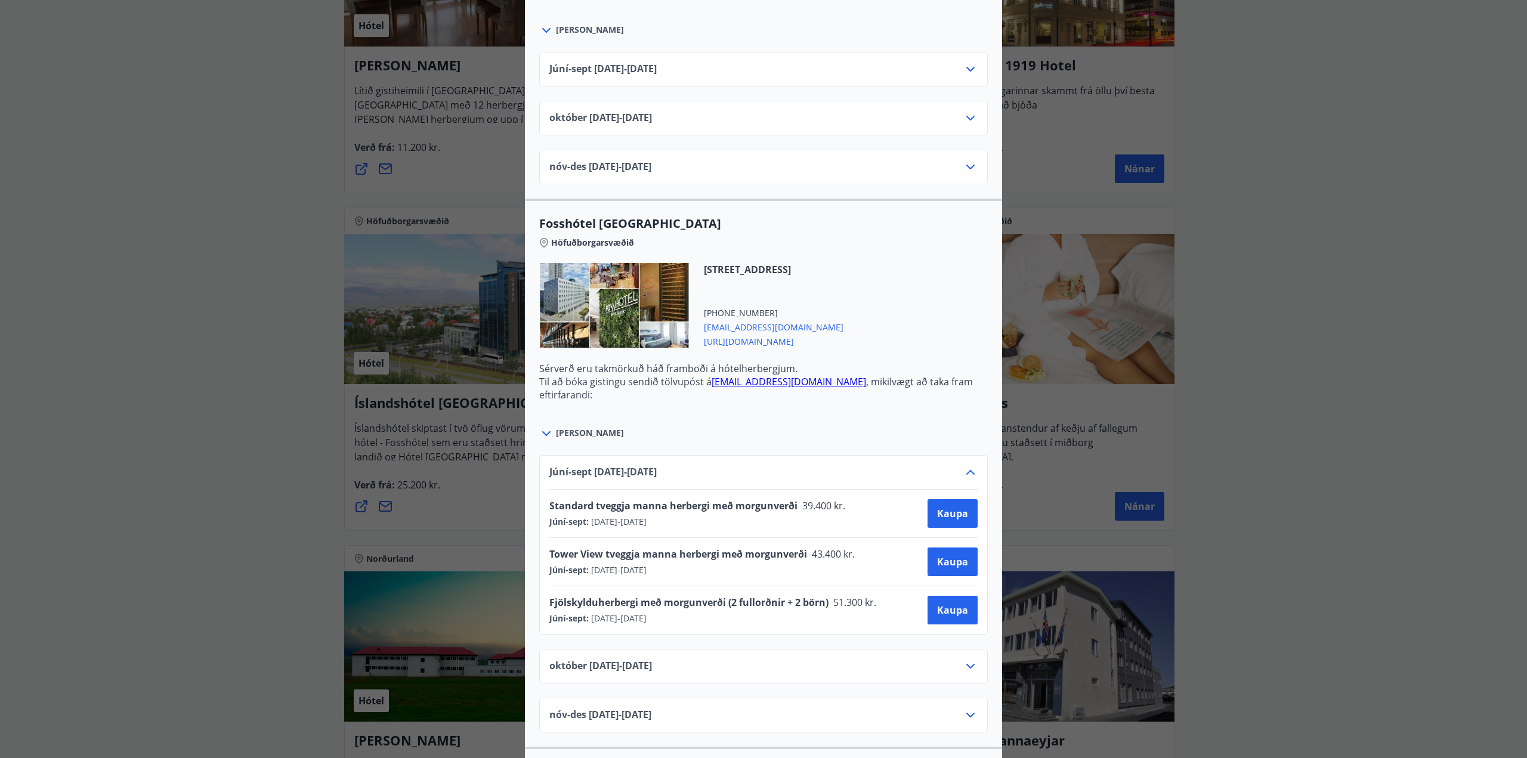
click at [969, 467] on icon at bounding box center [971, 472] width 14 height 14
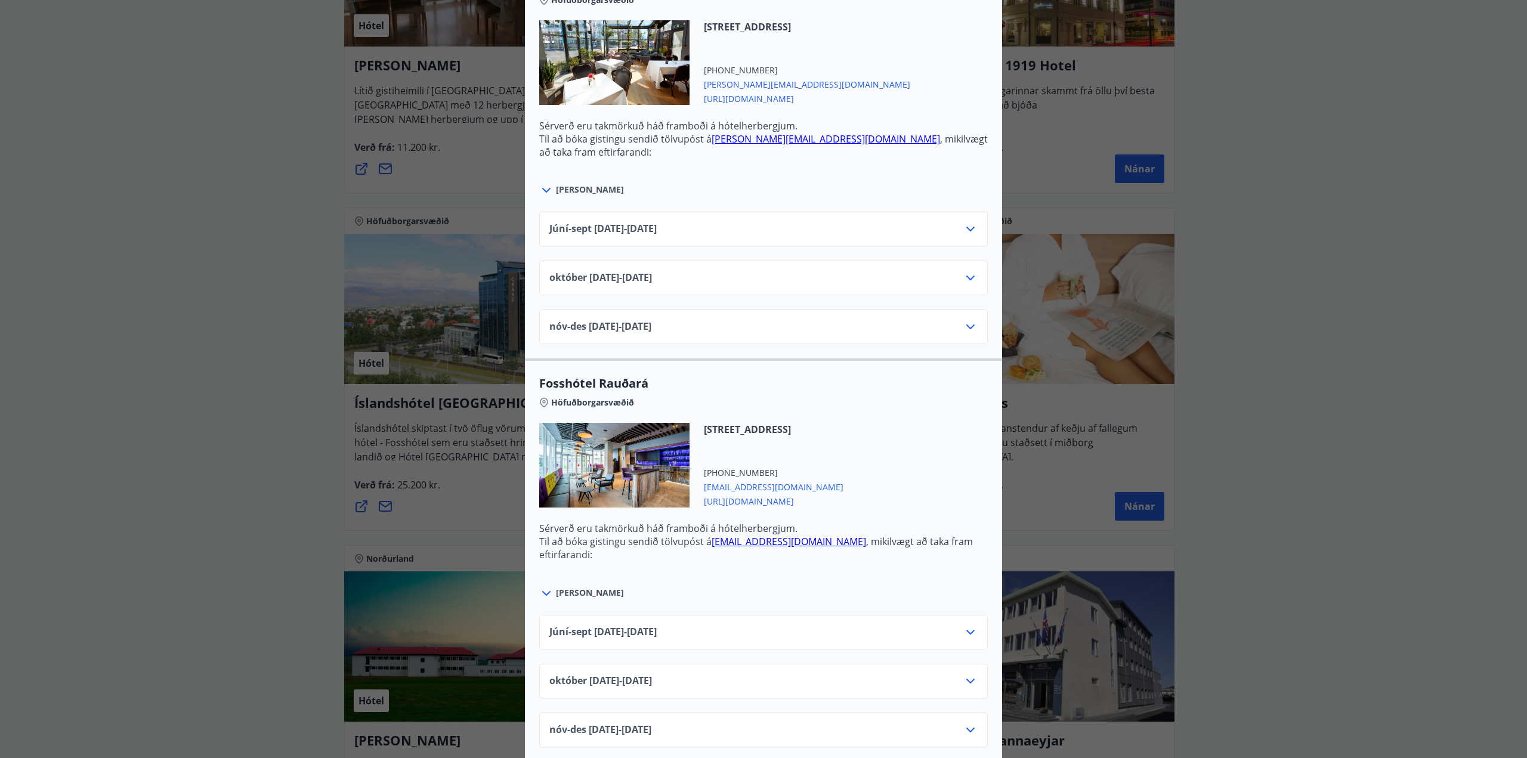
scroll to position [2486, 0]
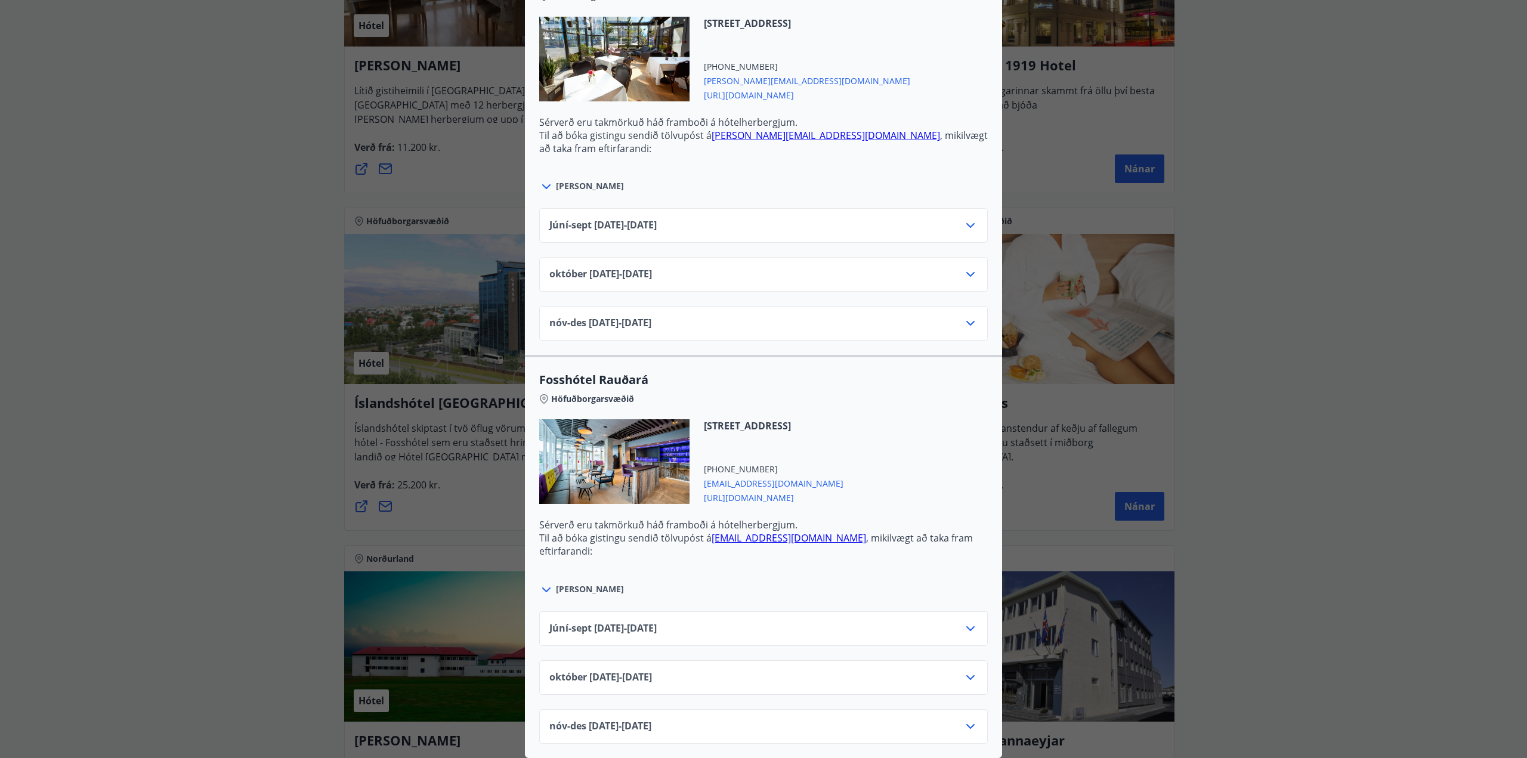
click at [1459, 410] on div "Íslandshótel Reykjavík Ekki er hægt að nýta Ferðaávísun fyrir bókanir sem eru g…" at bounding box center [763, 379] width 1527 height 758
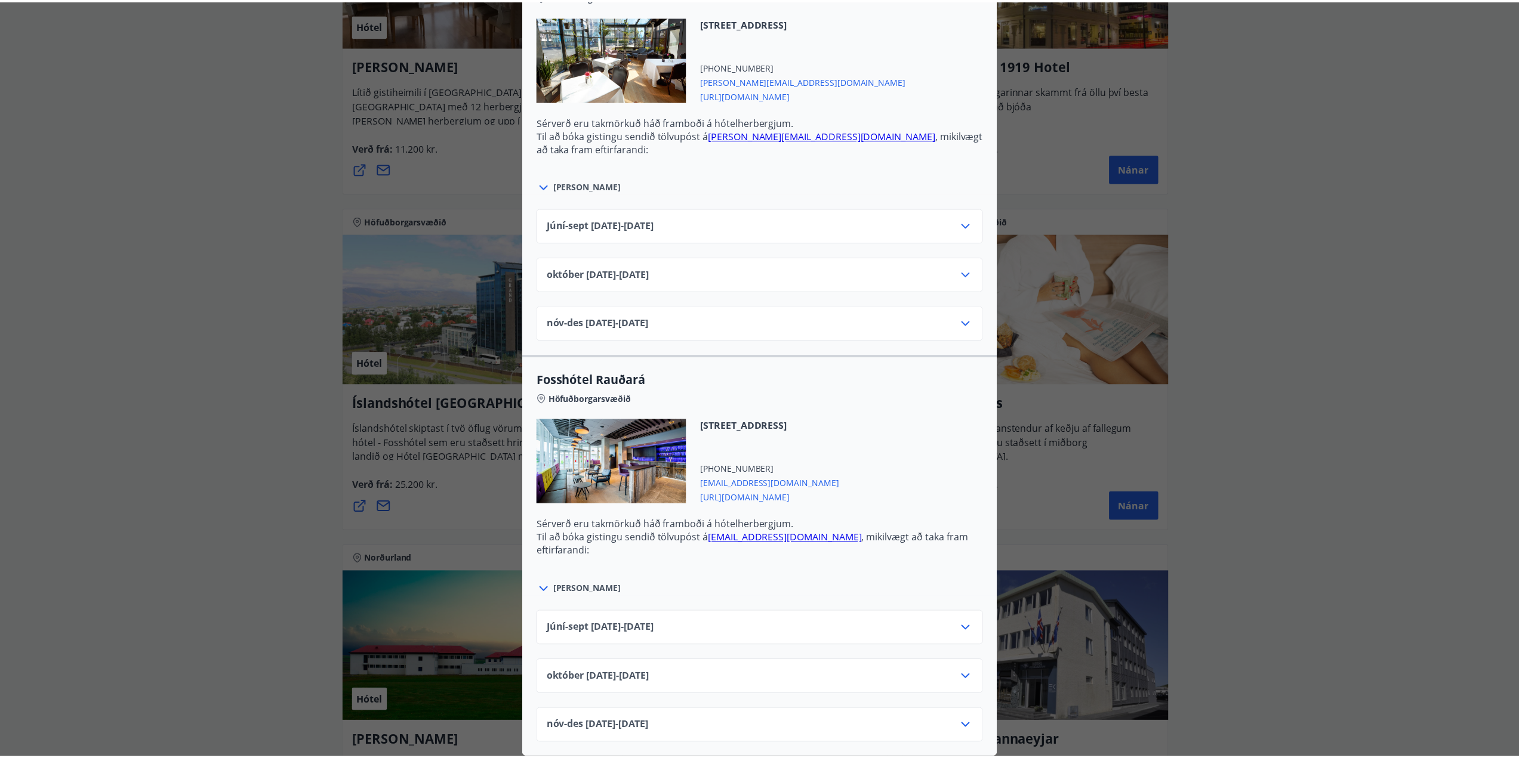
scroll to position [0, 0]
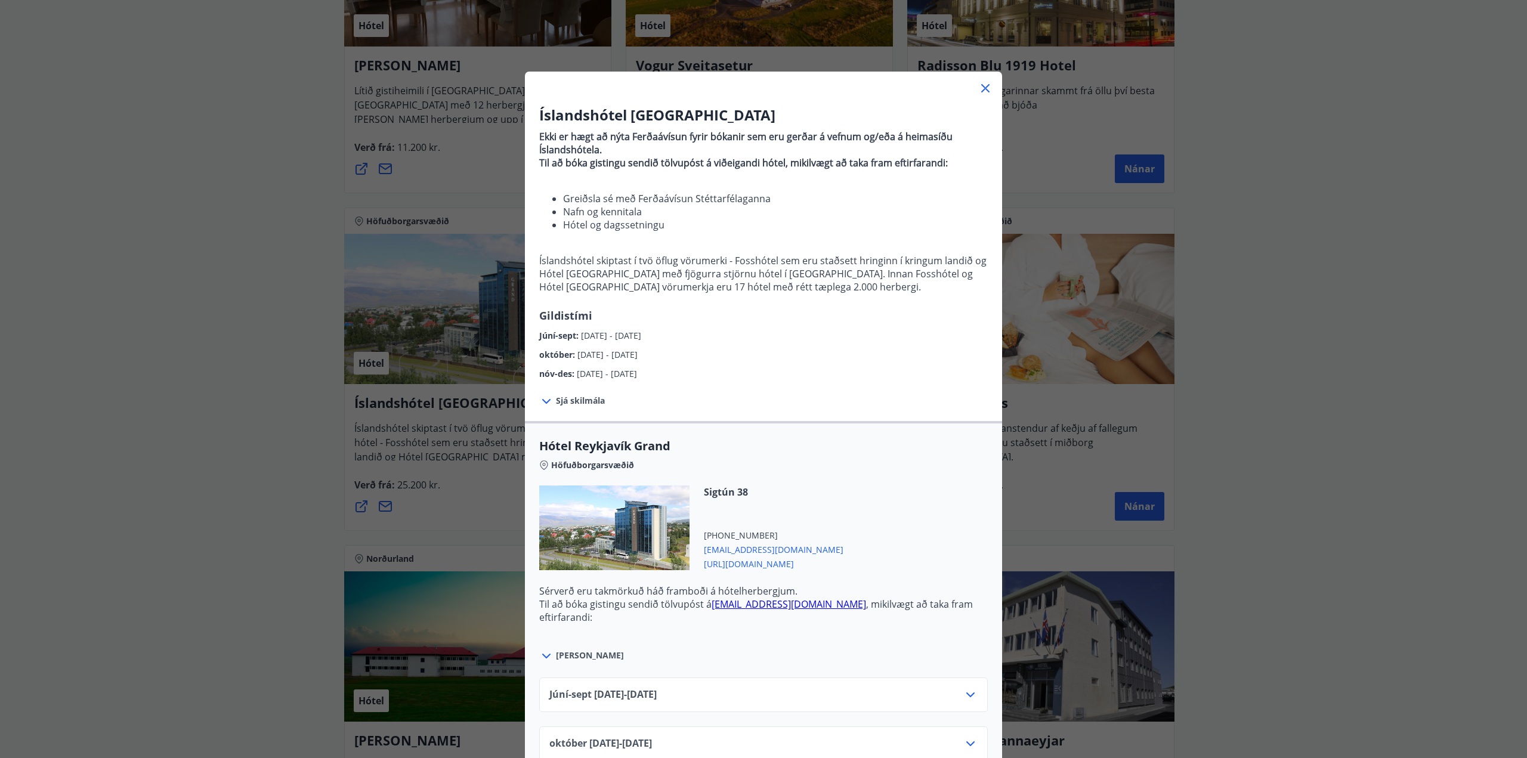
drag, startPoint x: 988, startPoint y: 89, endPoint x: 964, endPoint y: 88, distance: 23.9
click at [964, 88] on div at bounding box center [763, 84] width 477 height 24
click at [979, 90] on icon at bounding box center [986, 88] width 14 height 14
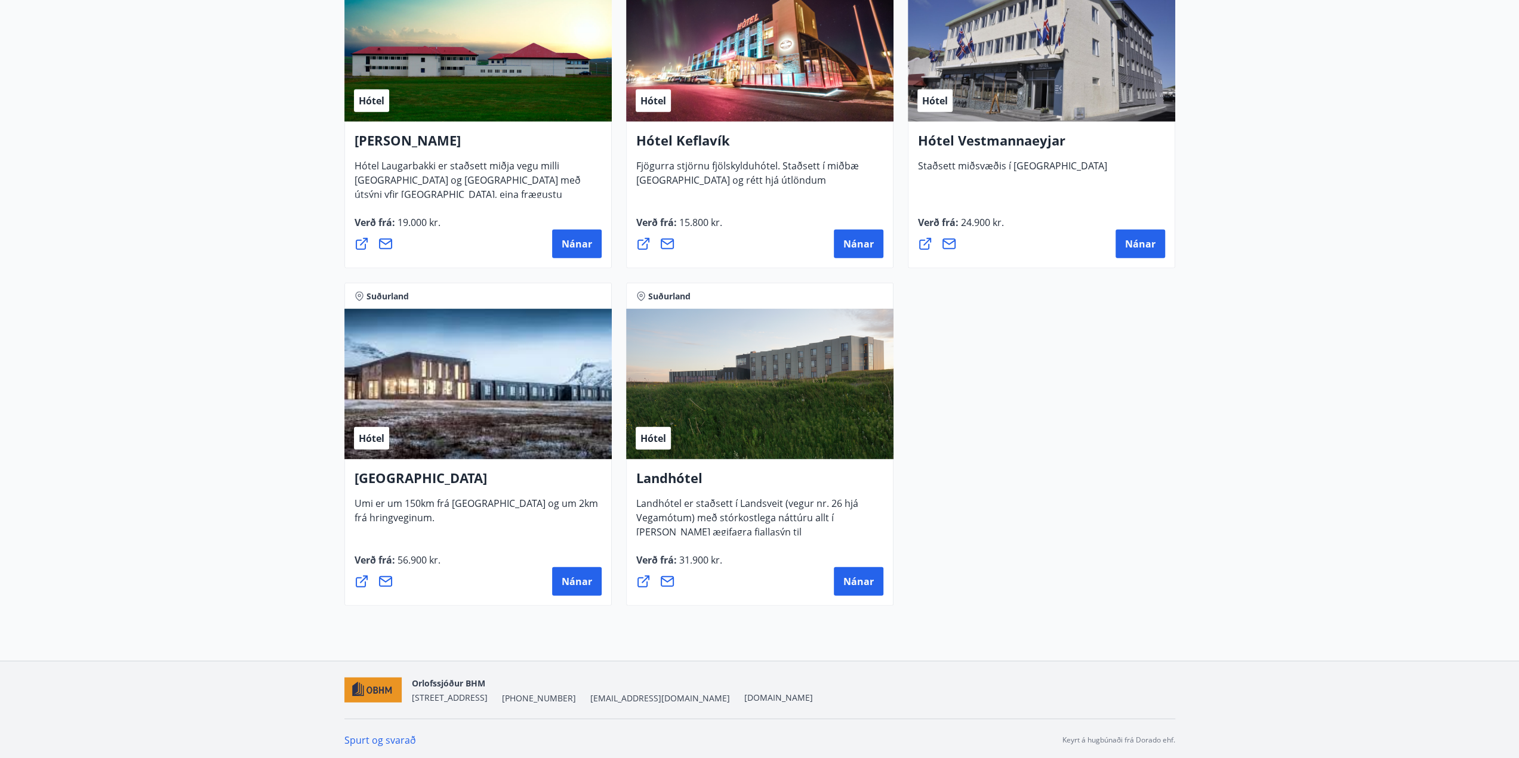
scroll to position [2988, 0]
